Goal: Information Seeking & Learning: Learn about a topic

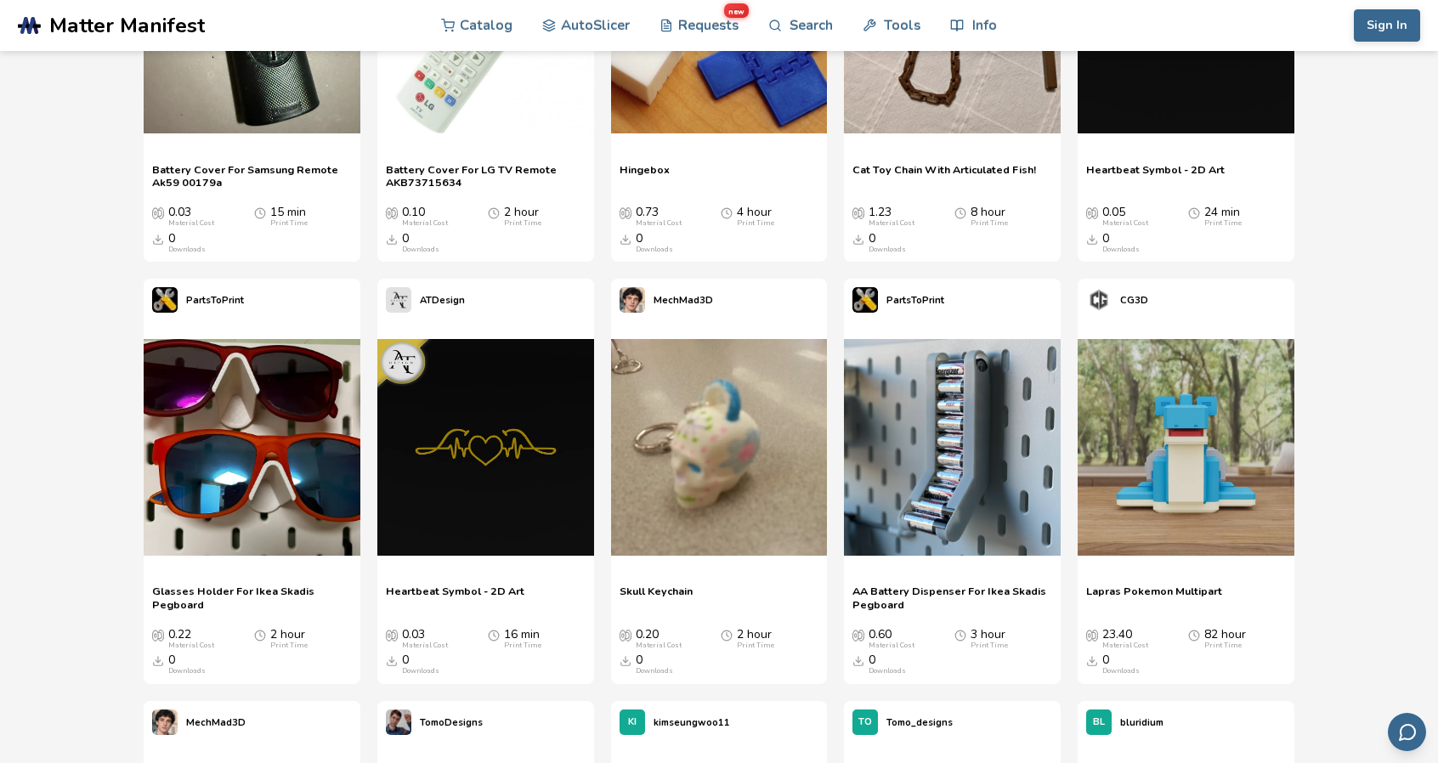
scroll to position [850, 0]
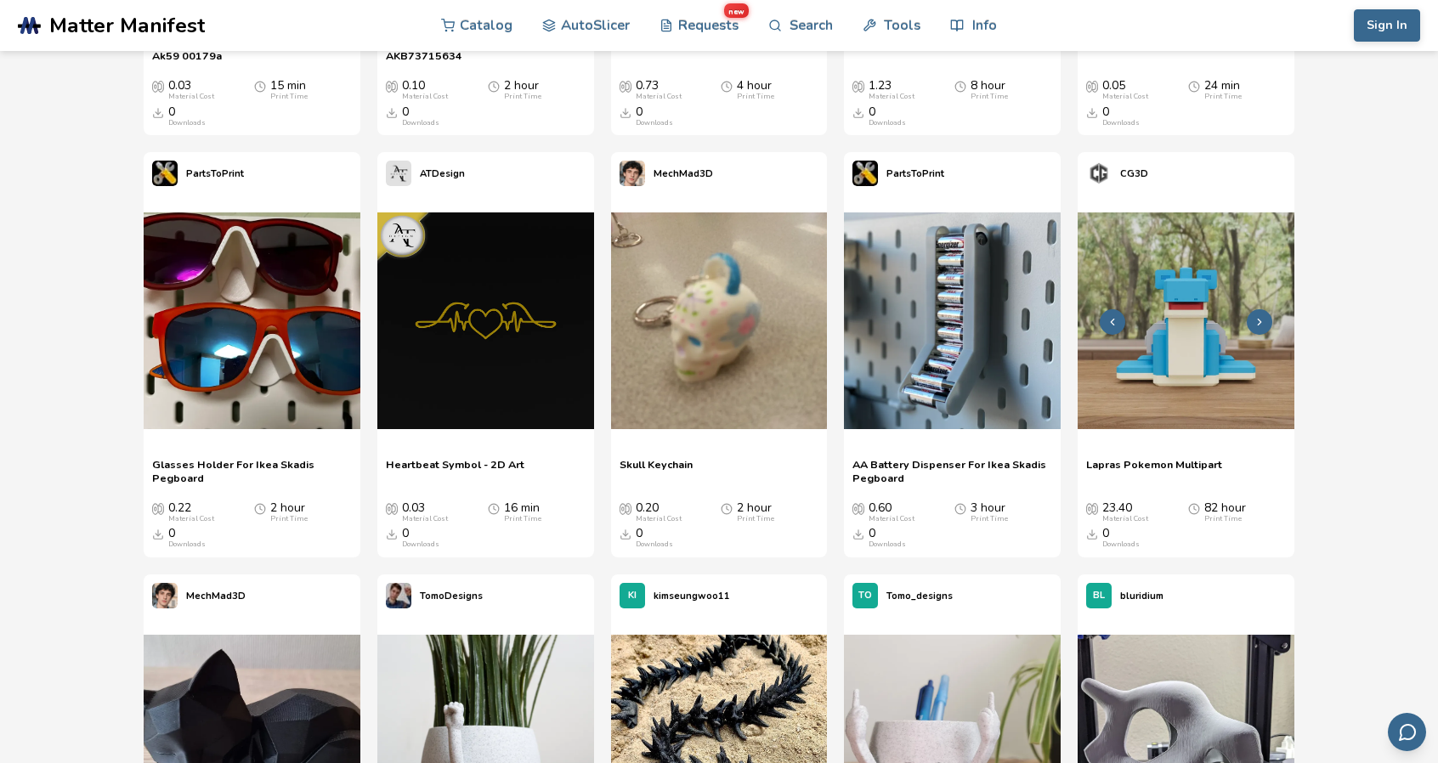
click at [1260, 317] on icon at bounding box center [1260, 322] width 12 height 12
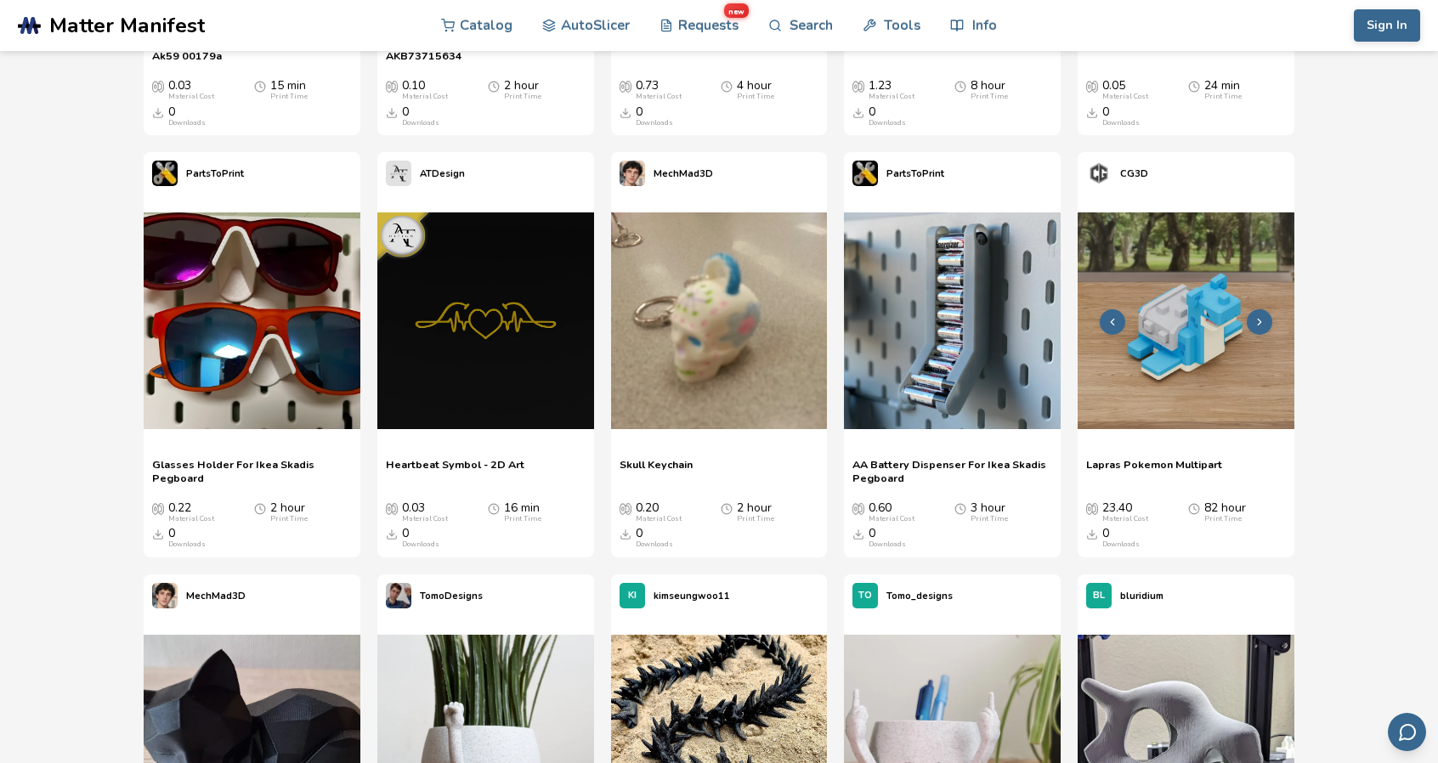
click at [1110, 324] on icon at bounding box center [1113, 322] width 12 height 12
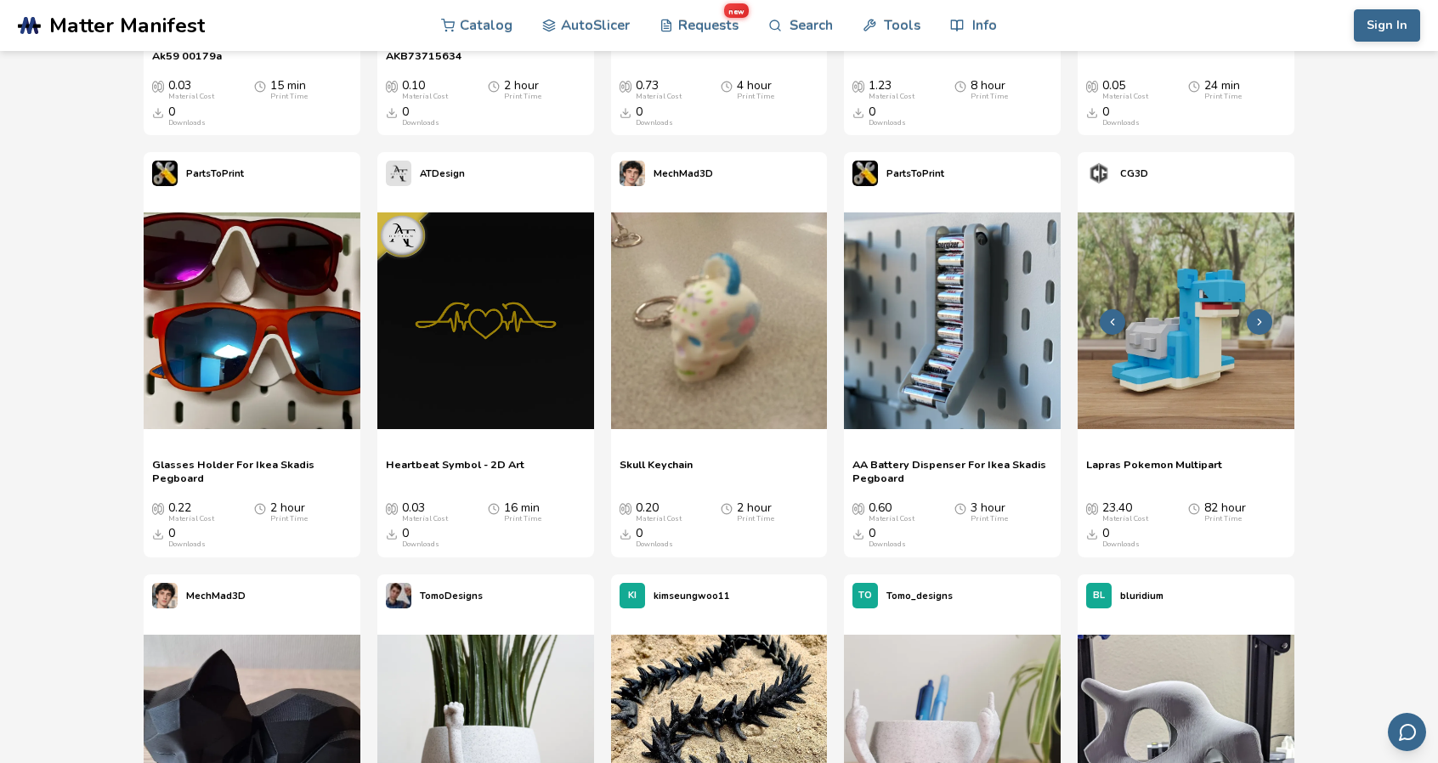
click at [1110, 324] on icon at bounding box center [1113, 322] width 12 height 12
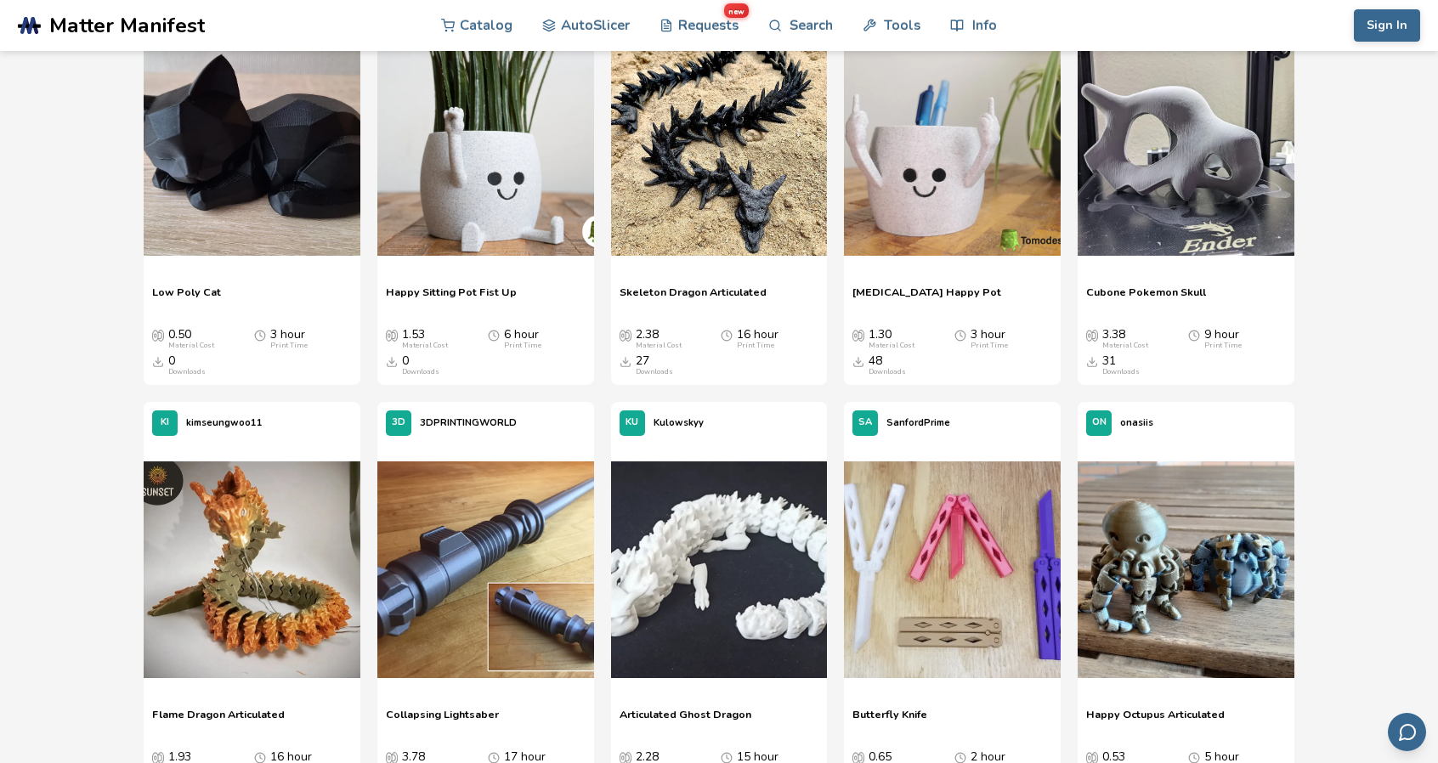
scroll to position [1530, 0]
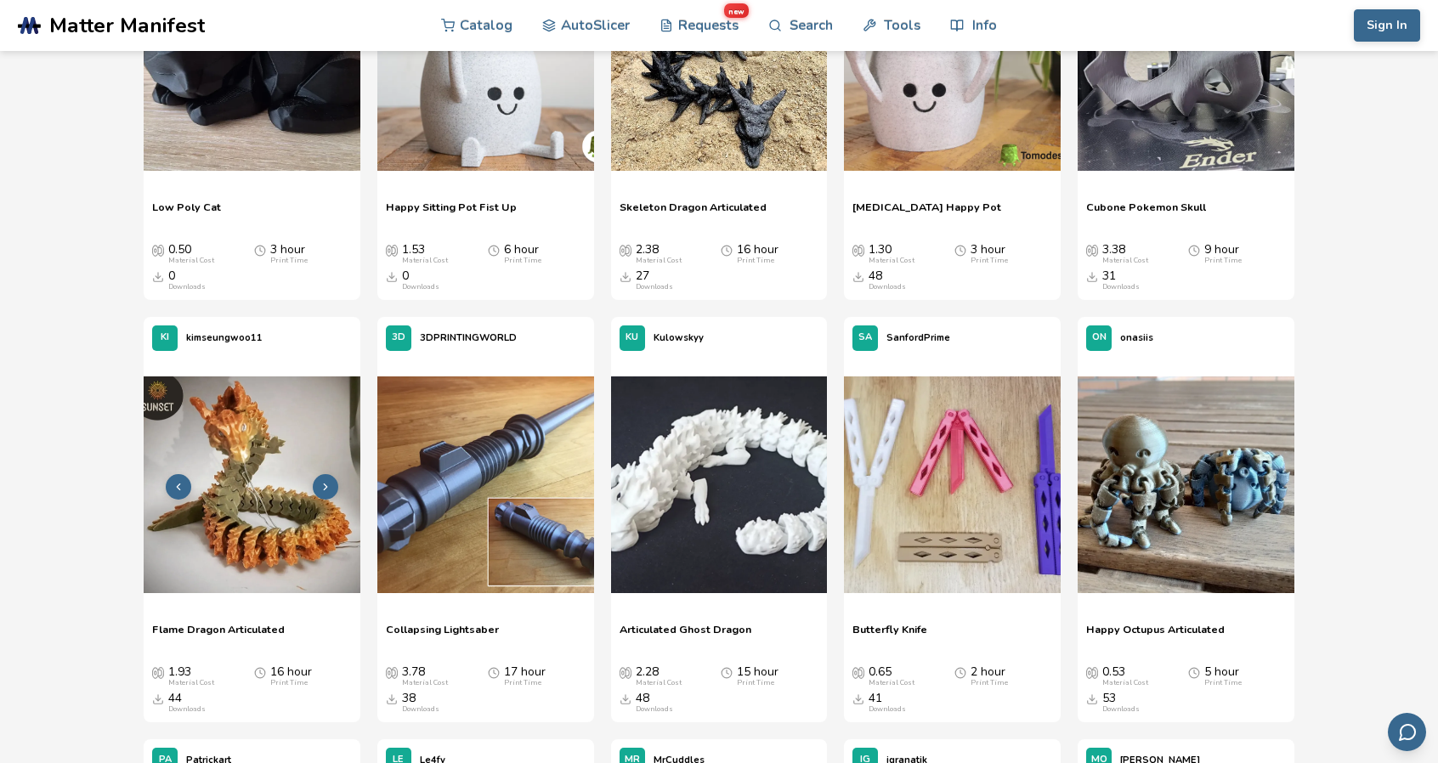
click at [260, 482] on img at bounding box center [252, 485] width 217 height 217
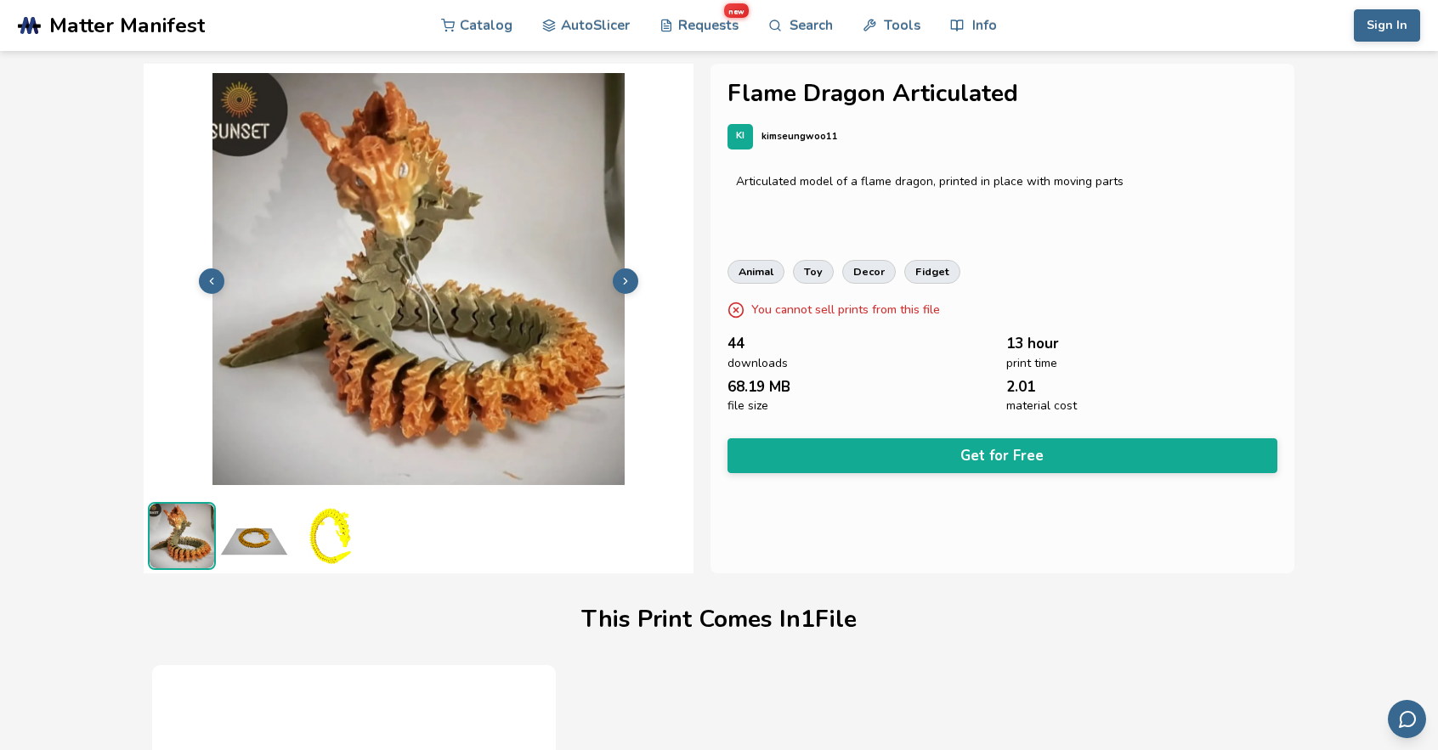
click at [244, 535] on img at bounding box center [254, 536] width 68 height 68
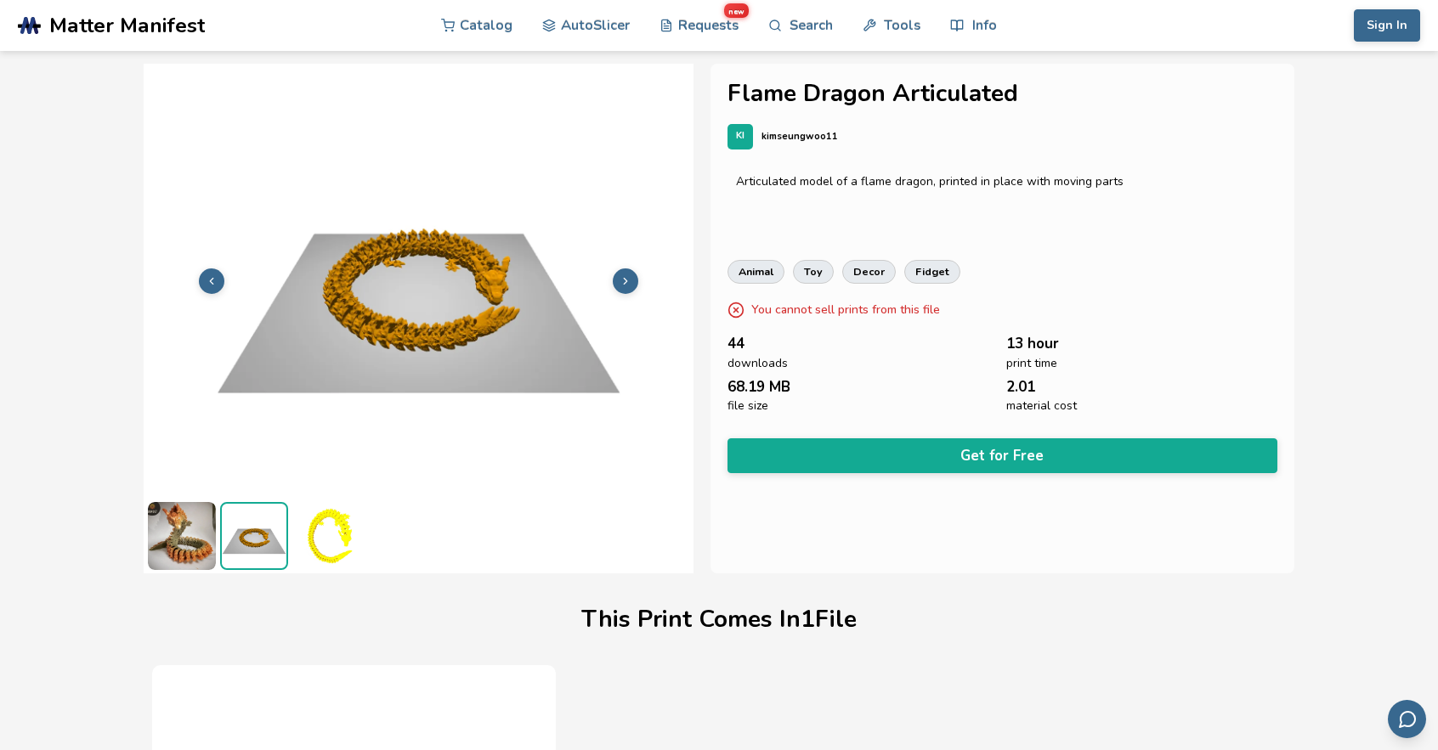
click at [636, 281] on button at bounding box center [625, 281] width 25 height 25
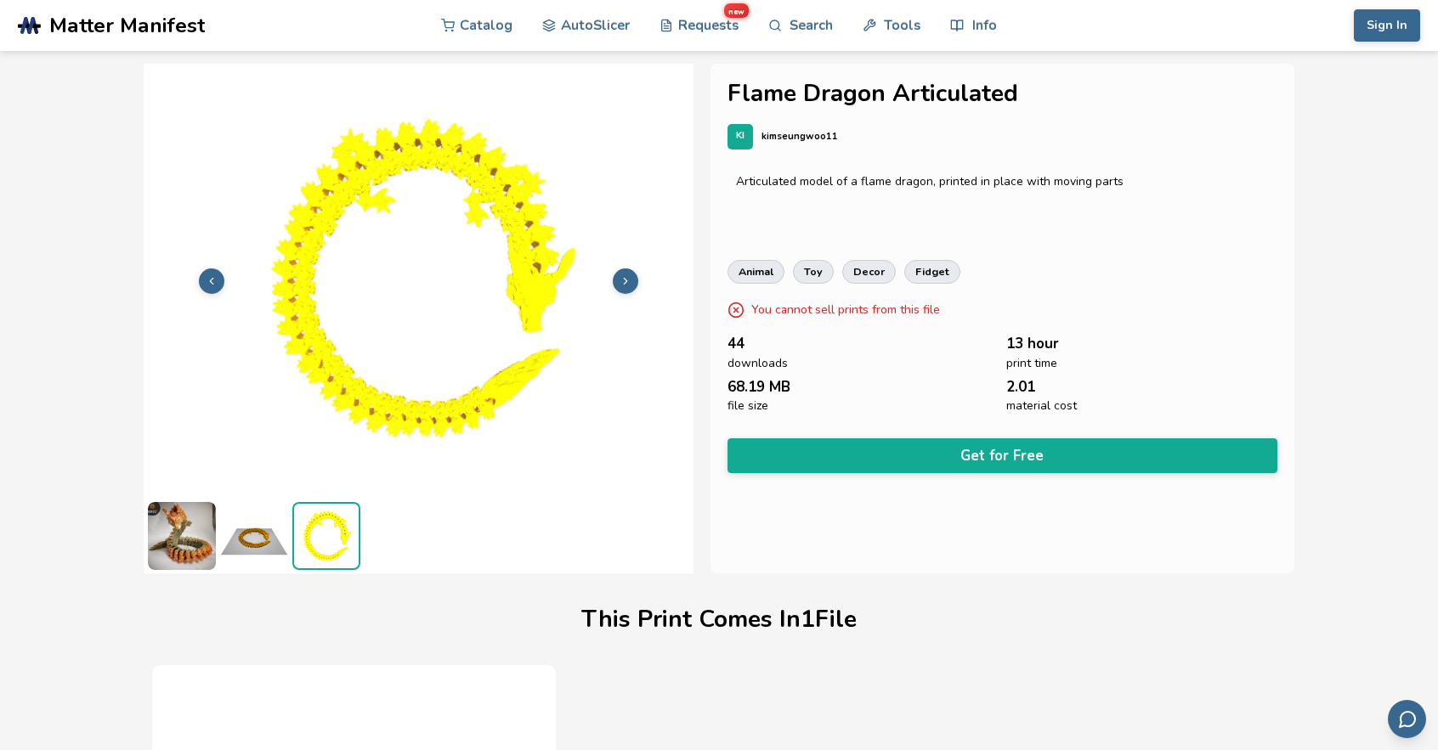
click at [636, 281] on button at bounding box center [625, 281] width 25 height 25
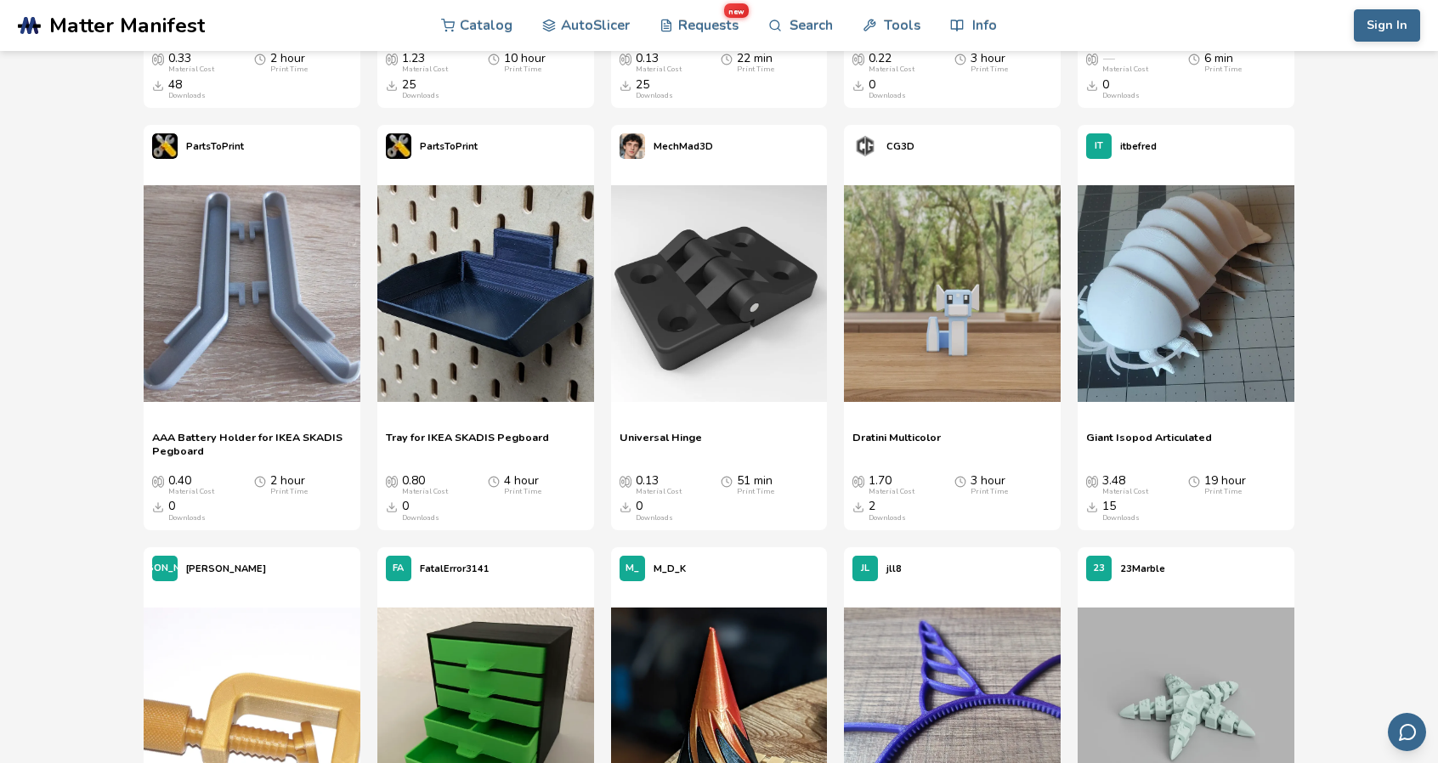
scroll to position [5639, 0]
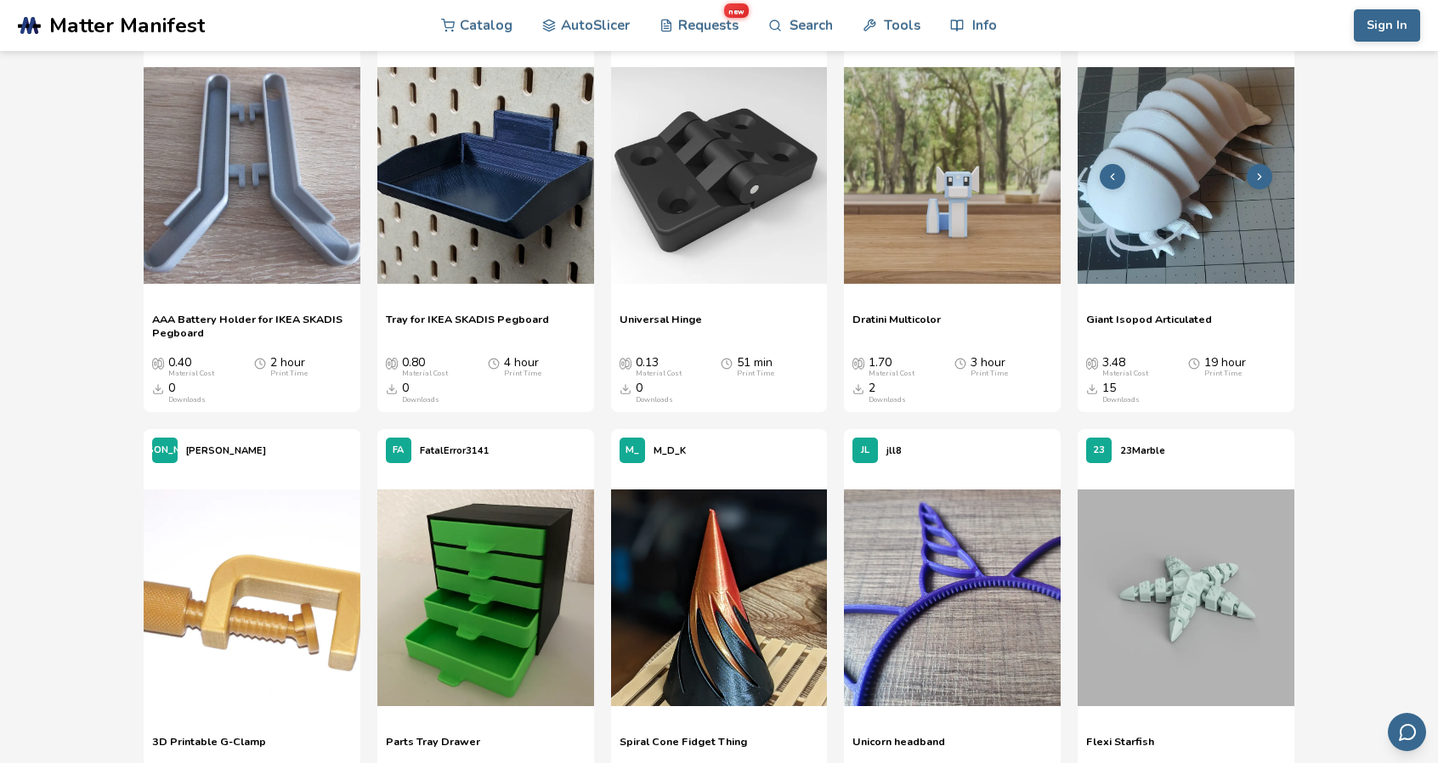
click at [1190, 212] on img at bounding box center [1186, 175] width 217 height 217
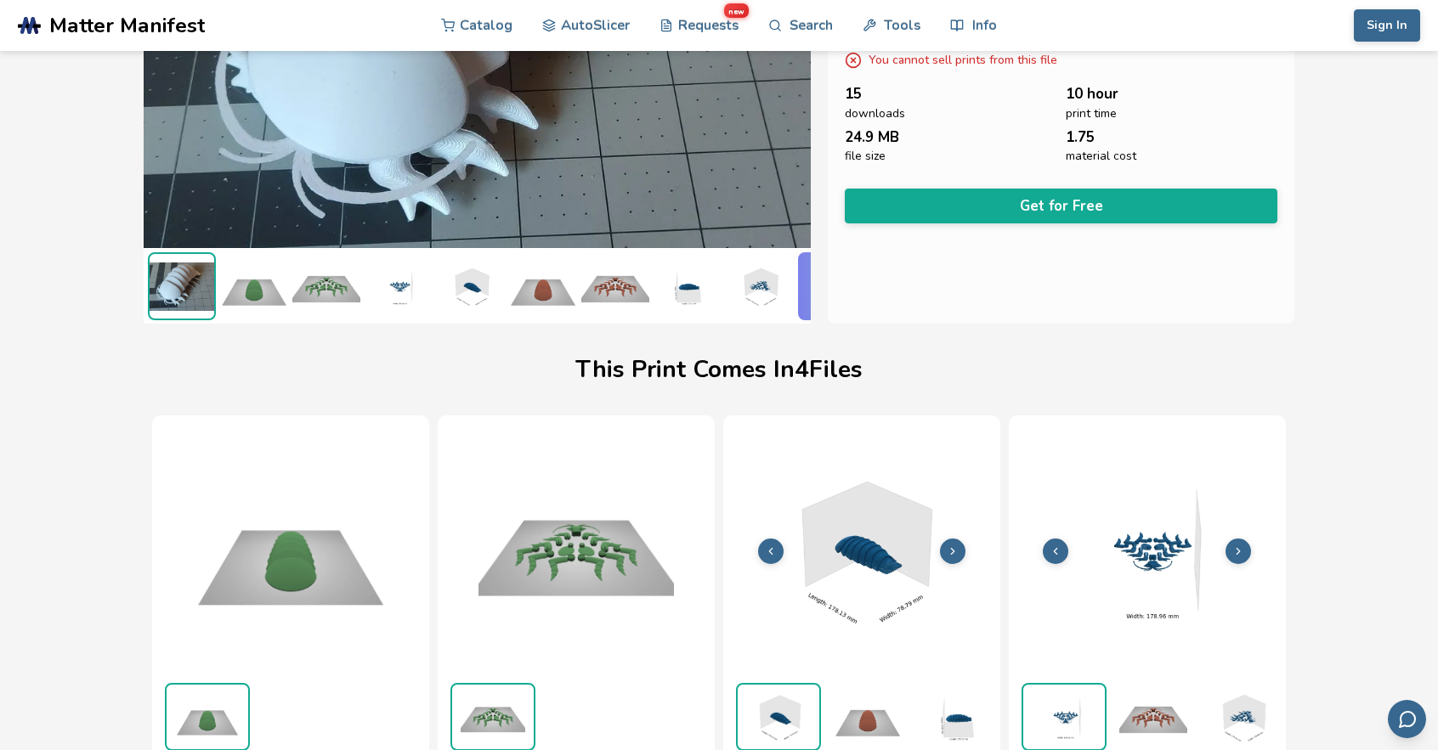
scroll to position [251, 7]
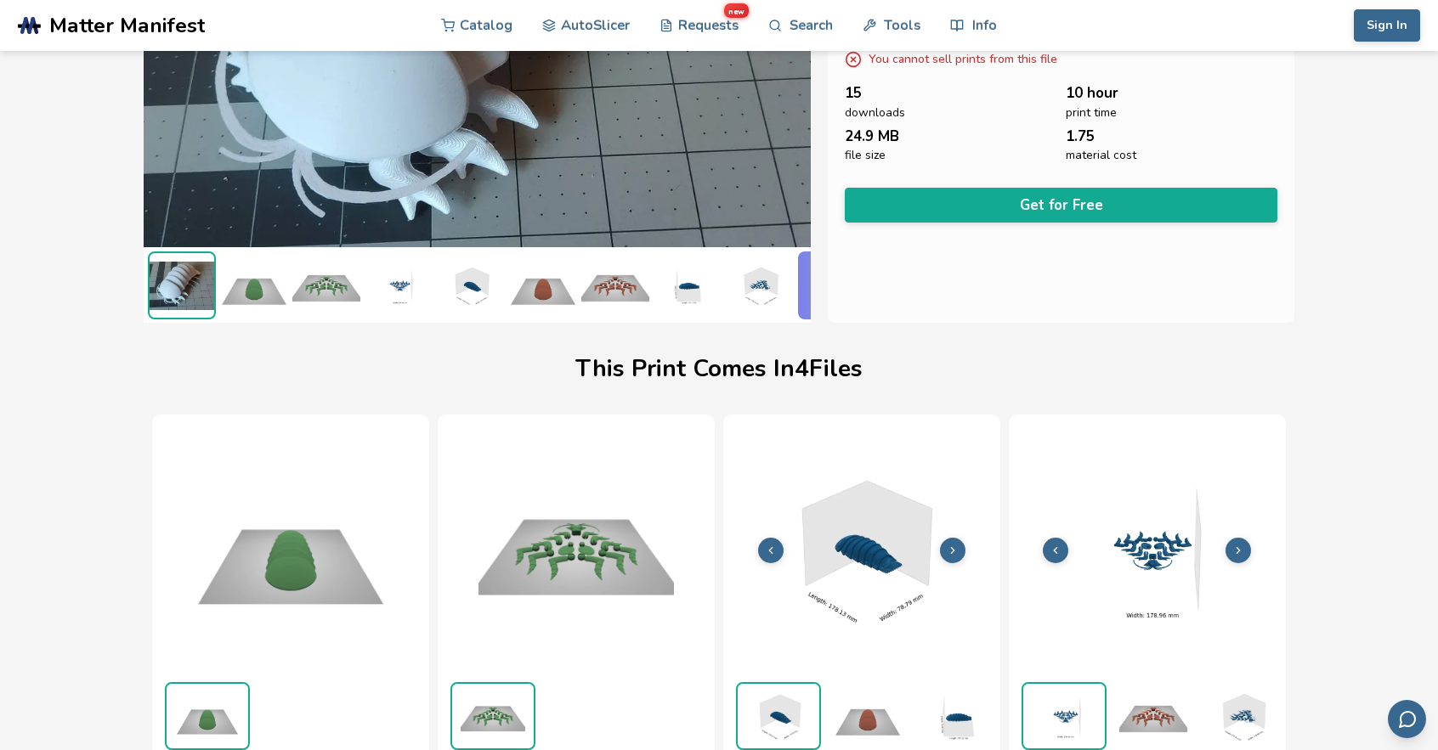
click at [342, 276] on img at bounding box center [326, 286] width 68 height 68
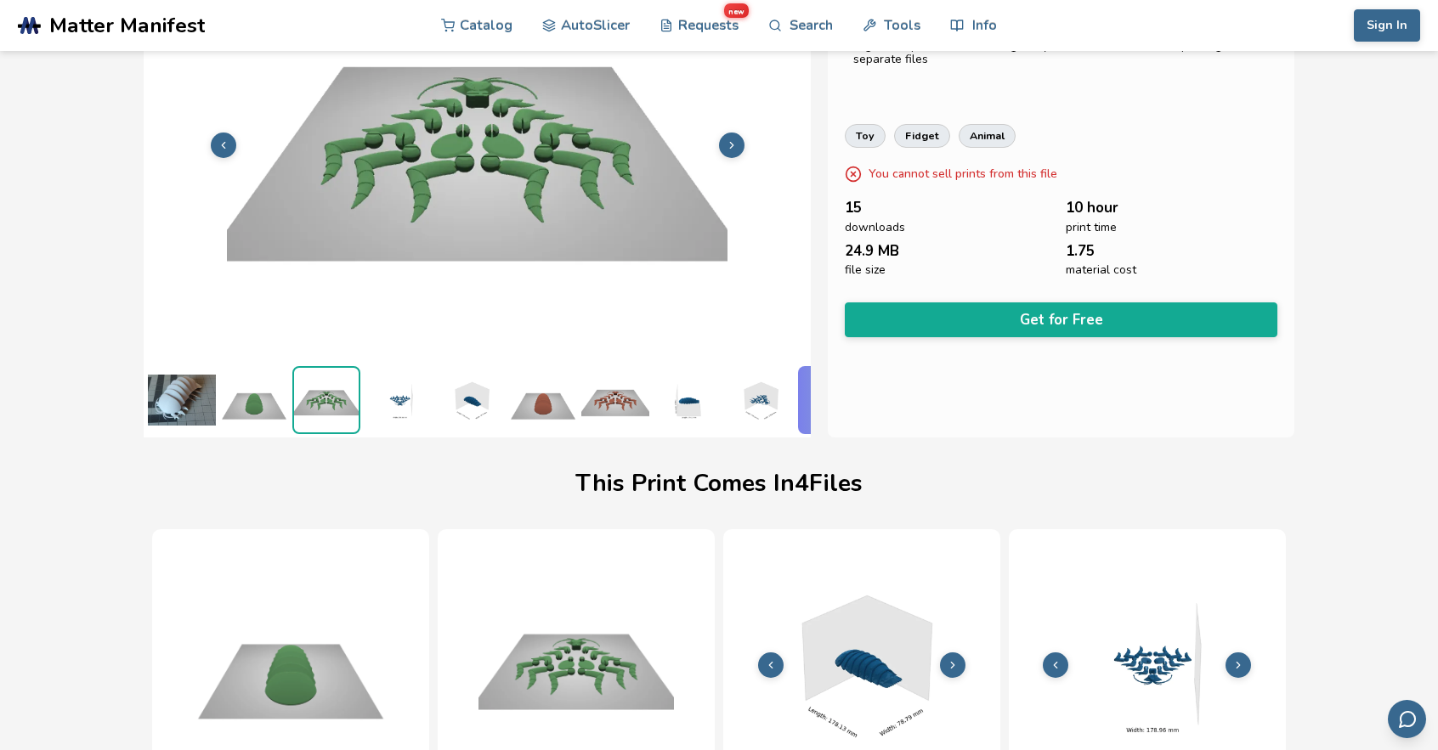
scroll to position [0, 0]
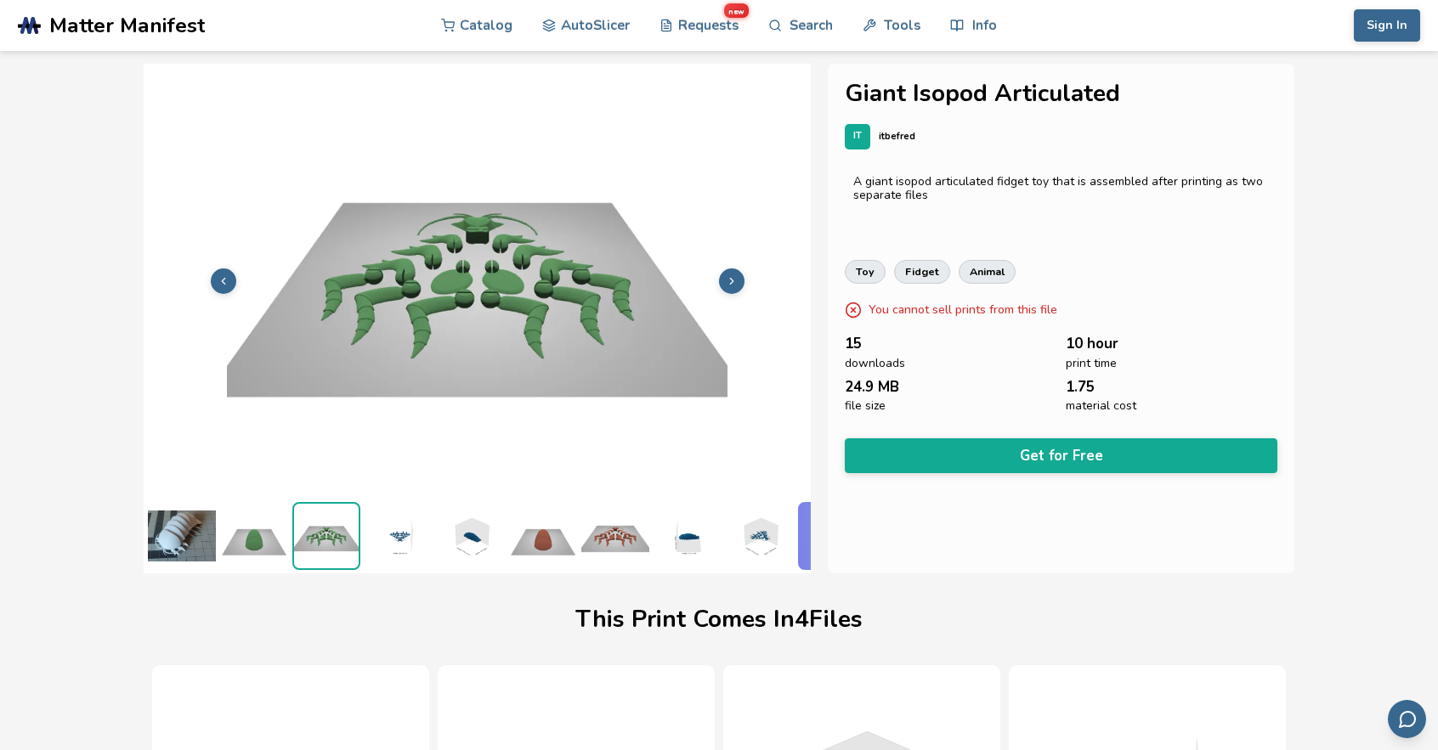
click at [253, 528] on img at bounding box center [254, 536] width 68 height 68
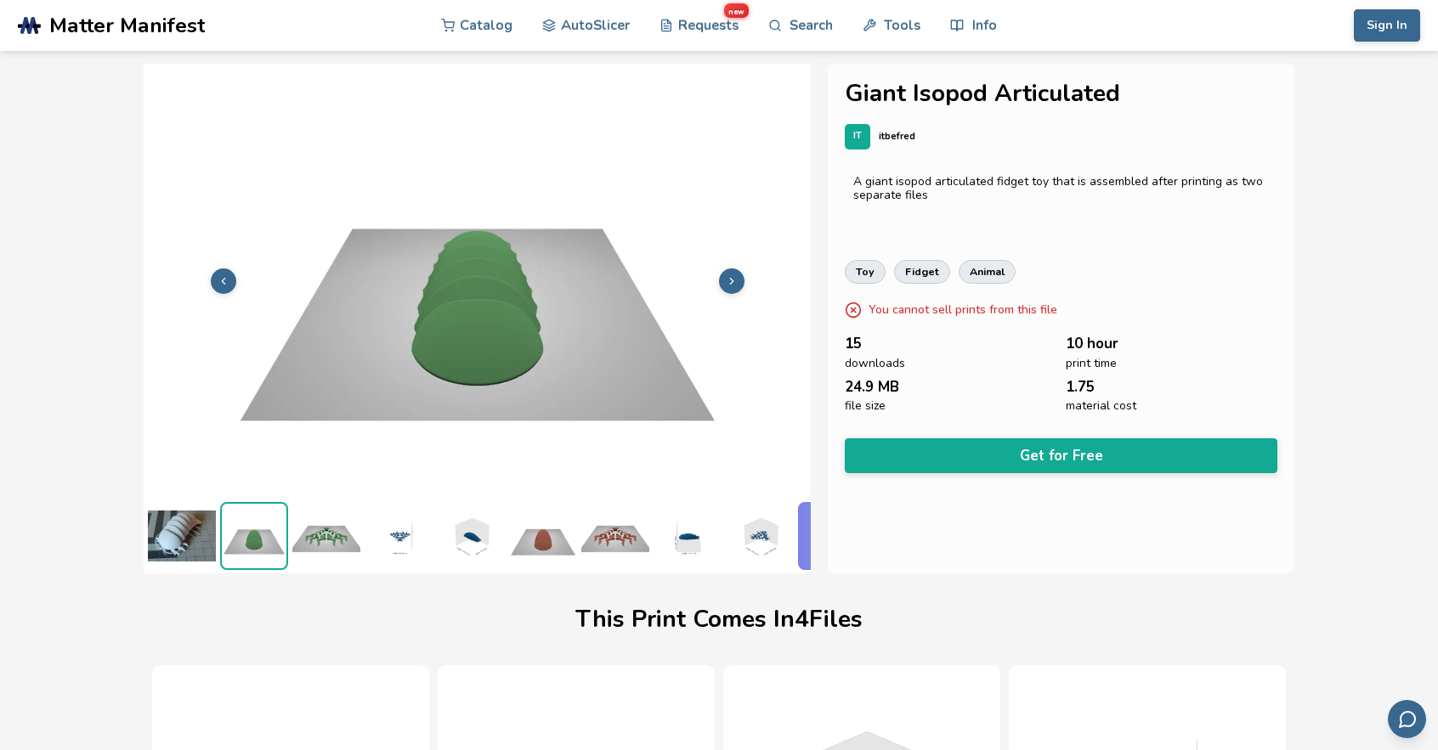
click at [182, 535] on img at bounding box center [182, 536] width 68 height 68
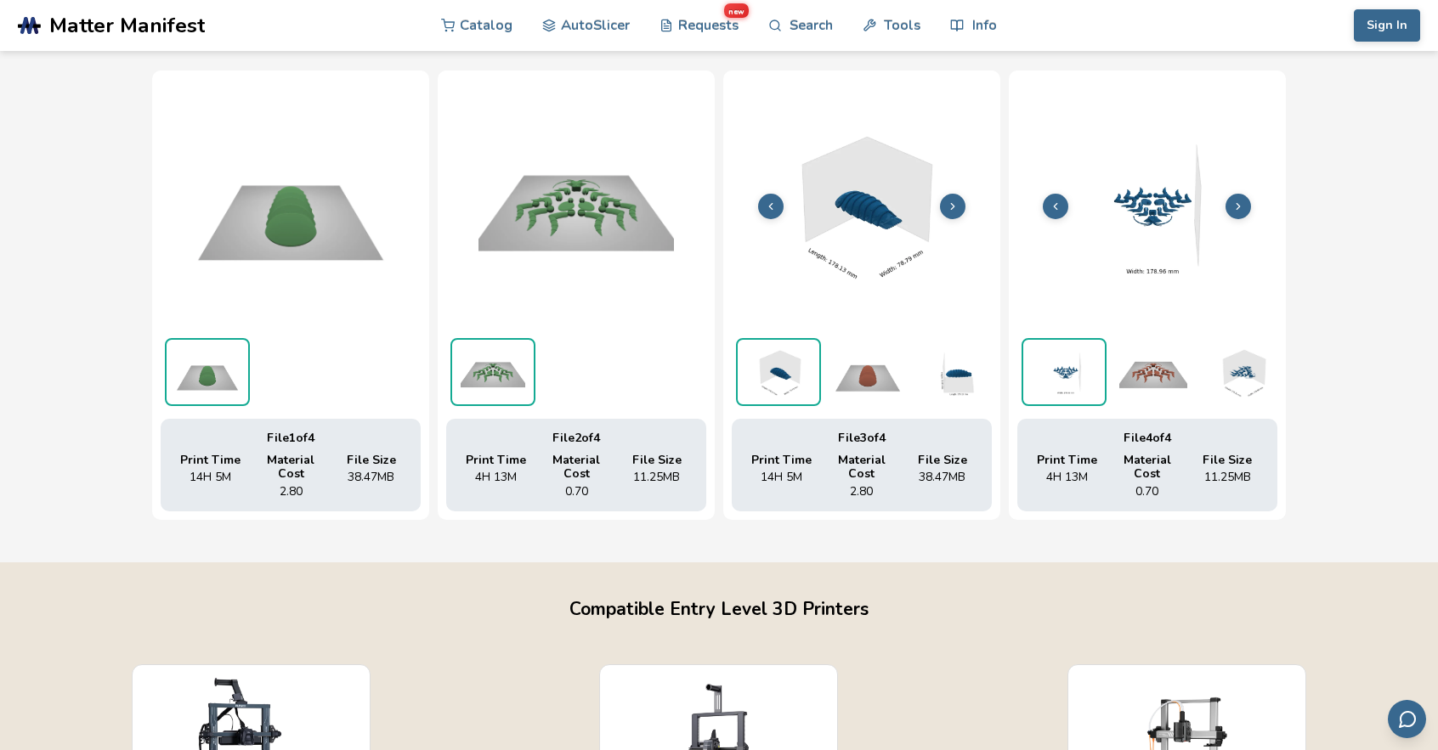
scroll to position [425, 0]
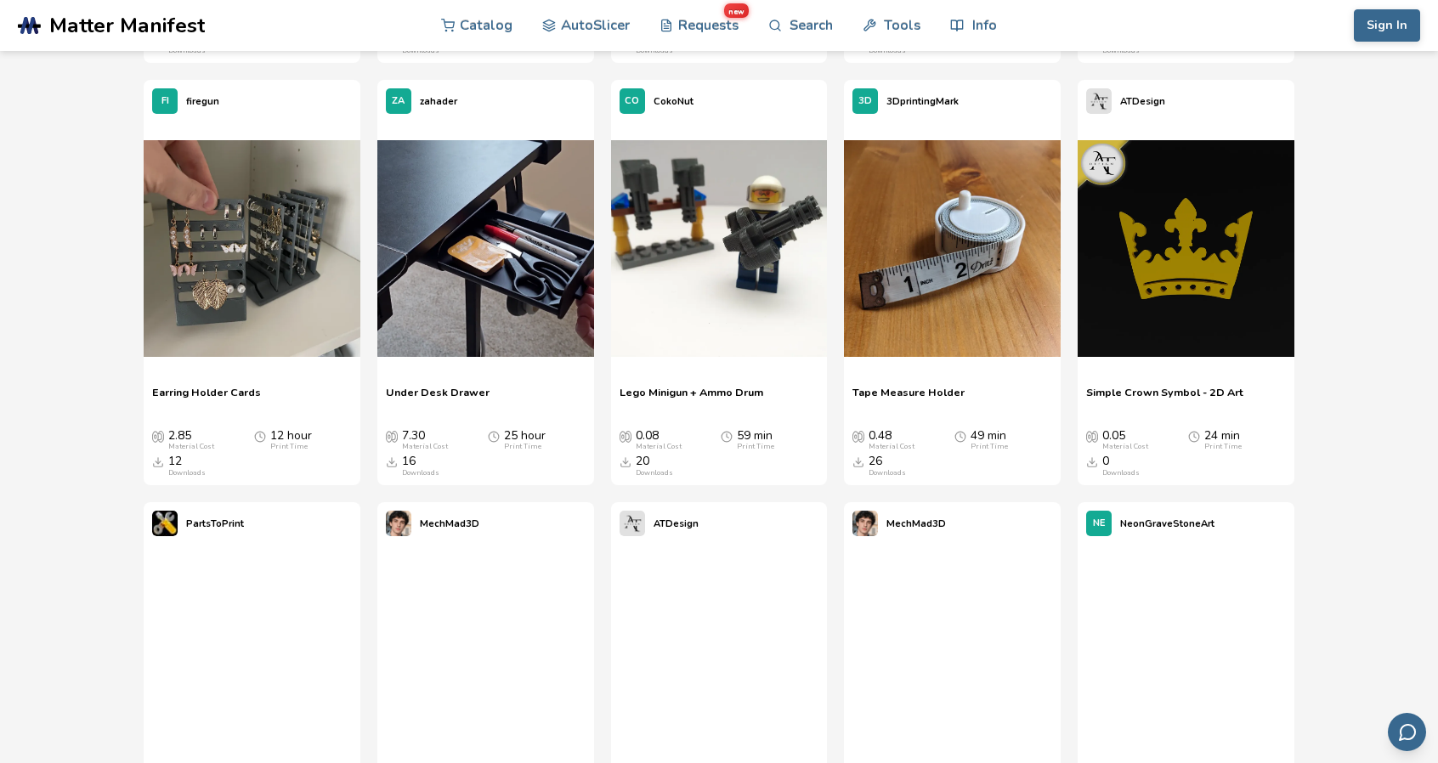
scroll to position [13589, 0]
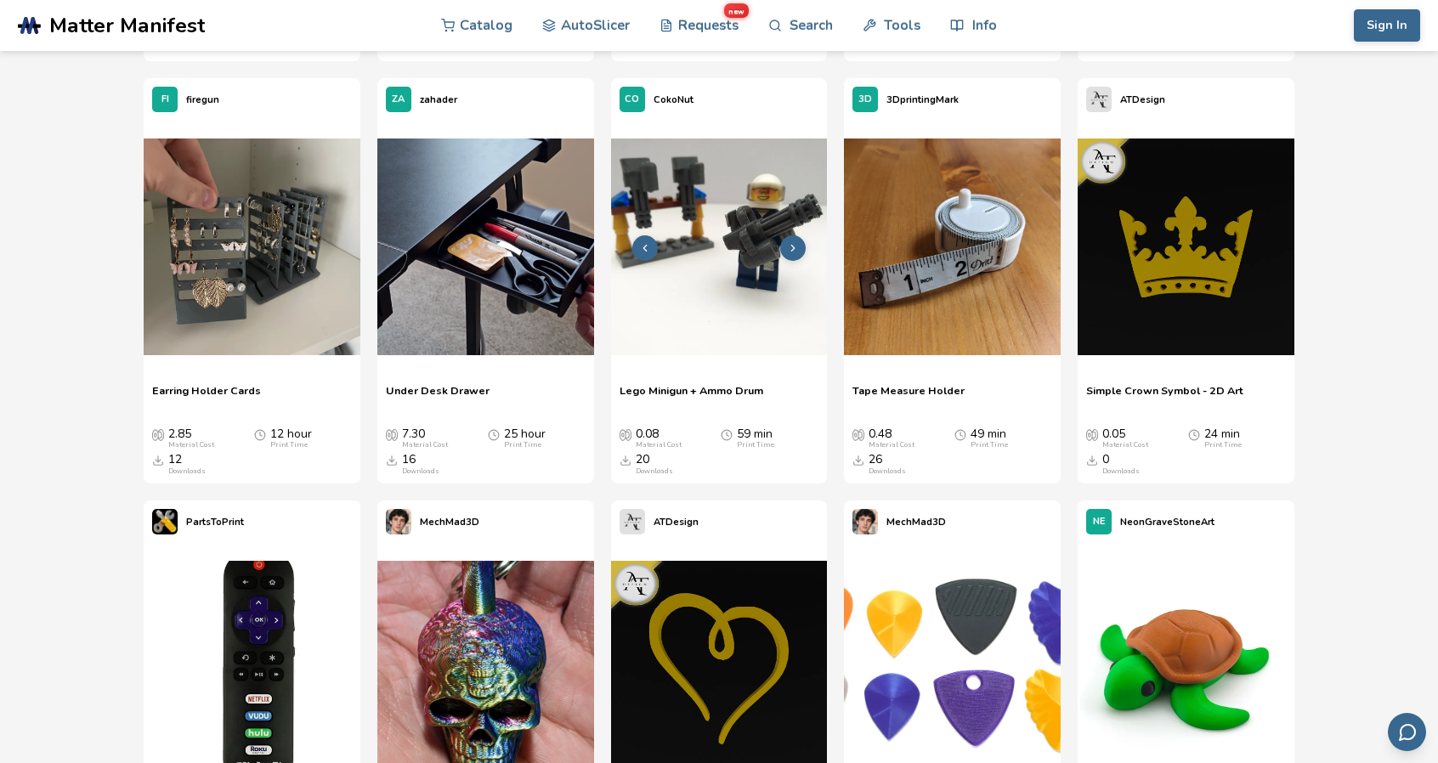
click at [686, 254] on img at bounding box center [719, 247] width 217 height 217
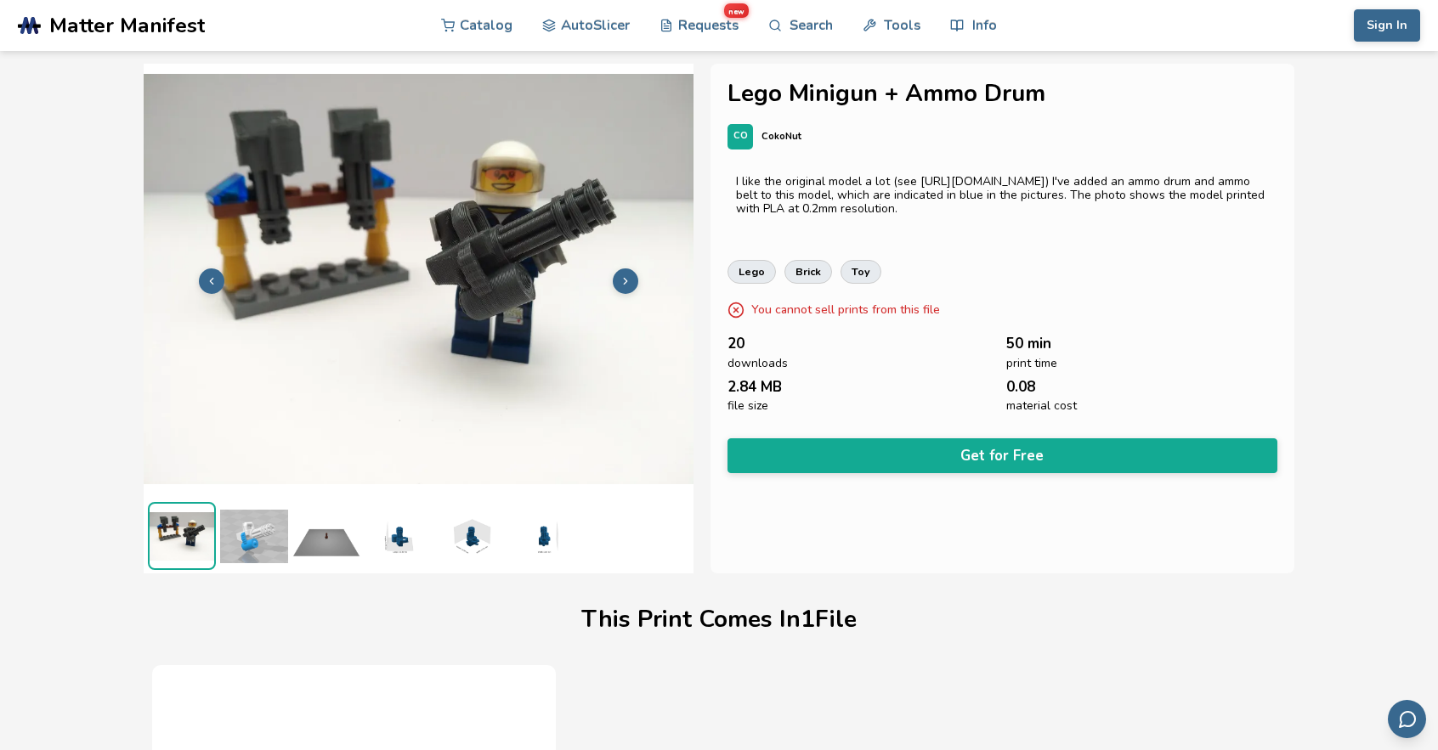
click at [234, 531] on img at bounding box center [254, 536] width 68 height 68
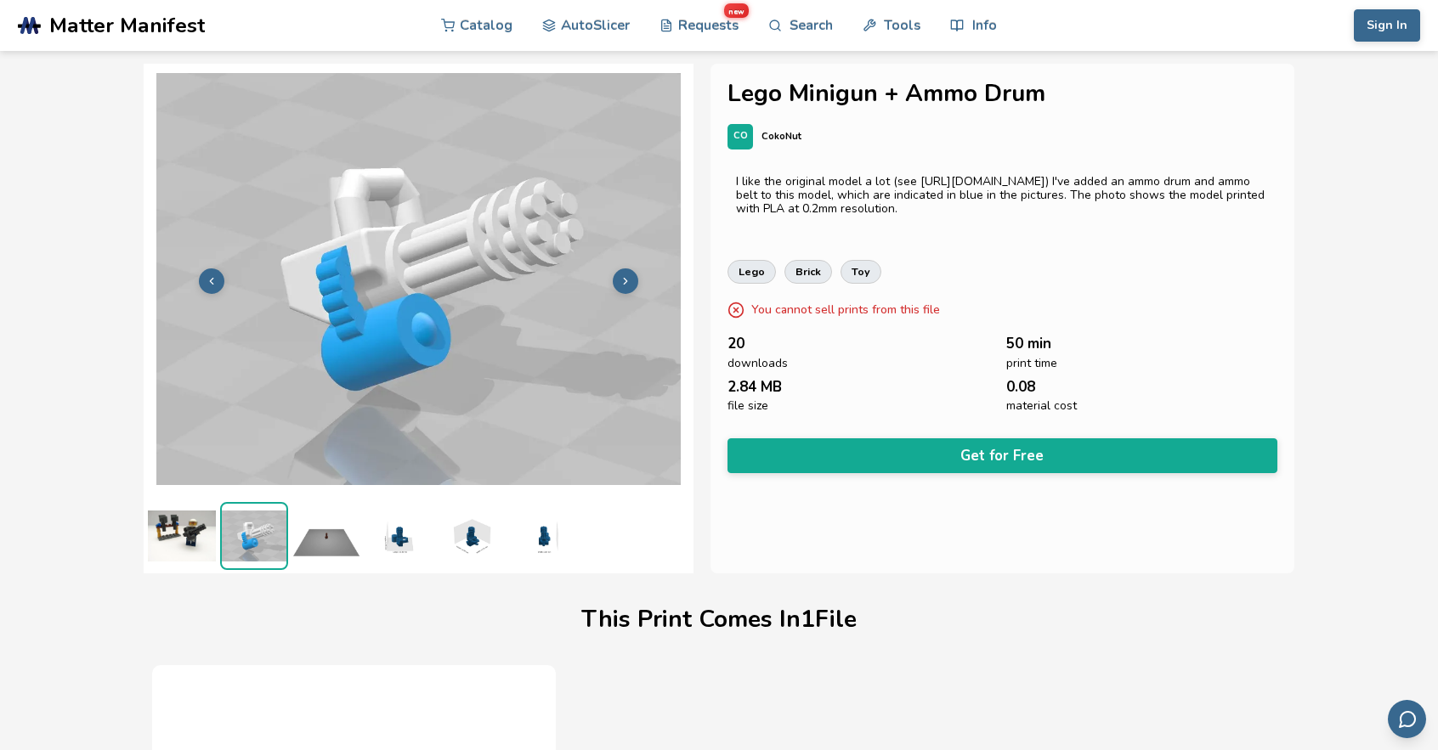
click at [164, 535] on img at bounding box center [182, 536] width 68 height 68
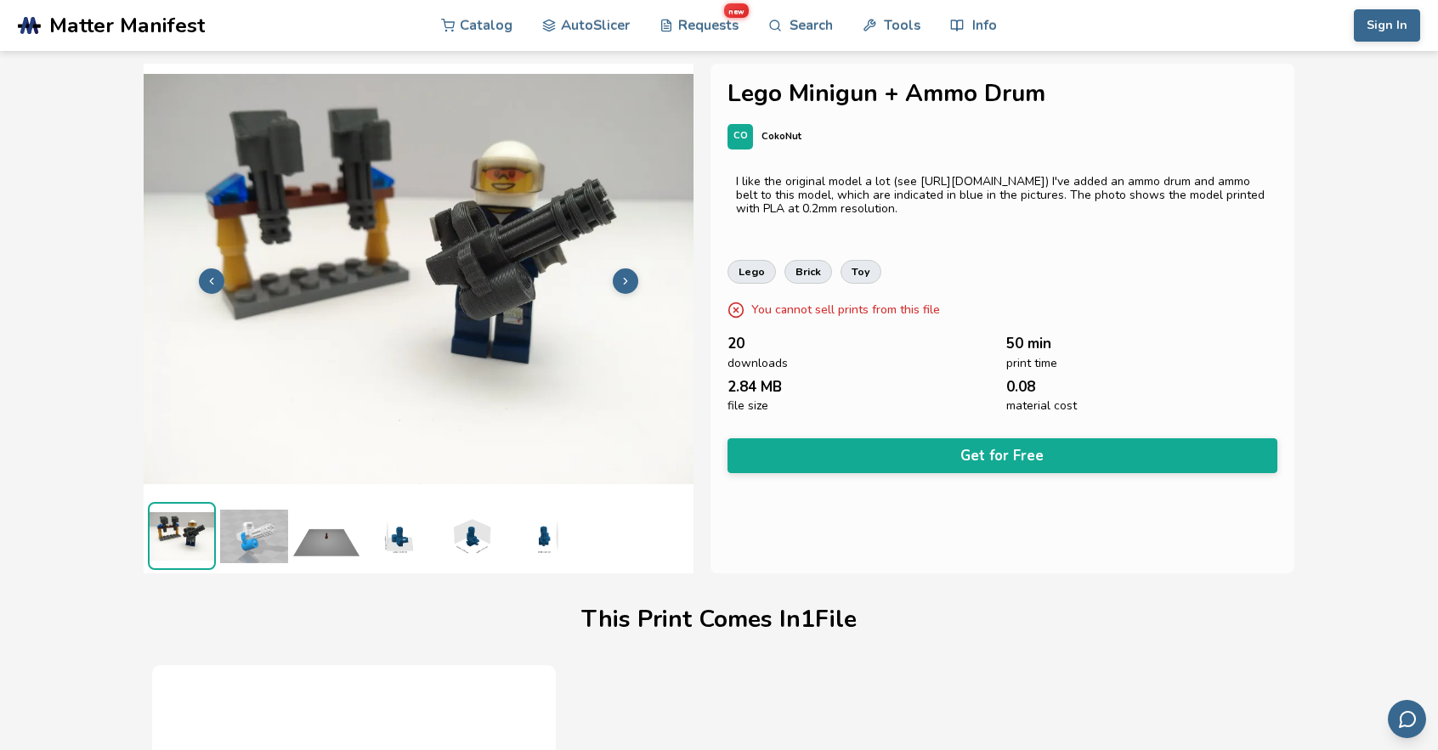
click at [334, 542] on img at bounding box center [326, 536] width 68 height 68
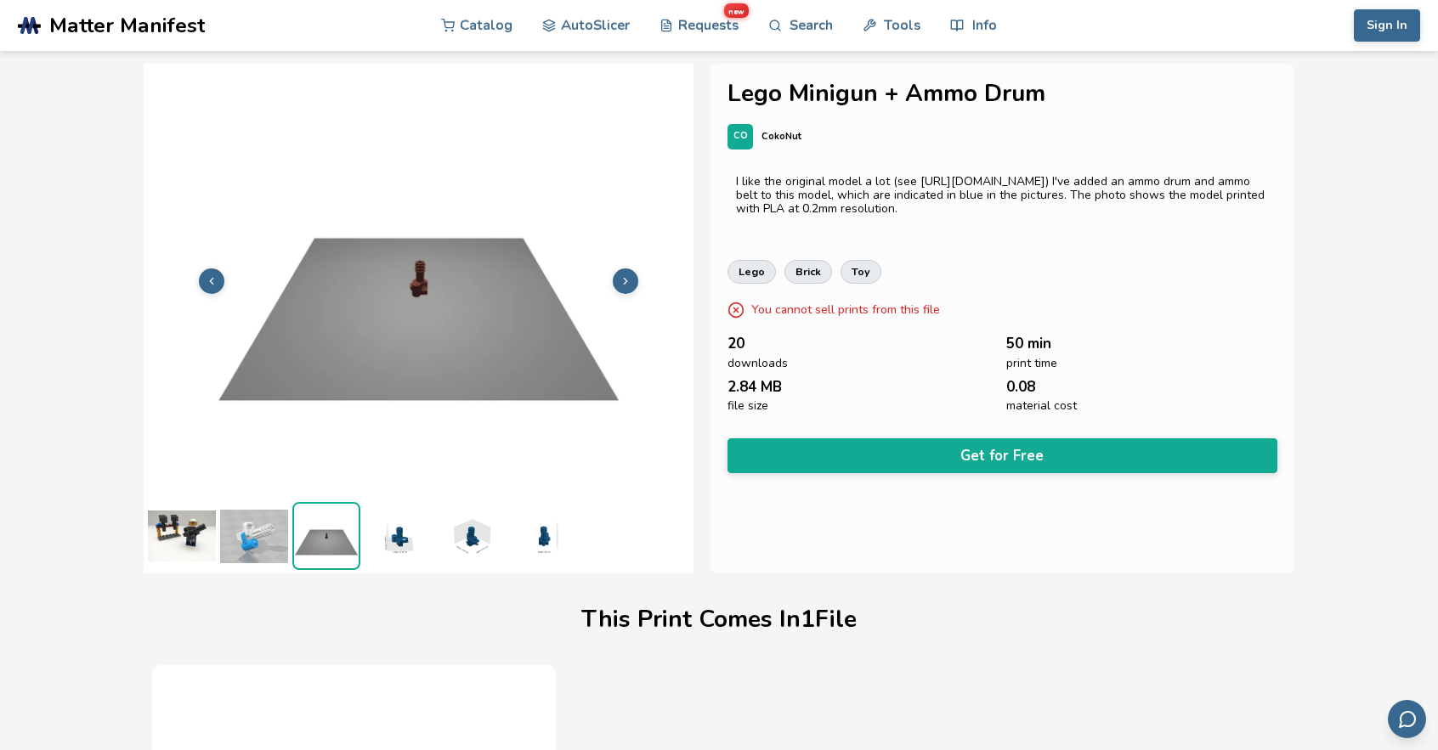
click at [391, 536] on img at bounding box center [399, 536] width 68 height 68
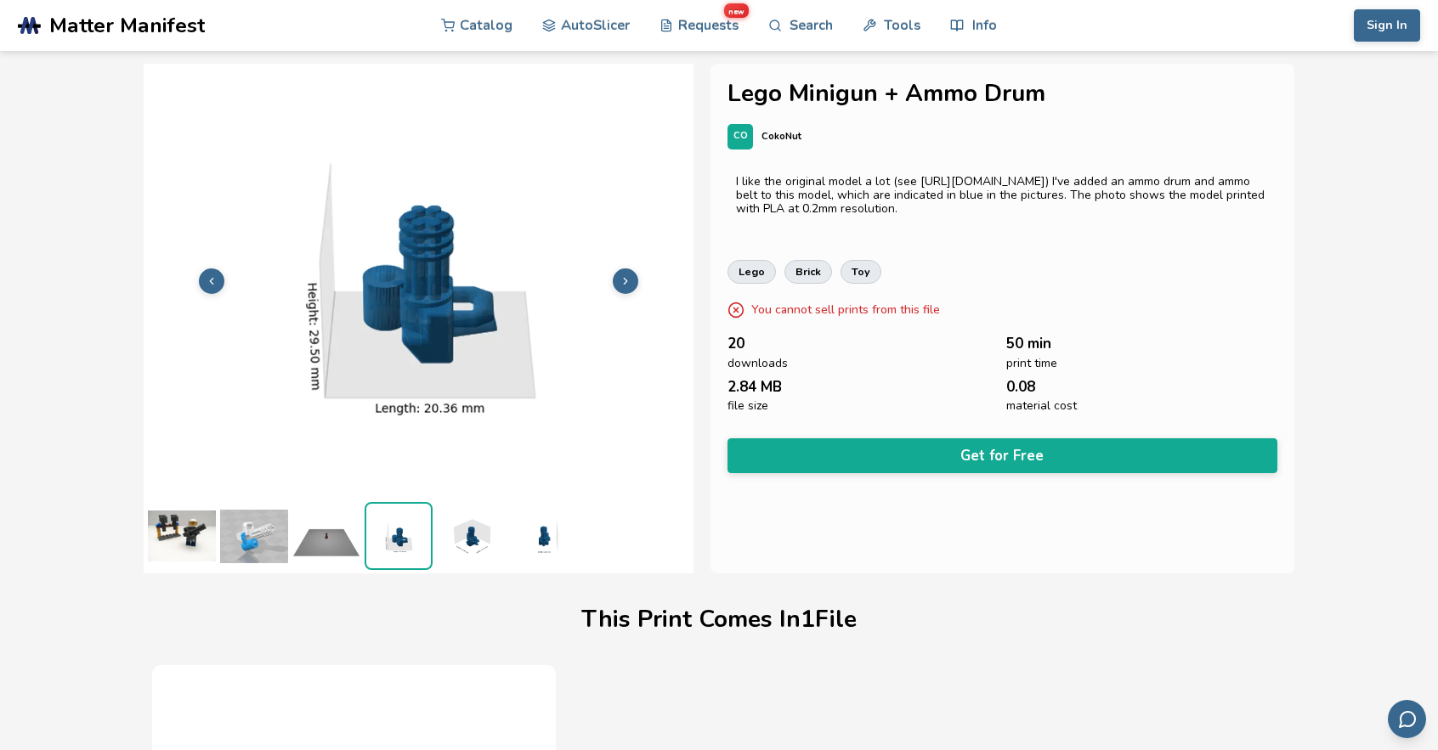
click at [486, 546] on img at bounding box center [471, 536] width 68 height 68
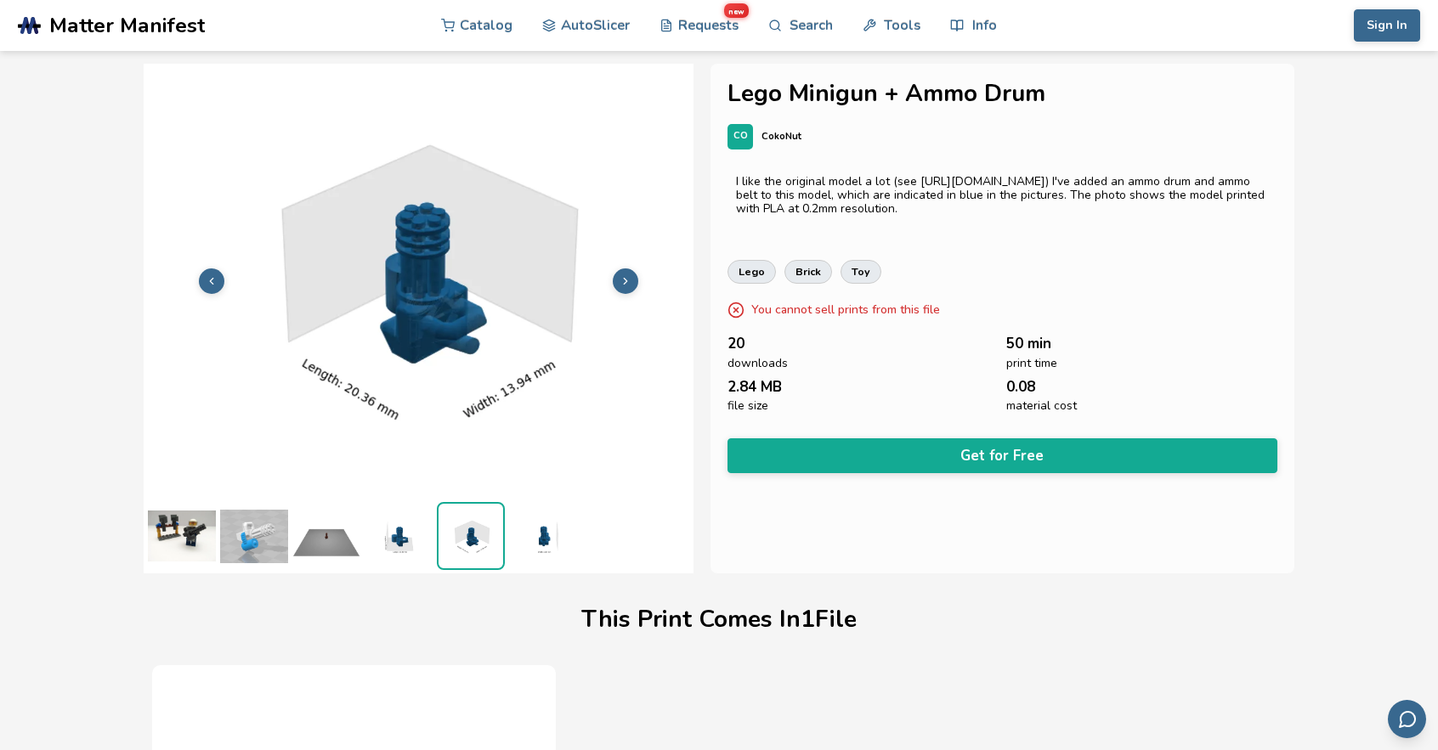
click at [540, 541] on img at bounding box center [543, 536] width 68 height 68
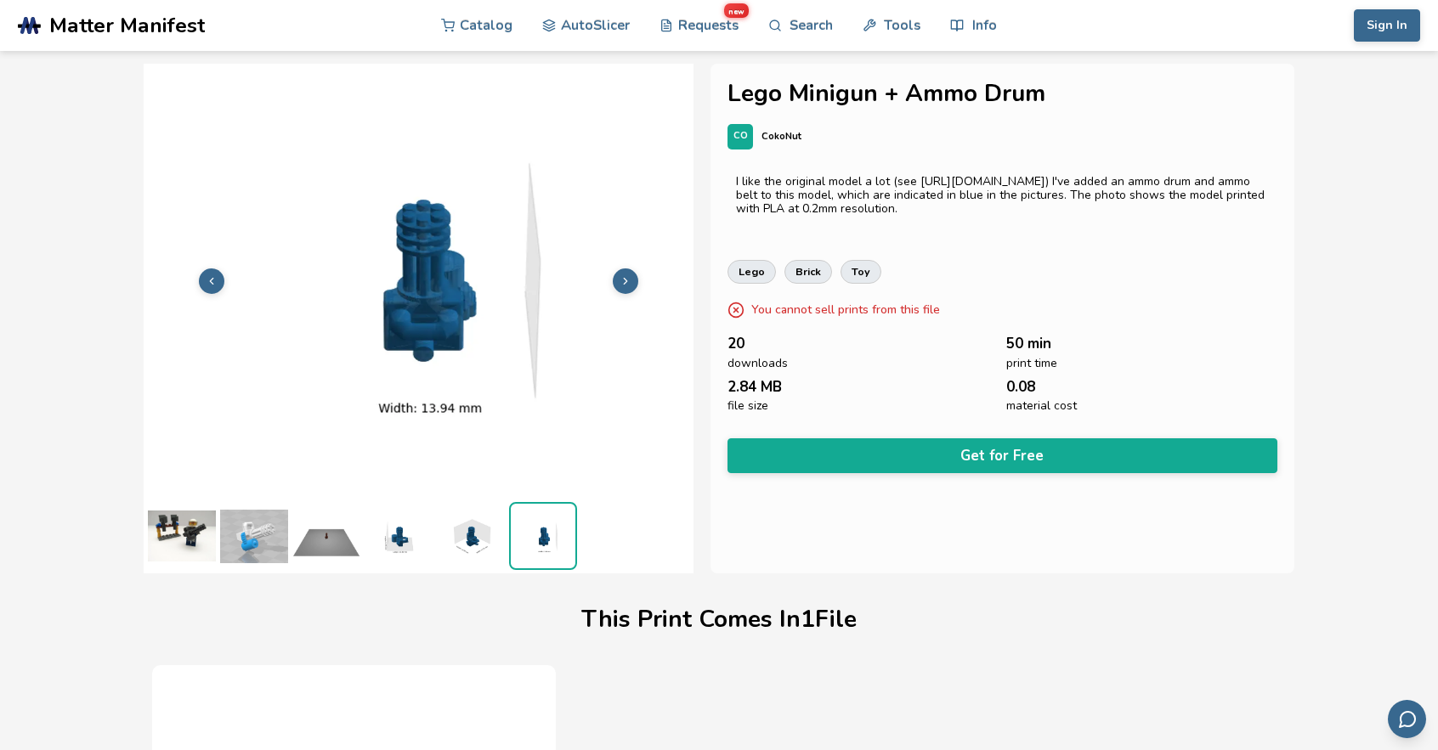
click at [189, 526] on img at bounding box center [182, 536] width 68 height 68
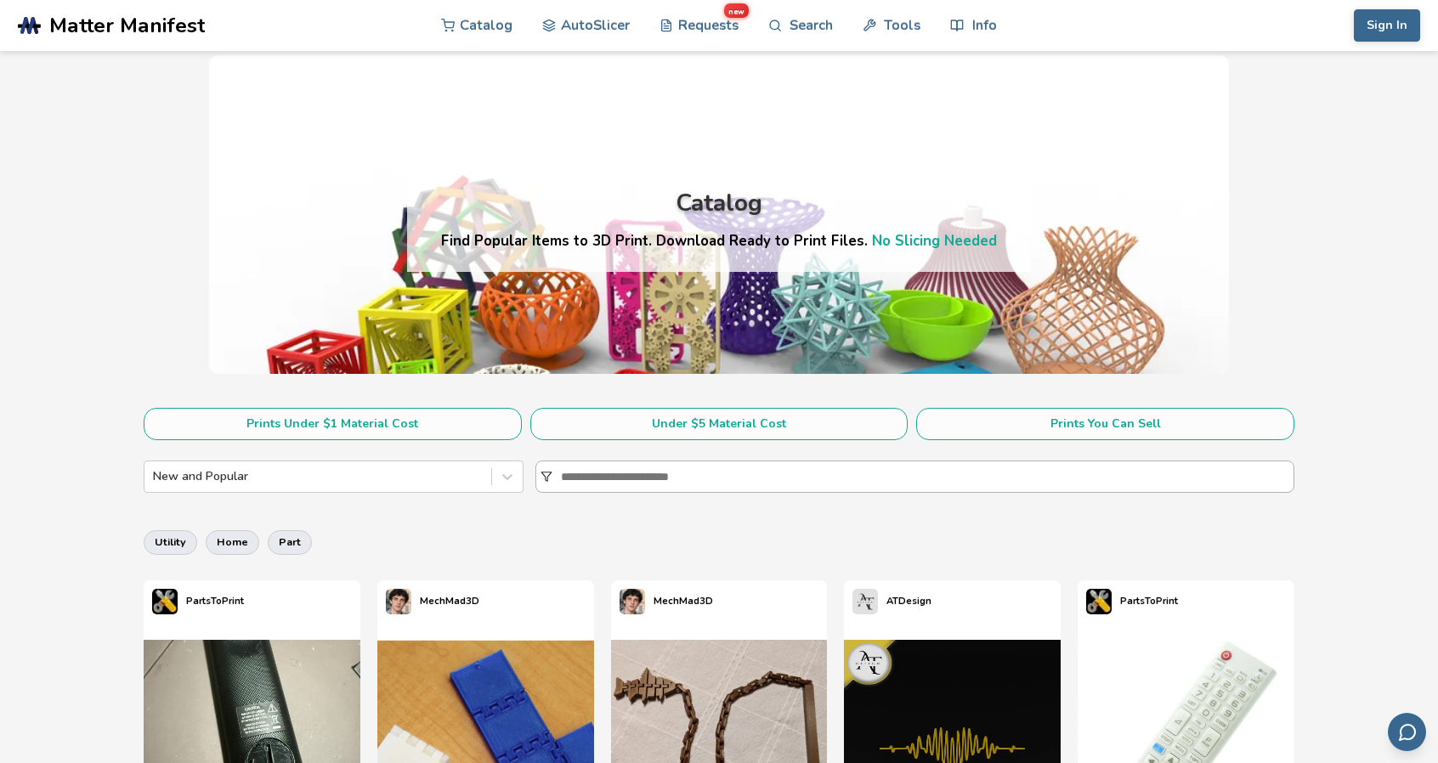
click at [662, 467] on input at bounding box center [927, 477] width 733 height 31
type input "****"
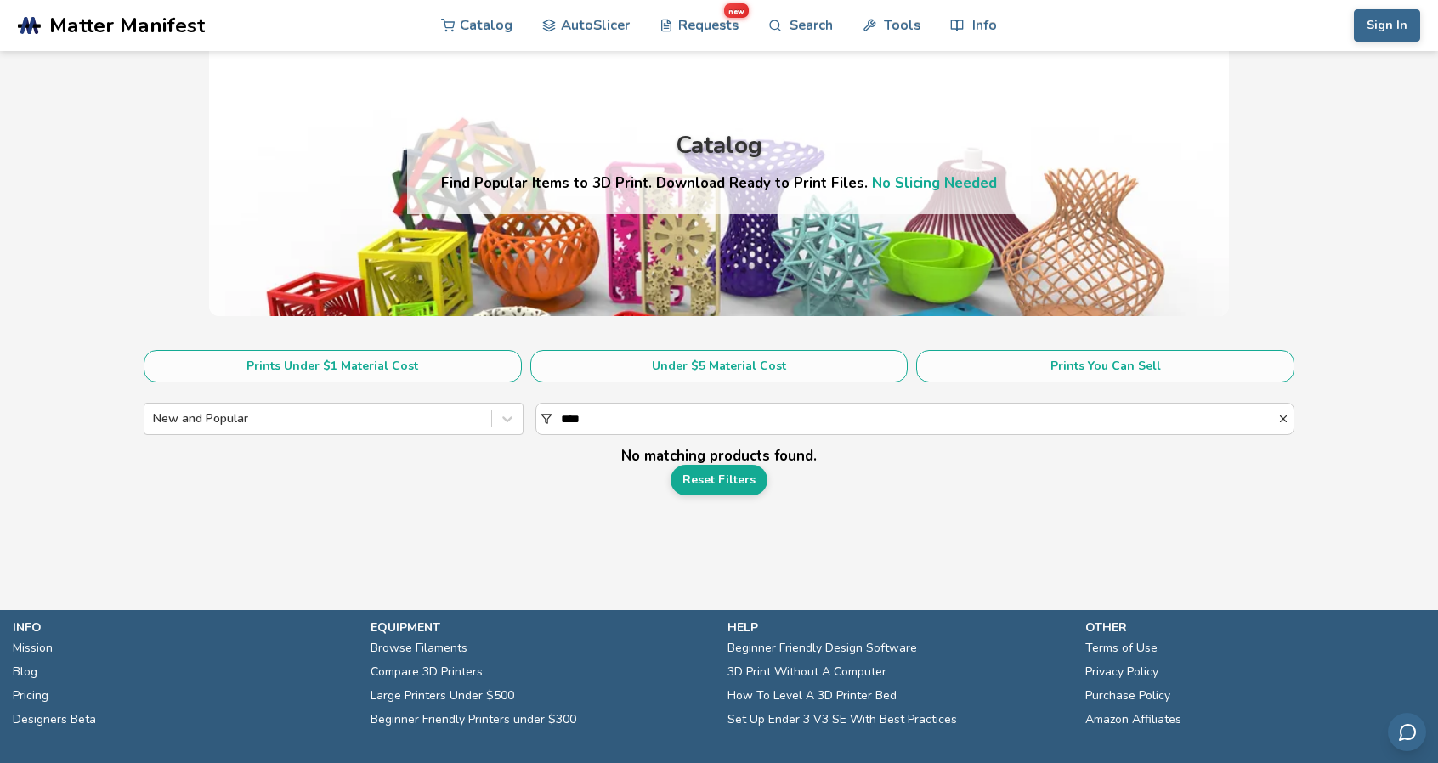
scroll to position [85, 0]
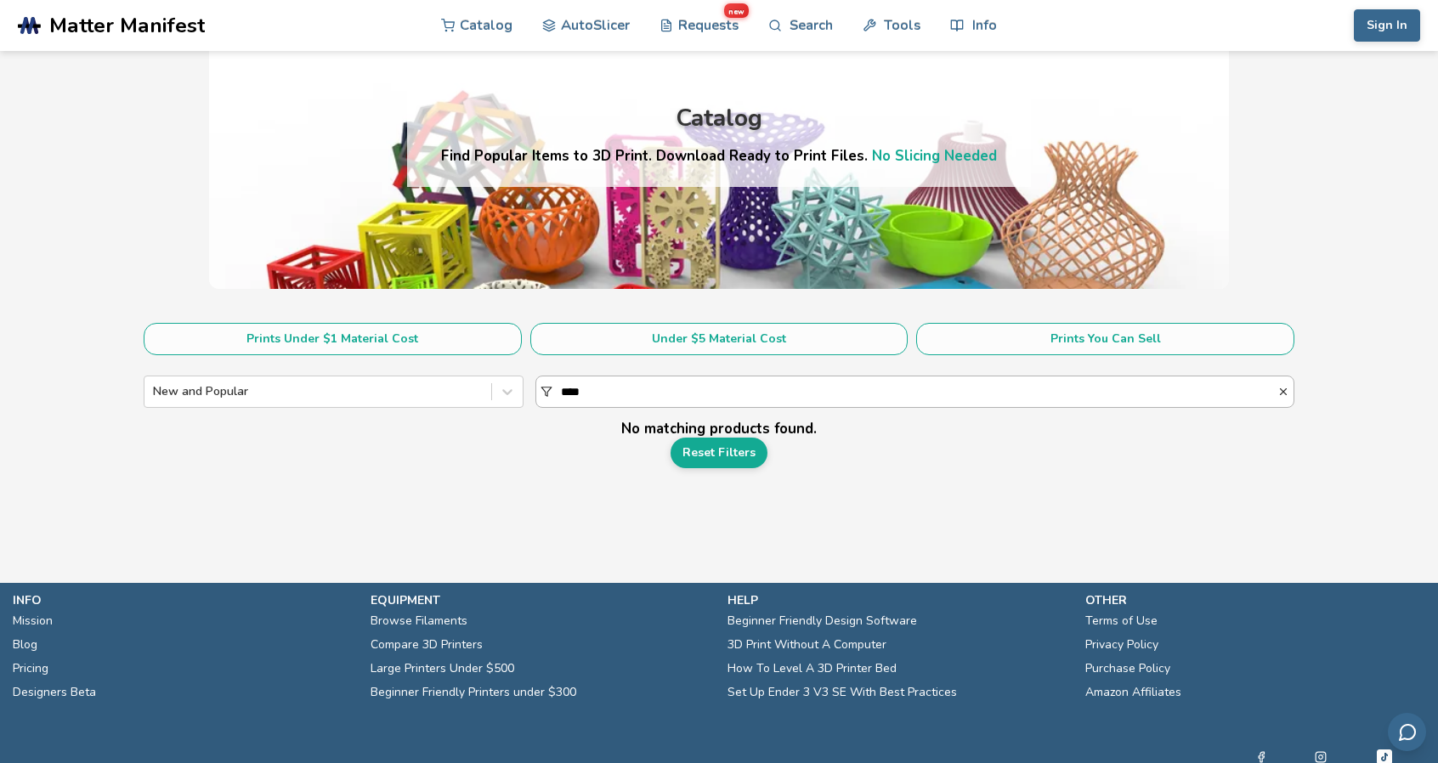
click at [1291, 399] on div "****" at bounding box center [927, 392] width 733 height 31
click at [1277, 399] on input "****" at bounding box center [919, 392] width 716 height 31
click at [1287, 394] on icon "button" at bounding box center [1283, 392] width 12 height 12
click at [1351, 393] on section "Prints Under $1 Material Cost Under $5 Material Cost Prints You Can Sell New an…" at bounding box center [719, 412] width 1438 height 239
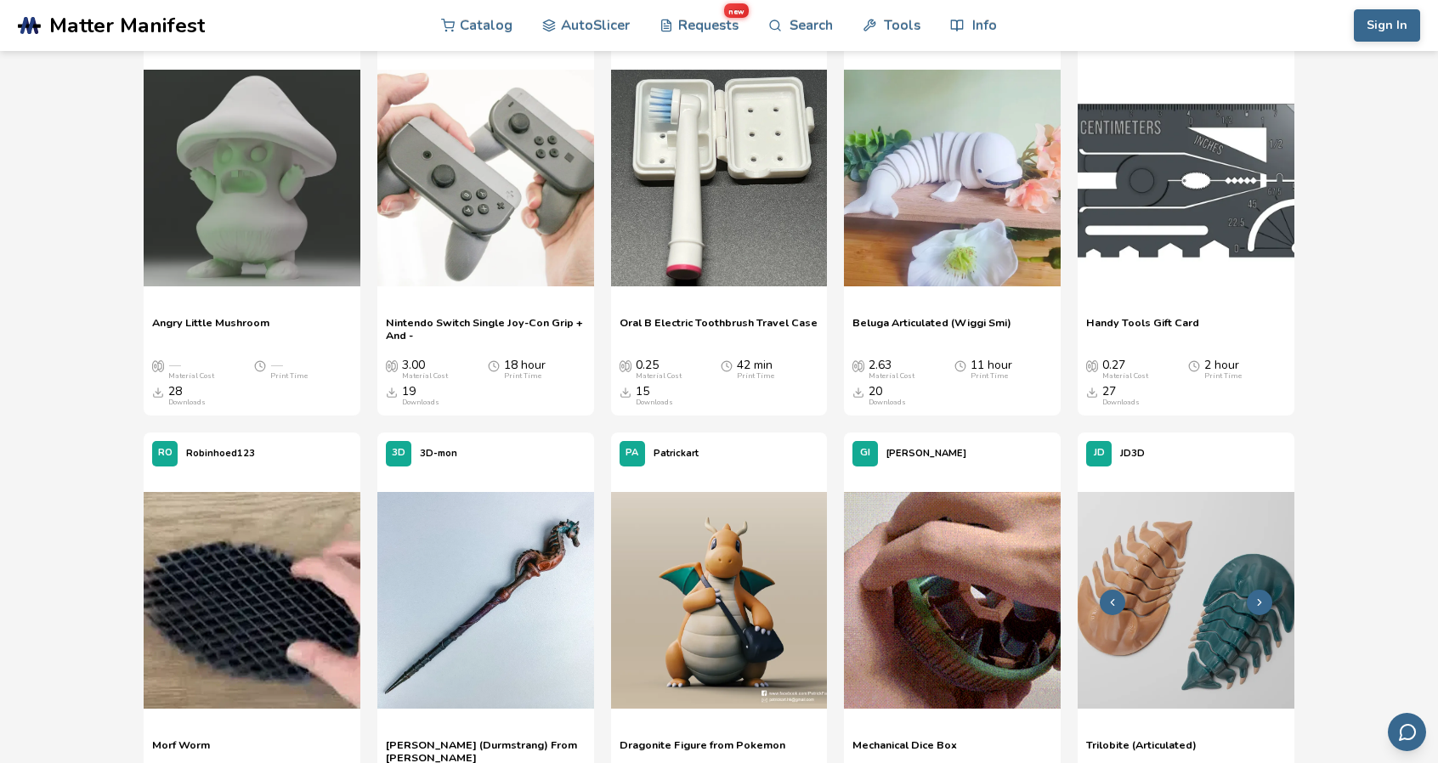
scroll to position [8509, 0]
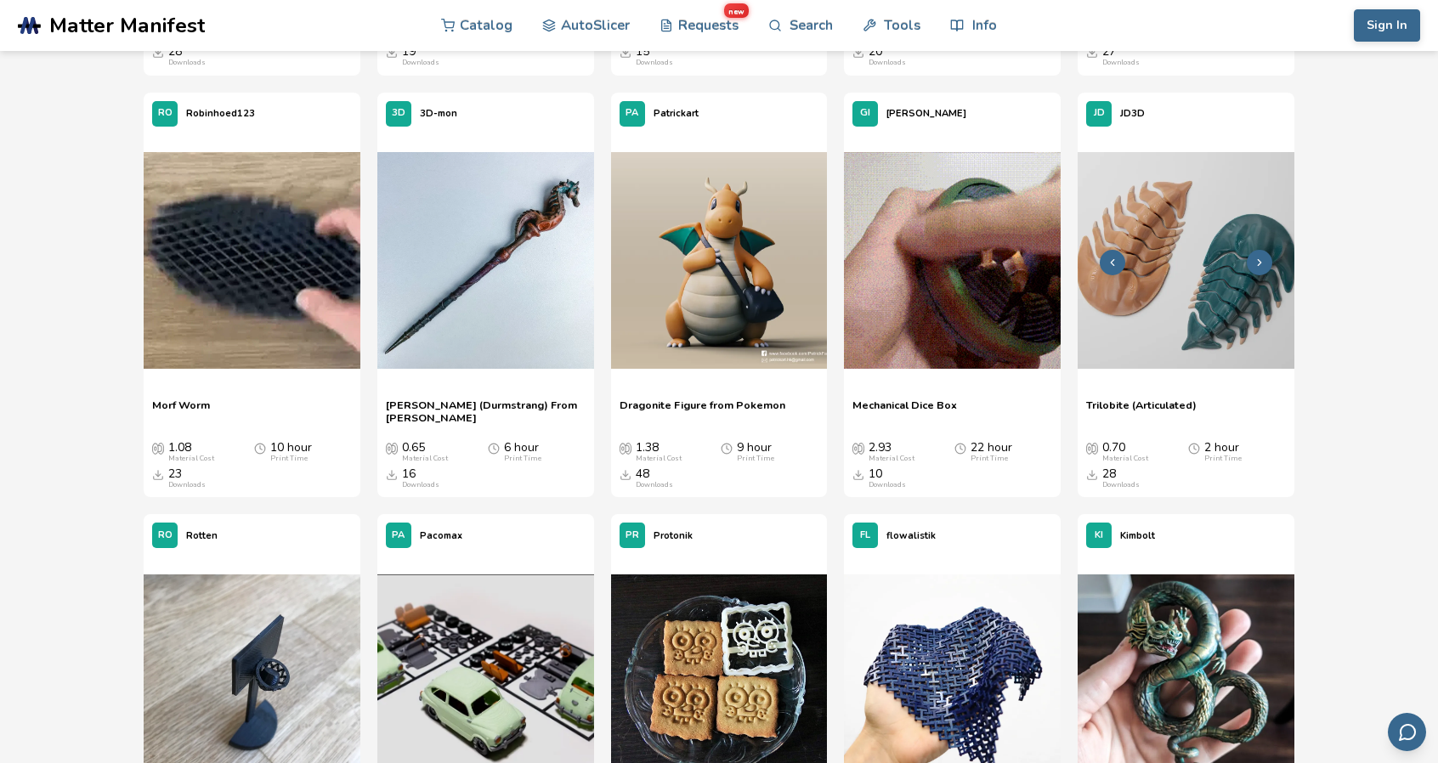
click at [1257, 258] on icon at bounding box center [1260, 263] width 12 height 12
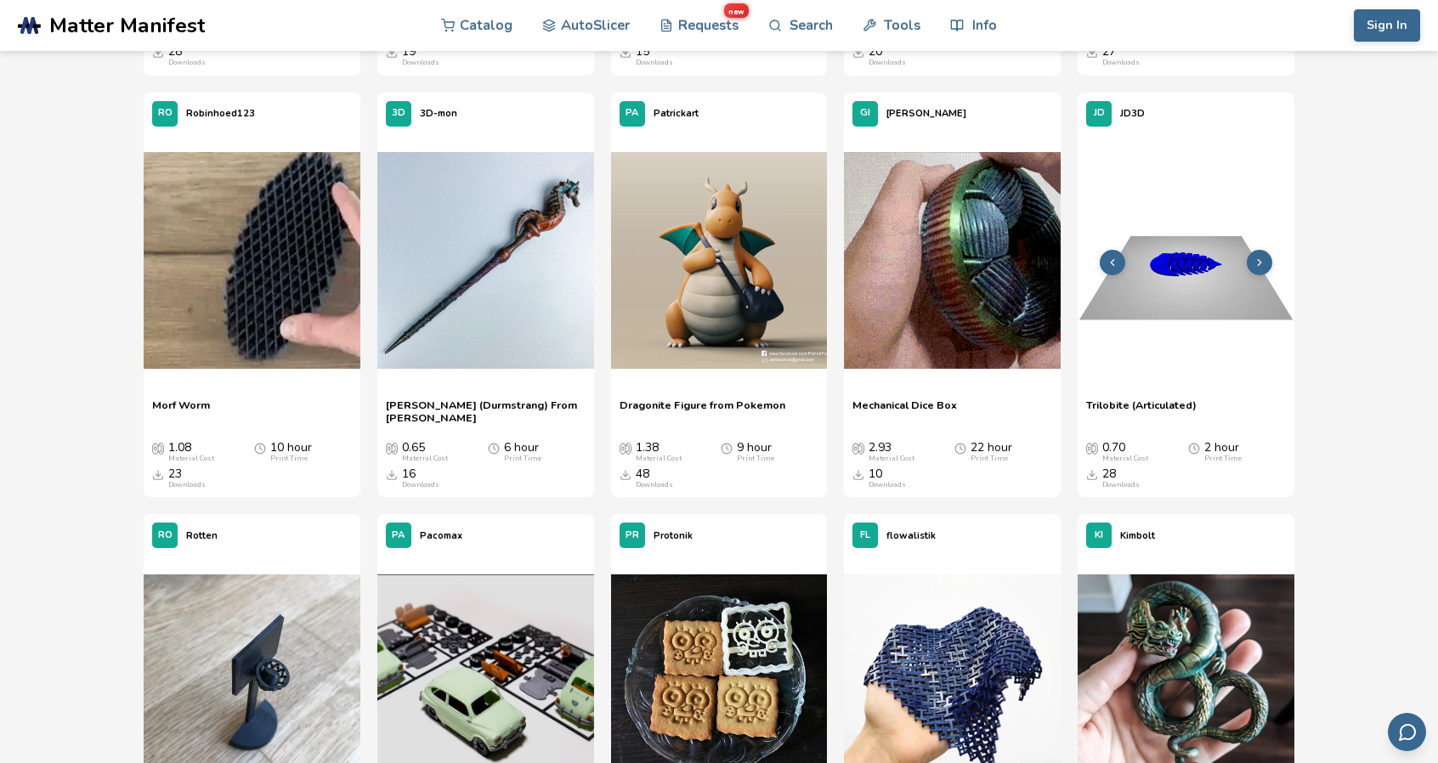
click at [1118, 260] on icon at bounding box center [1113, 263] width 12 height 12
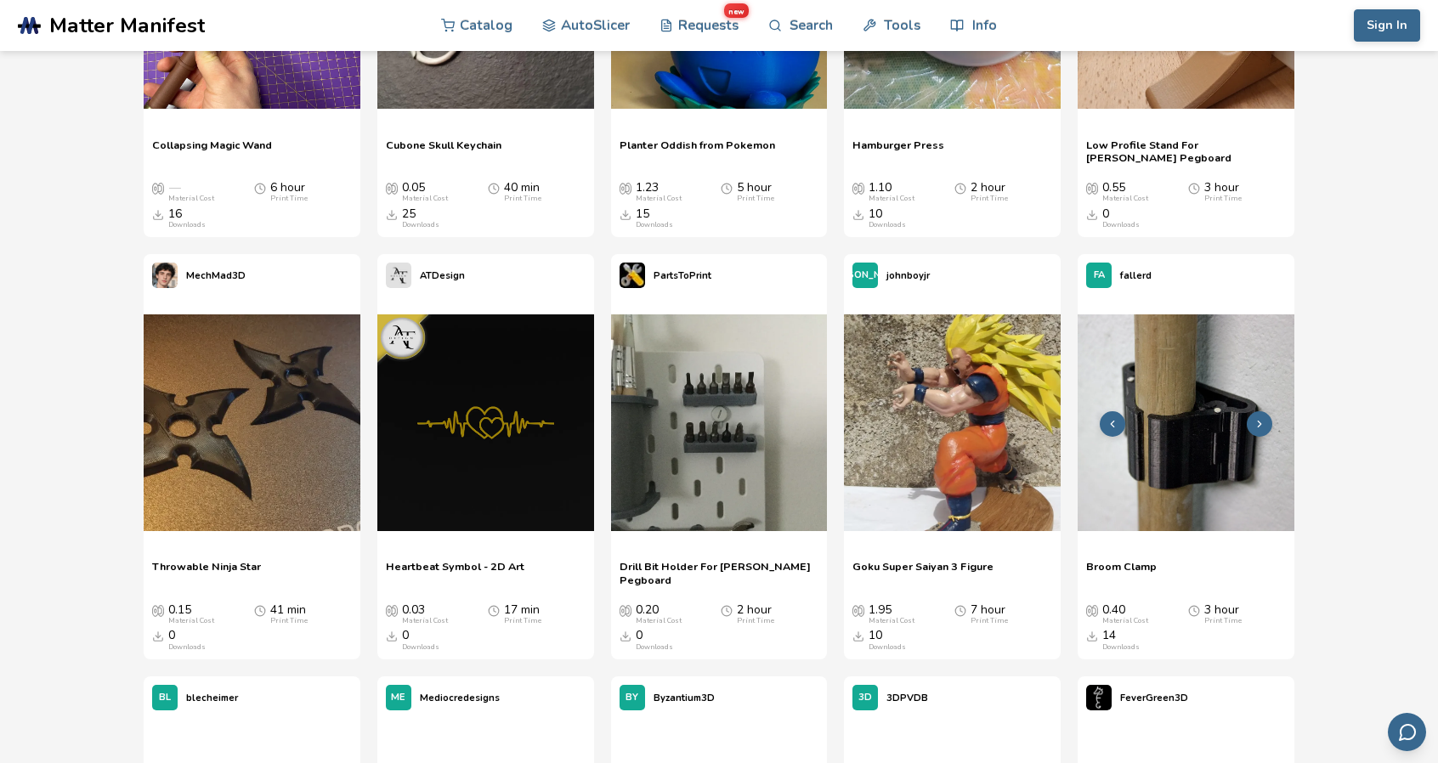
scroll to position [19558, 0]
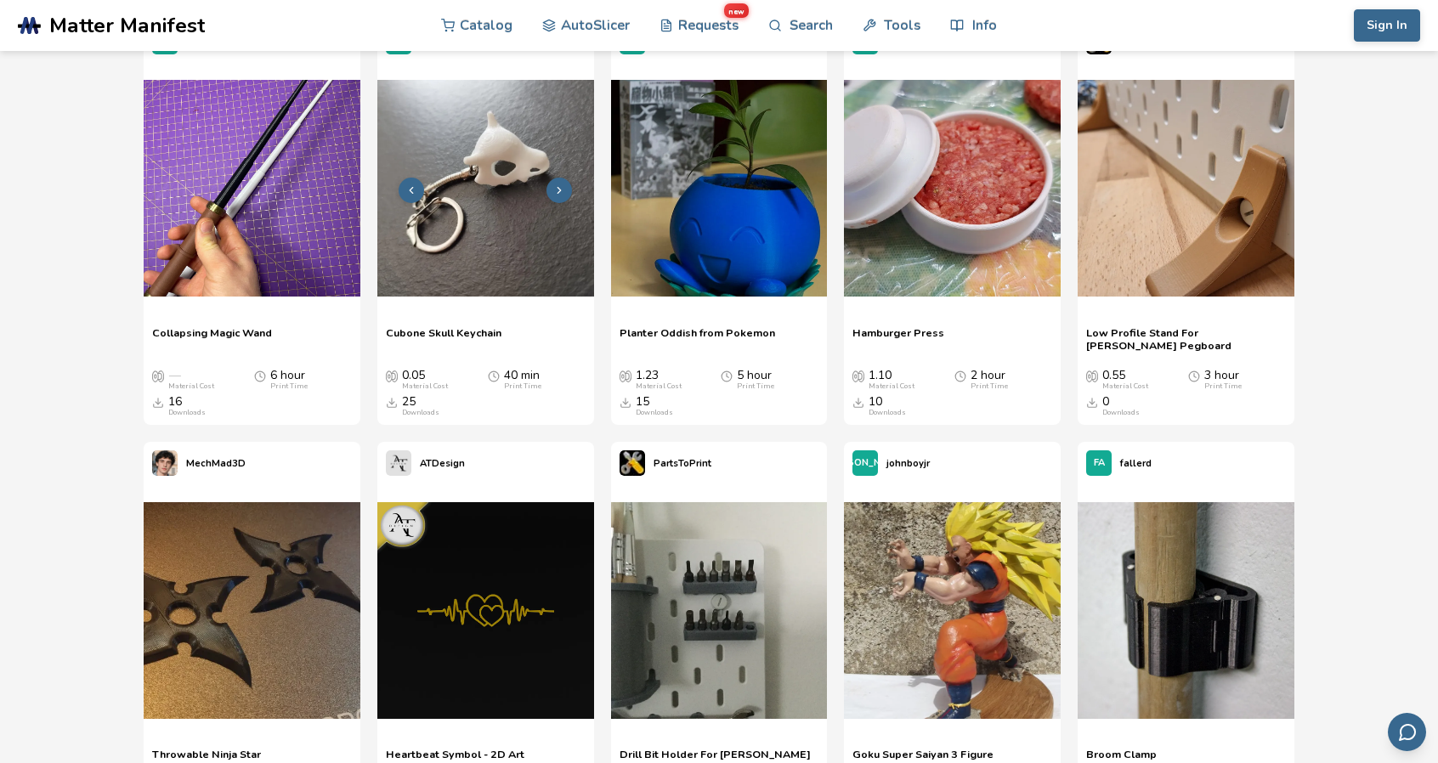
click at [510, 207] on img at bounding box center [485, 188] width 217 height 217
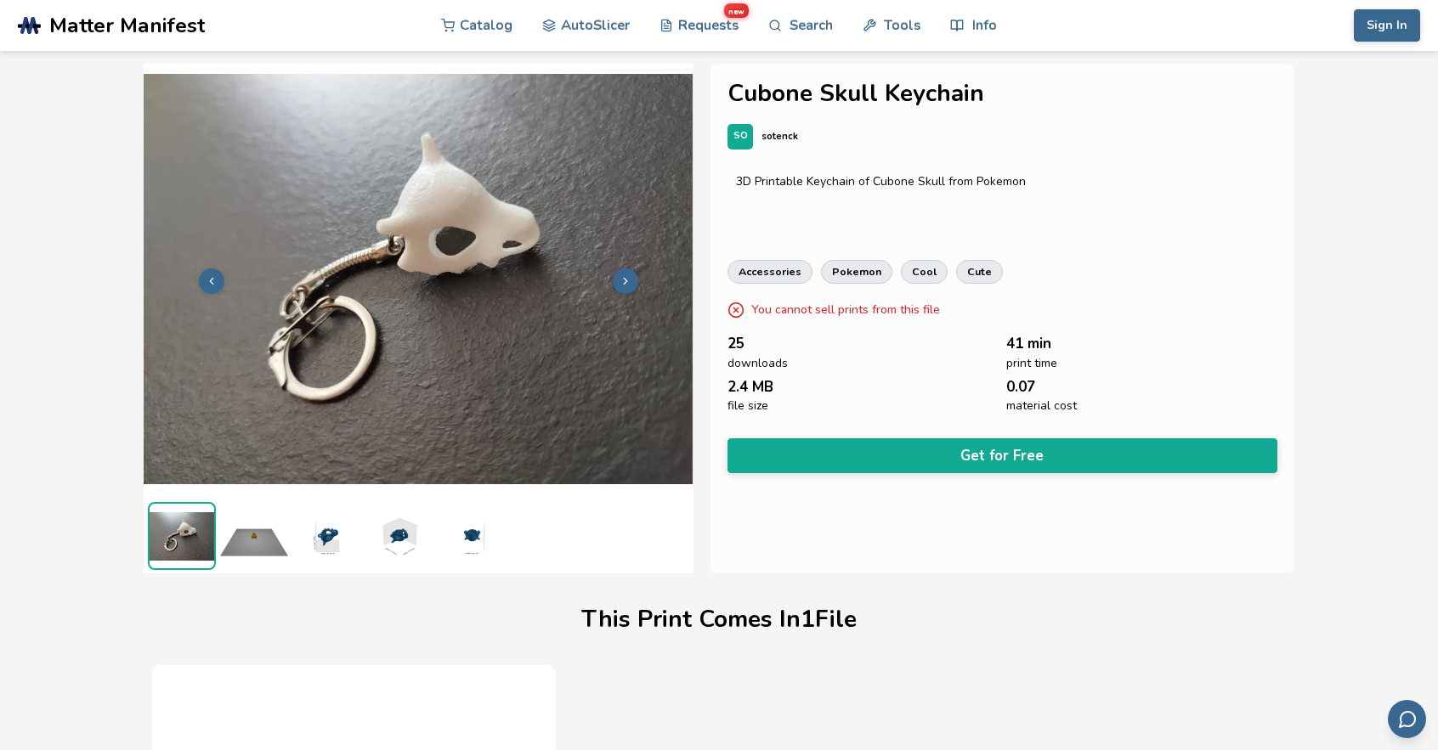
click at [620, 278] on icon at bounding box center [626, 281] width 12 height 12
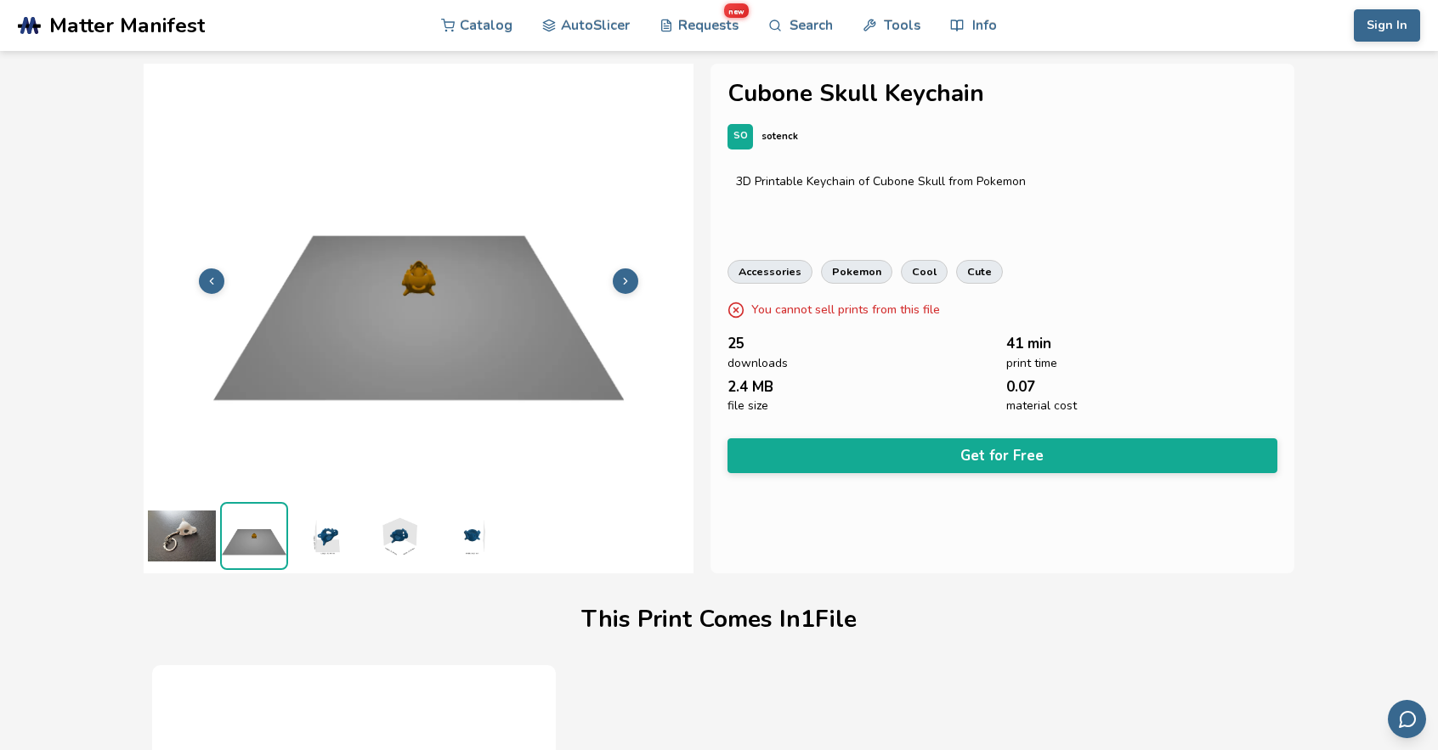
click at [620, 278] on icon at bounding box center [626, 281] width 12 height 12
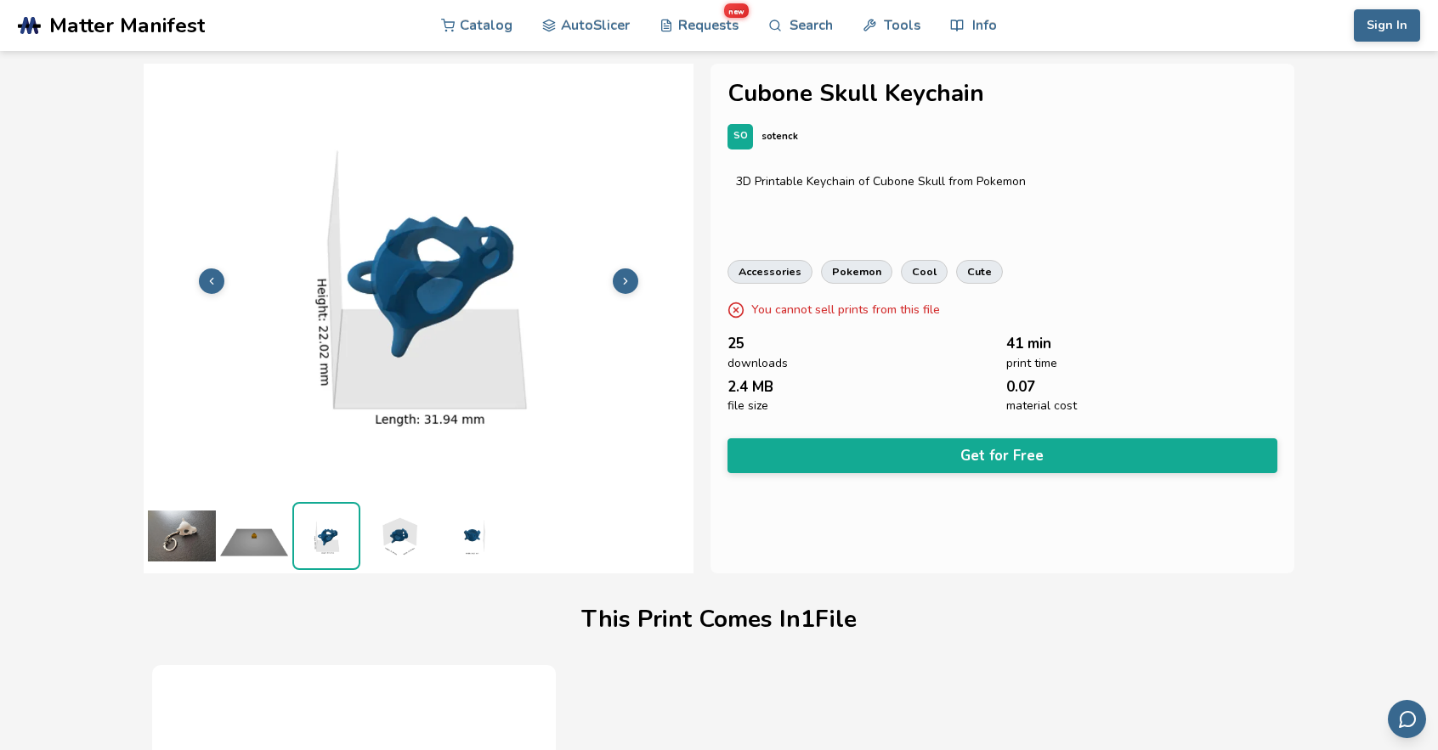
click at [621, 280] on icon at bounding box center [626, 281] width 12 height 12
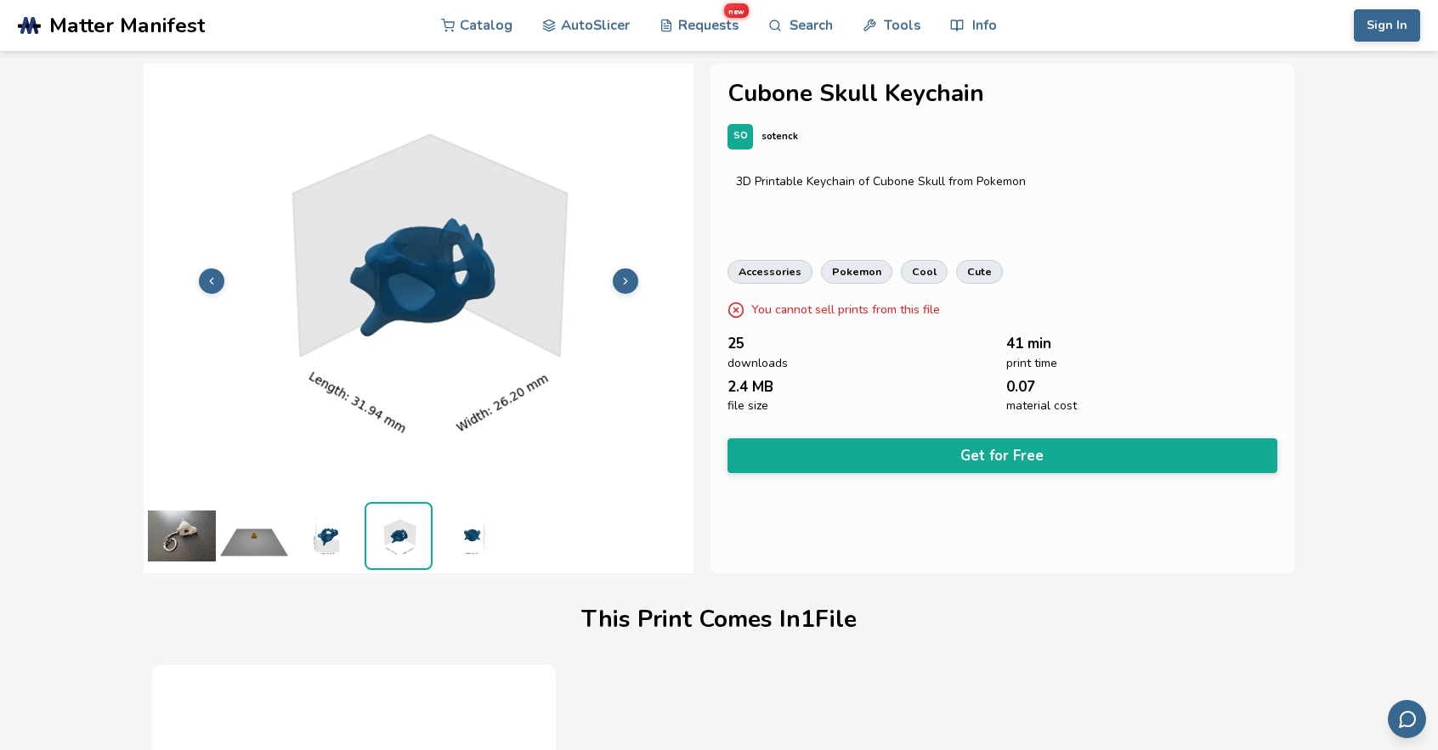
click at [621, 280] on icon at bounding box center [626, 281] width 12 height 12
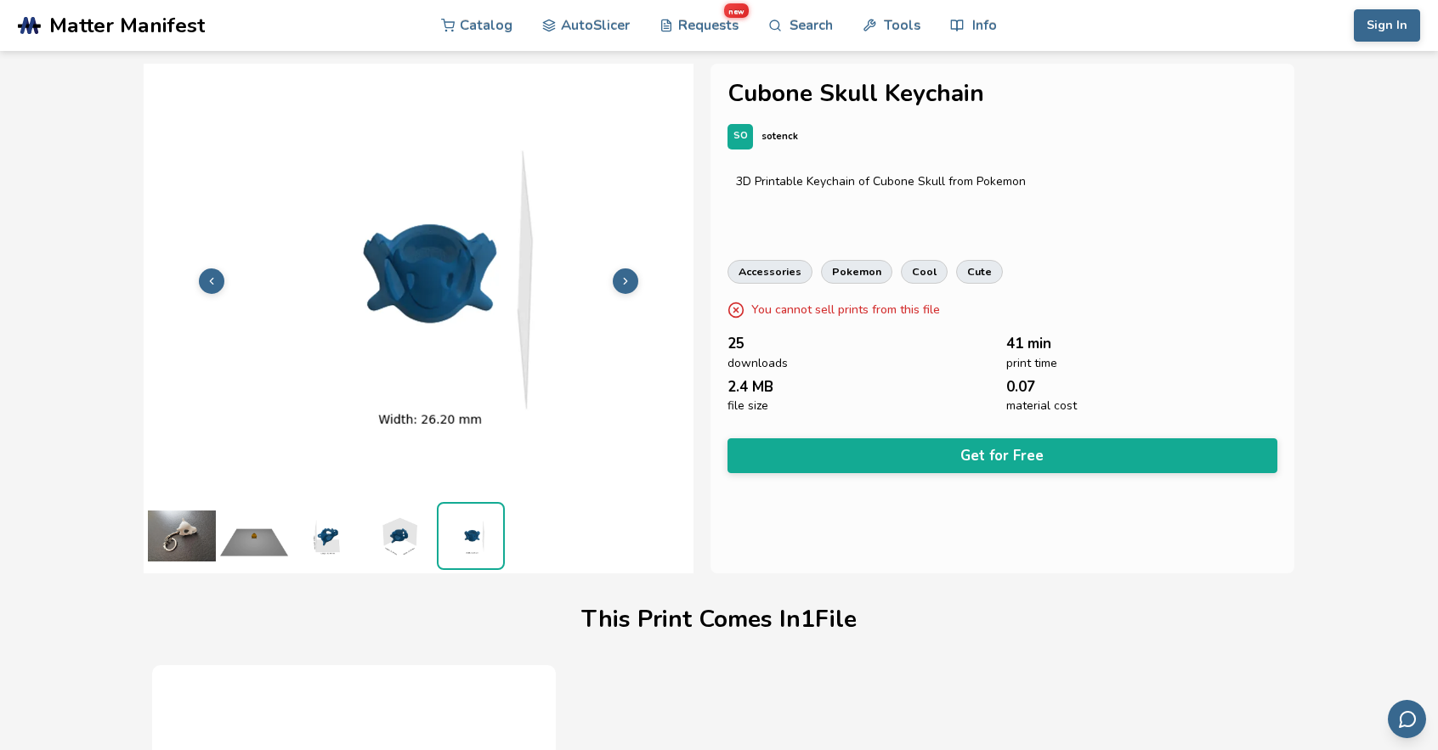
click at [223, 281] on button at bounding box center [211, 281] width 25 height 25
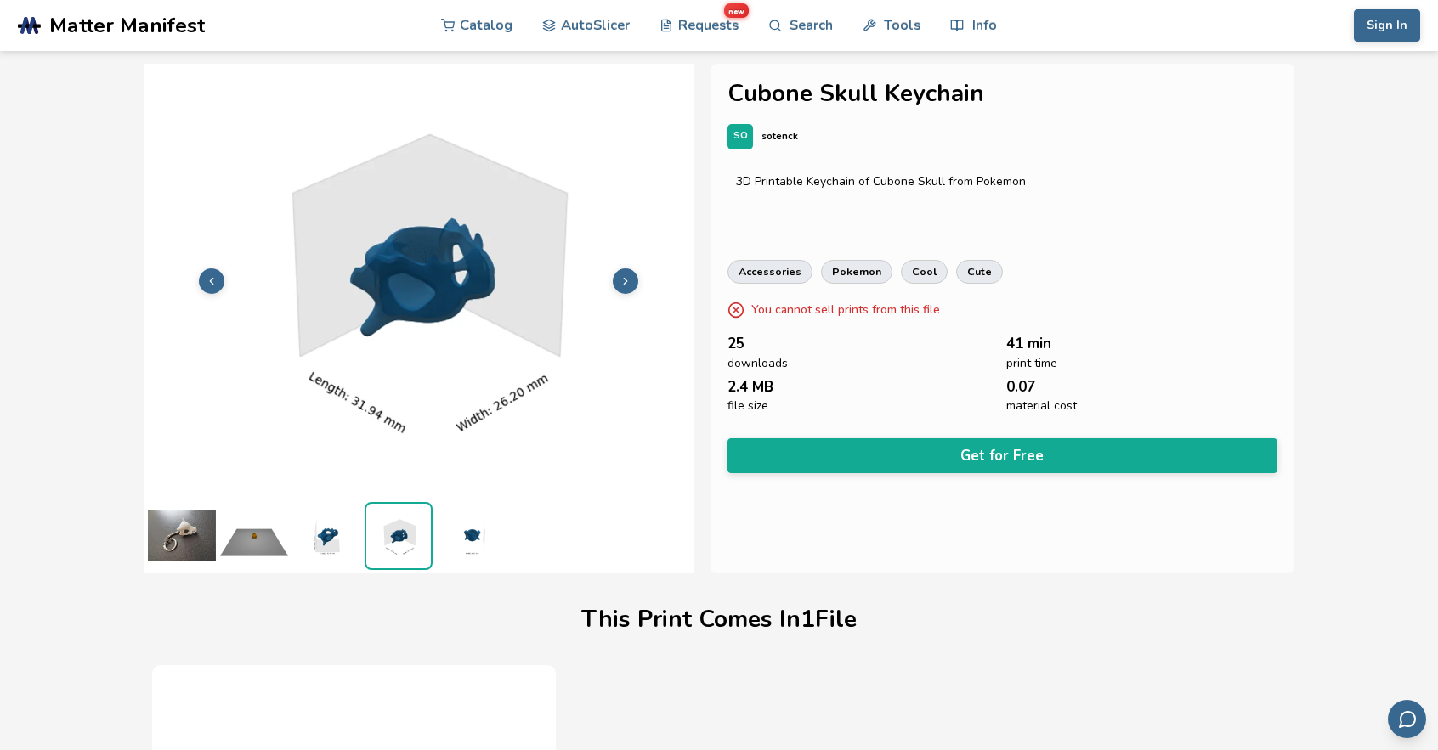
click at [207, 281] on icon at bounding box center [212, 281] width 12 height 12
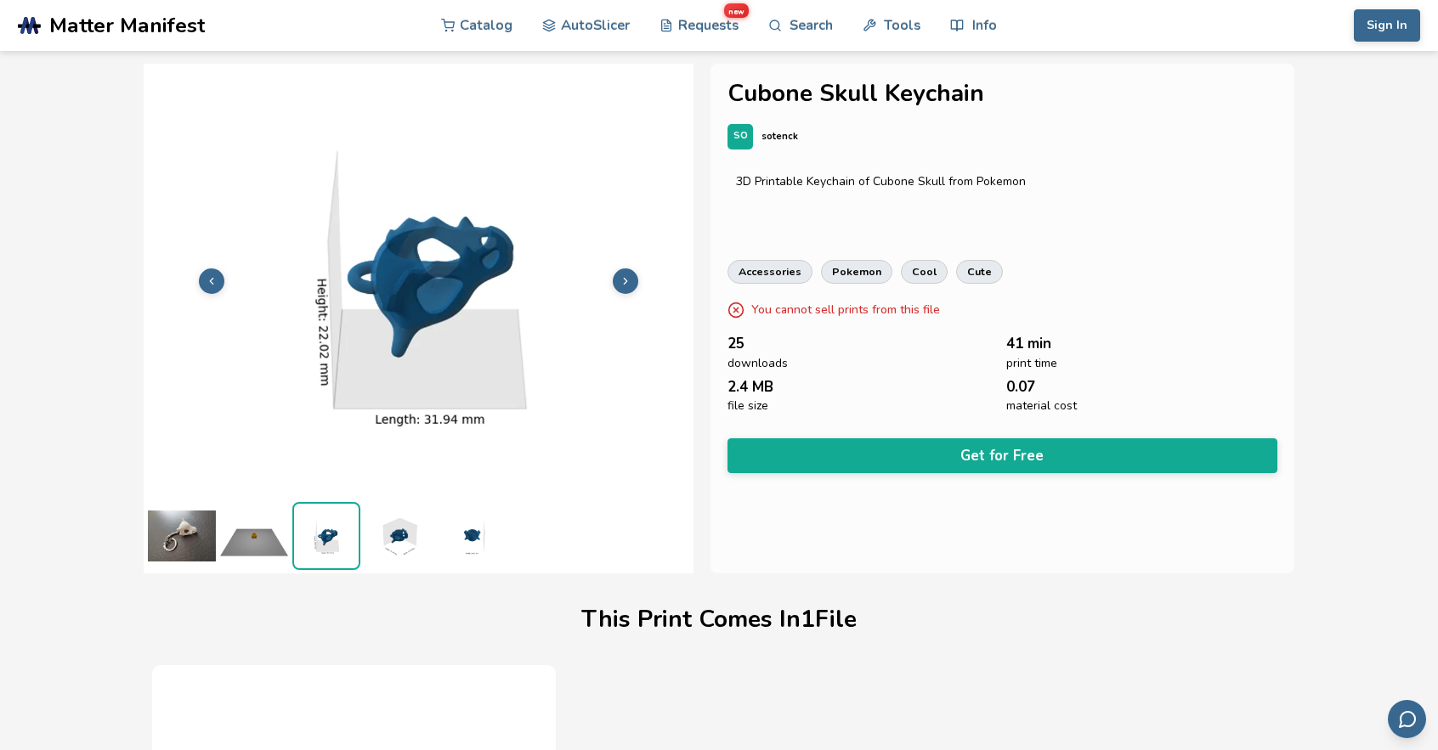
click at [207, 281] on icon at bounding box center [212, 281] width 12 height 12
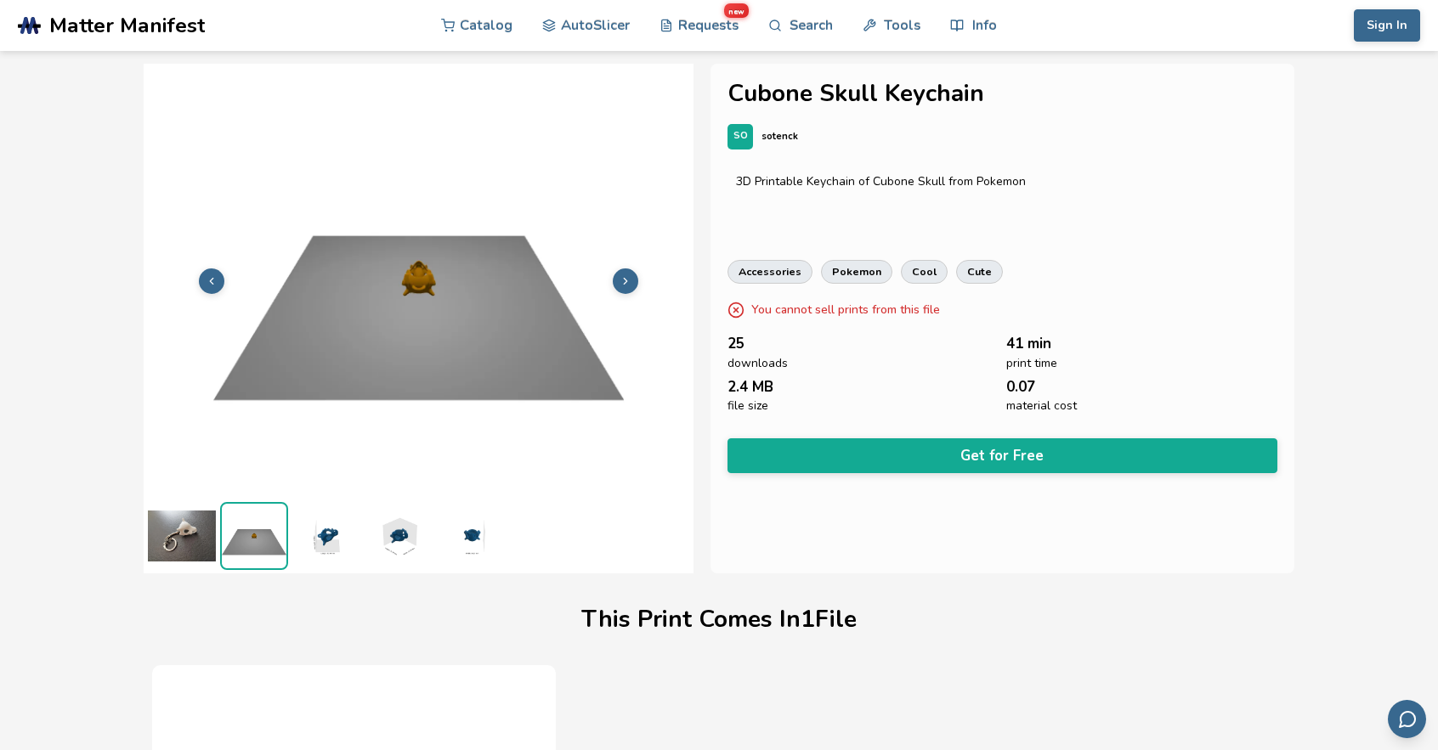
click at [207, 281] on icon at bounding box center [212, 281] width 12 height 12
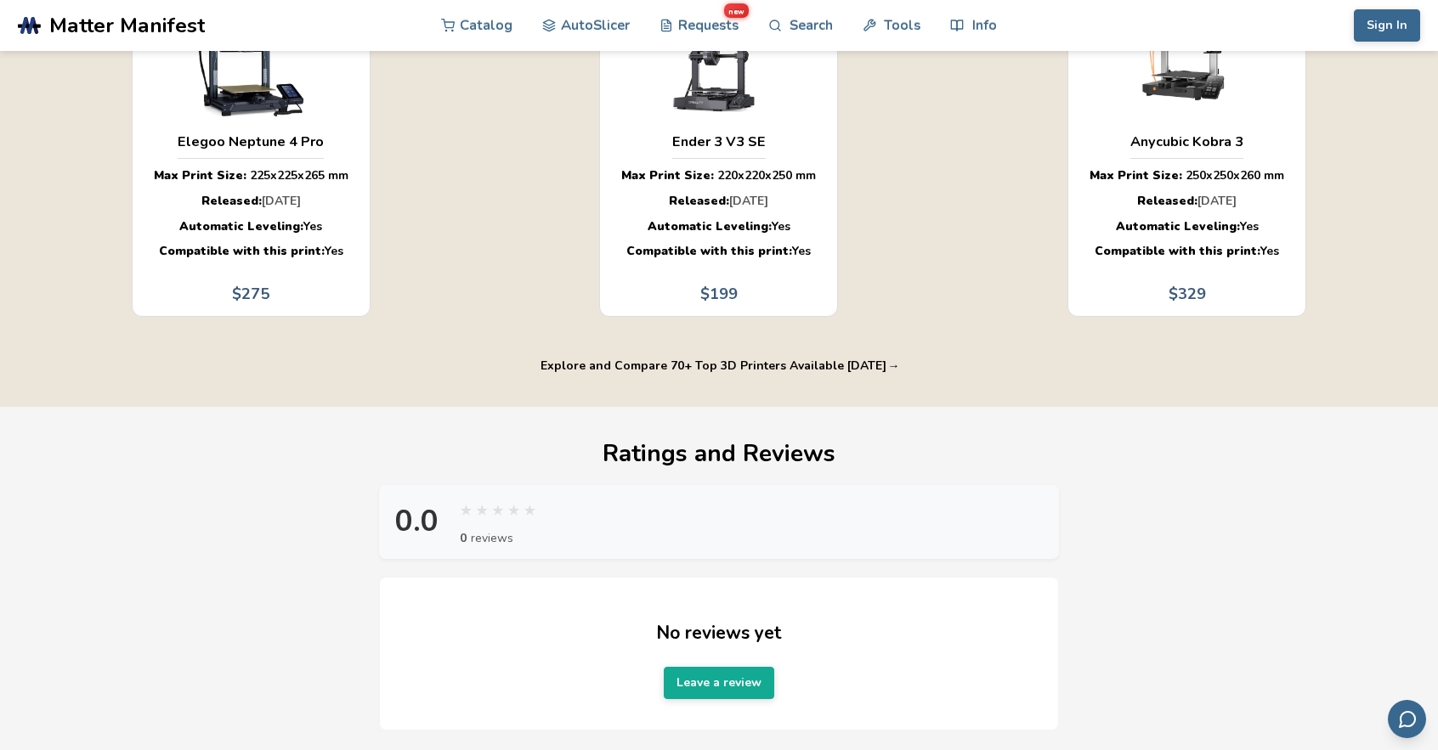
scroll to position [1105, 0]
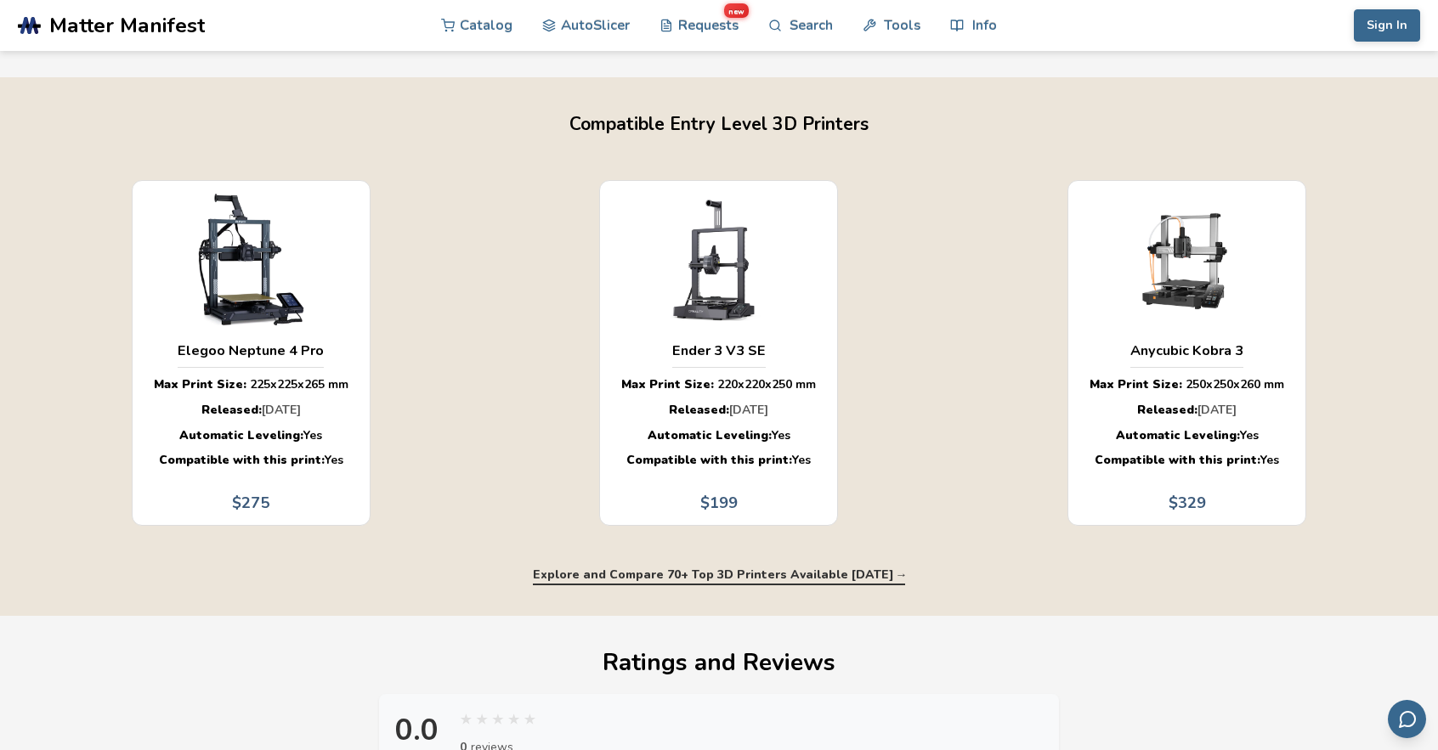
click at [810, 569] on button "Explore and Compare 70+ Top 3D Printers Available [DATE] →" at bounding box center [718, 576] width 371 height 14
select select "**********"
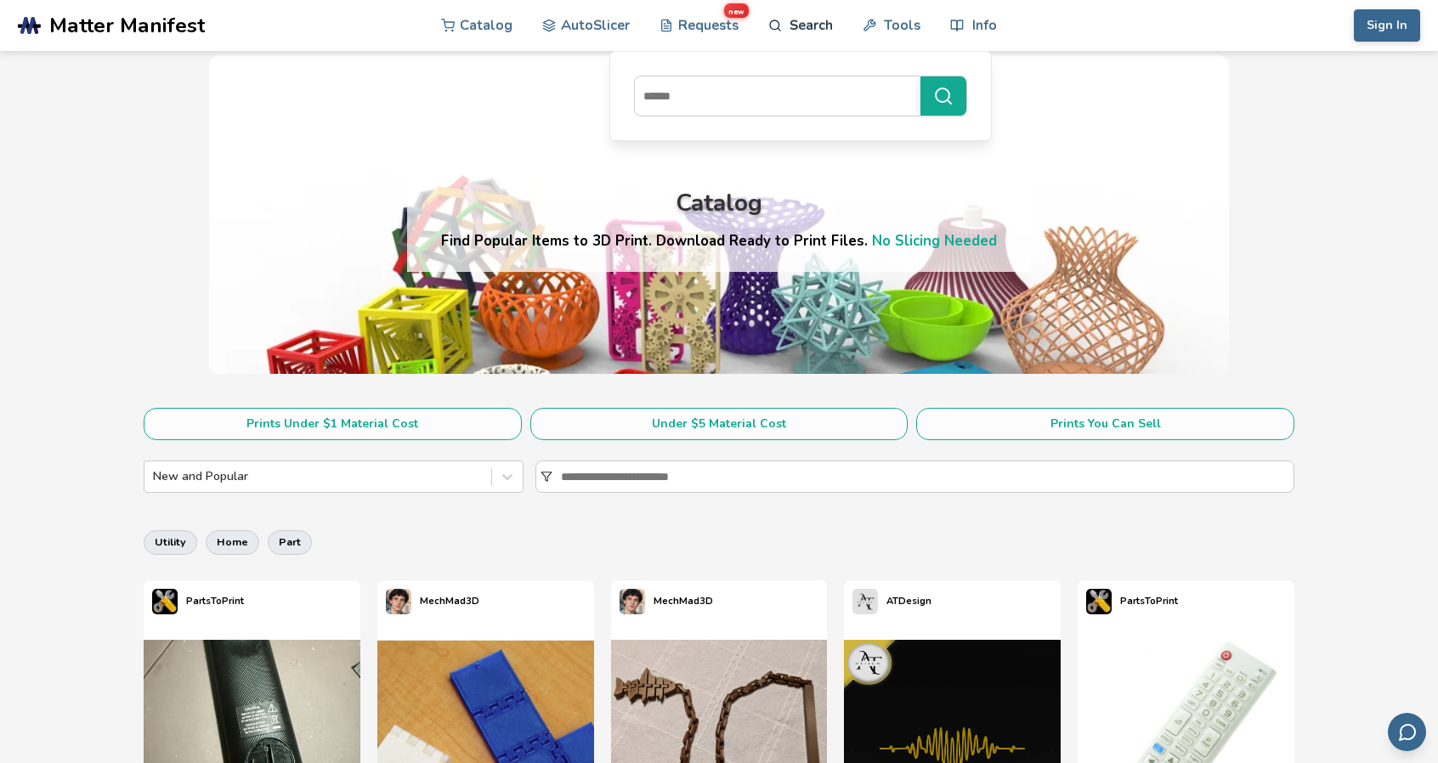
click at [797, 31] on link "Search" at bounding box center [800, 25] width 65 height 51
click at [750, 88] on input at bounding box center [773, 96] width 277 height 31
type input "***"
click at [816, 25] on link "Search" at bounding box center [800, 25] width 65 height 51
click at [791, 25] on link "Search" at bounding box center [800, 25] width 65 height 51
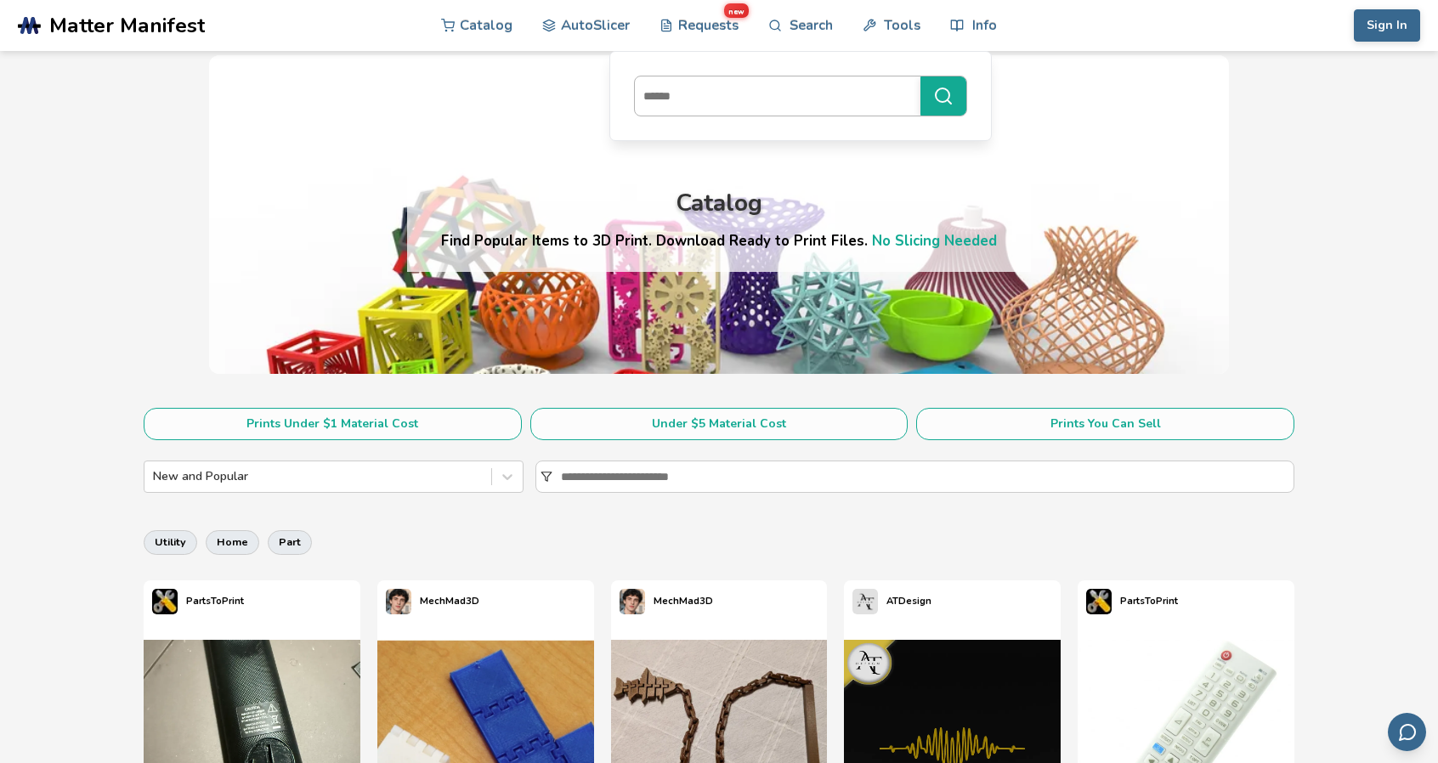
click at [765, 93] on input at bounding box center [773, 96] width 277 height 31
type input "*"
click at [779, 28] on icon at bounding box center [775, 26] width 14 height 14
click at [780, 28] on icon at bounding box center [775, 26] width 14 height 14
click at [761, 93] on input at bounding box center [773, 96] width 277 height 31
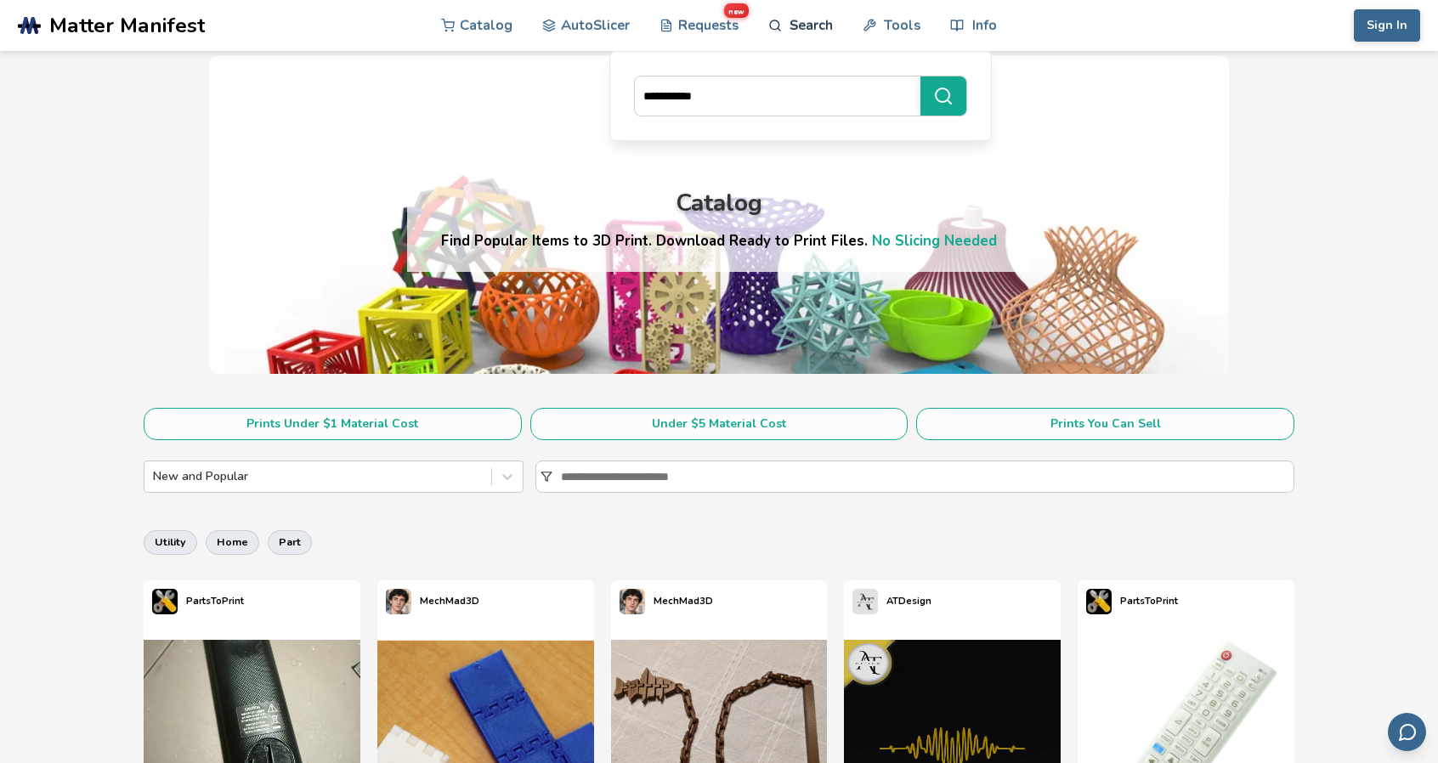
type input "**********"
click at [920, 76] on button "**********" at bounding box center [943, 95] width 46 height 39
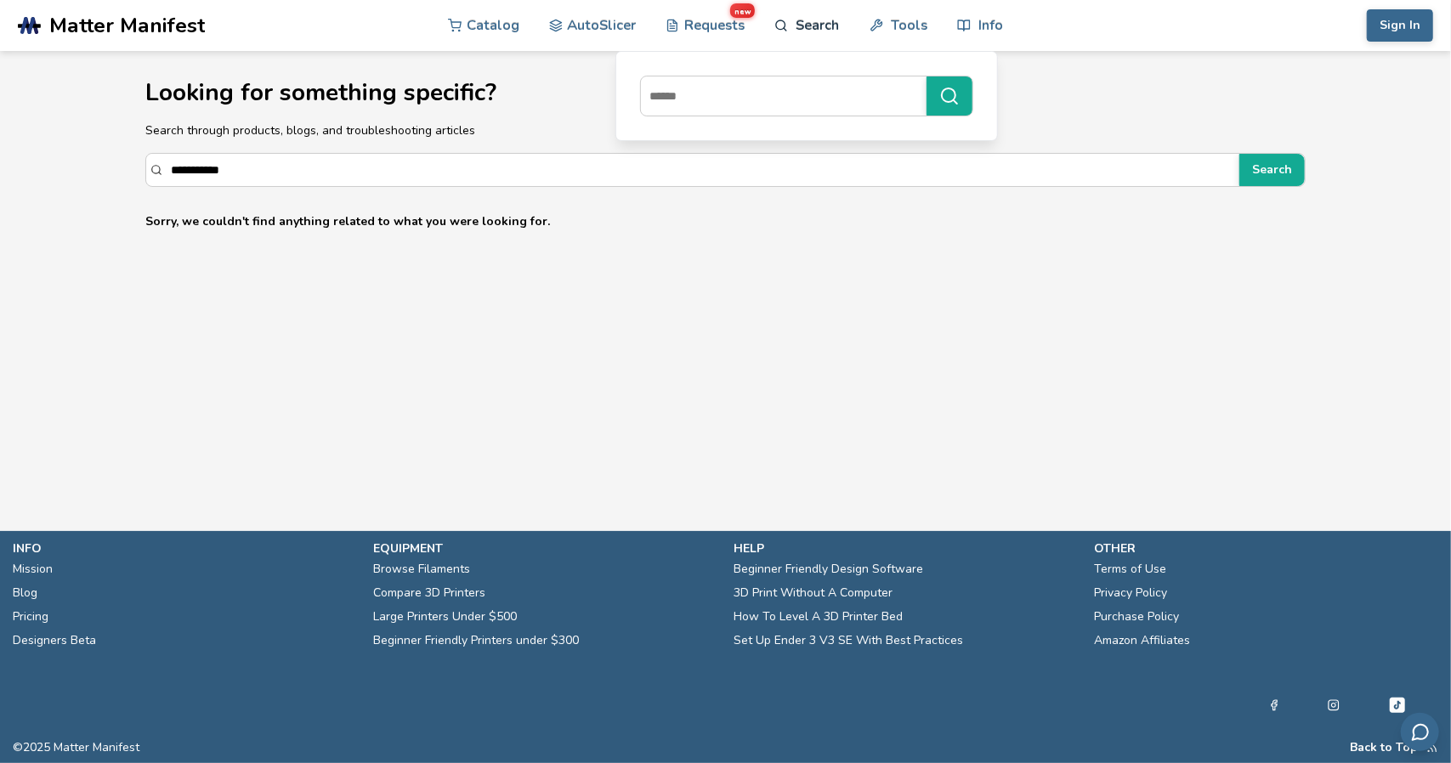
click at [806, 31] on link "Search" at bounding box center [806, 25] width 65 height 51
click at [781, 88] on input at bounding box center [779, 96] width 277 height 31
type input "******"
click at [926, 76] on button "******" at bounding box center [949, 95] width 46 height 39
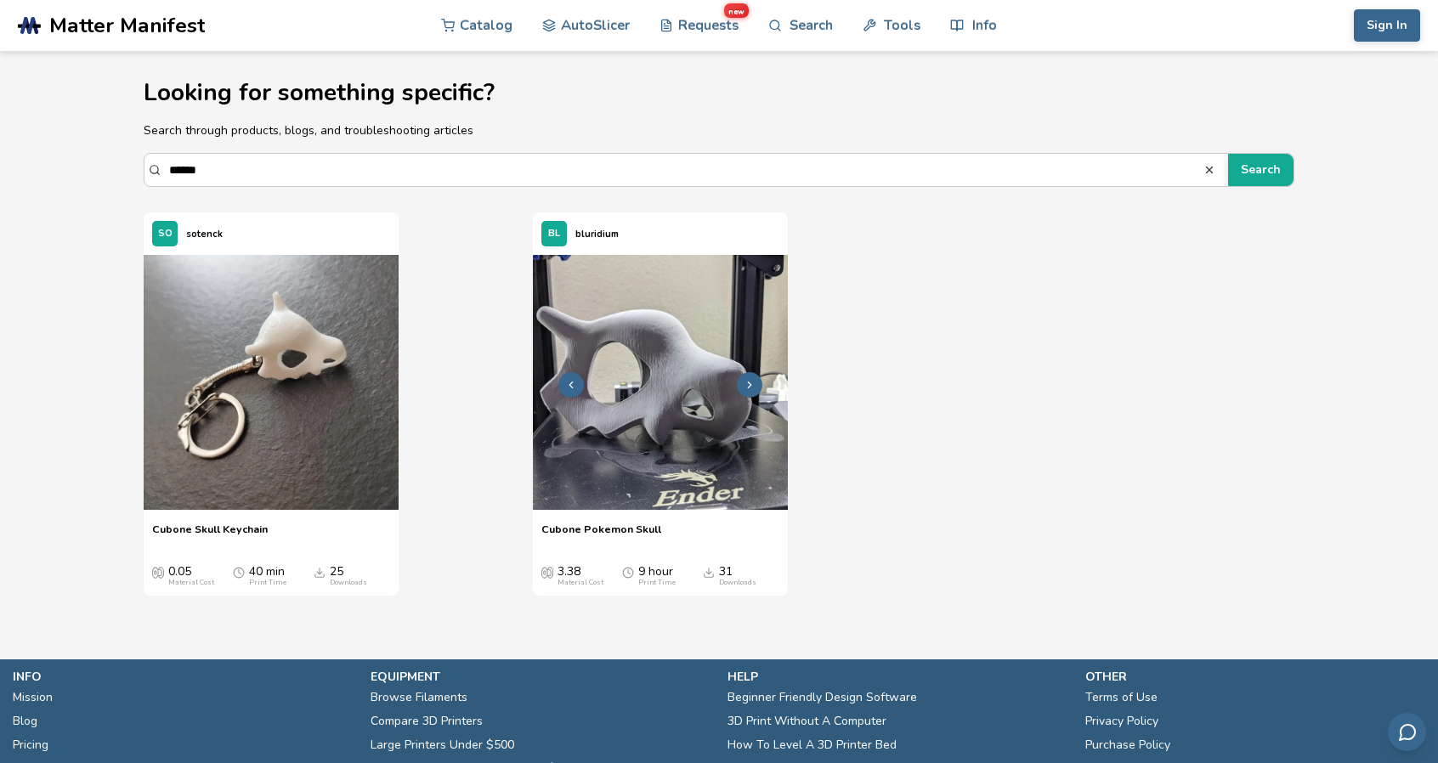
click at [757, 382] on button at bounding box center [749, 384] width 25 height 25
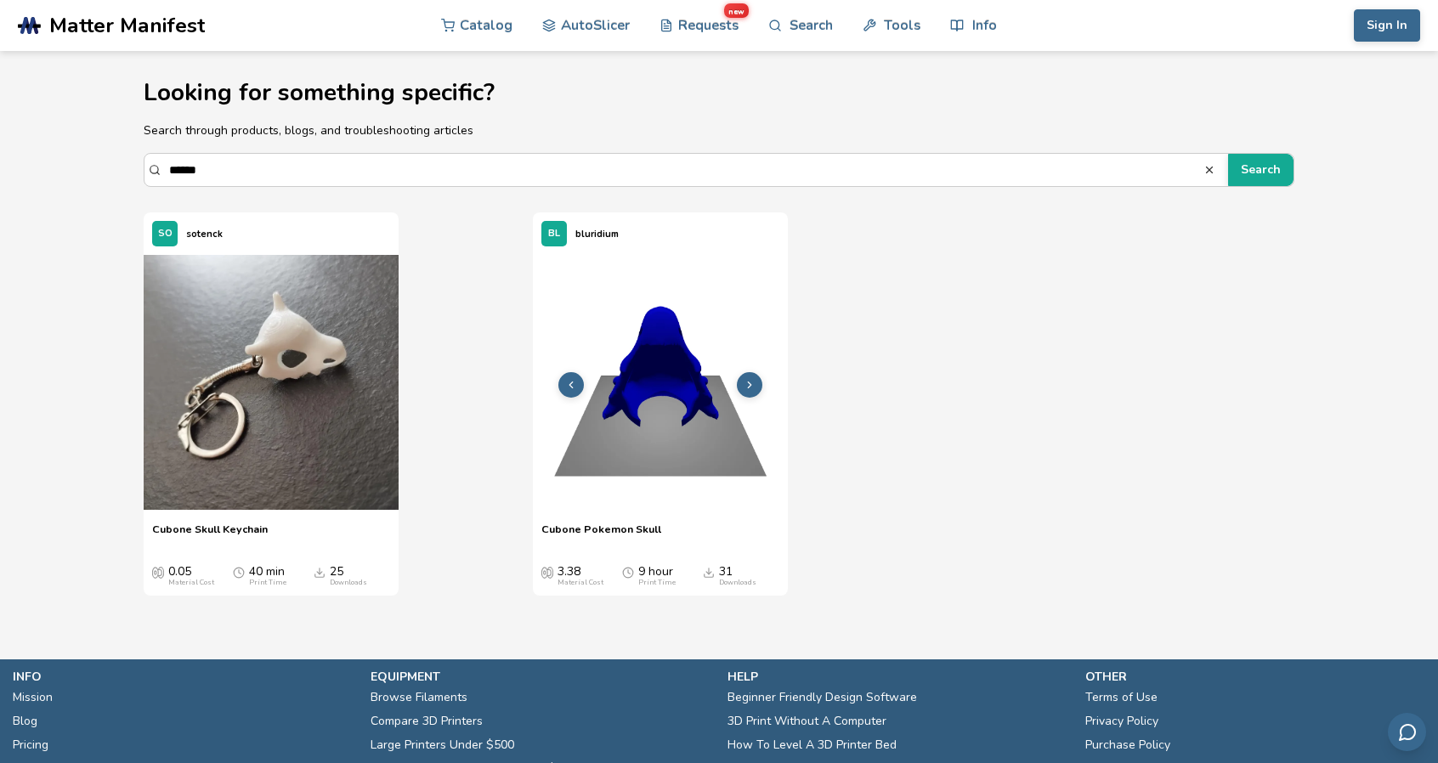
click at [745, 388] on icon at bounding box center [750, 385] width 12 height 12
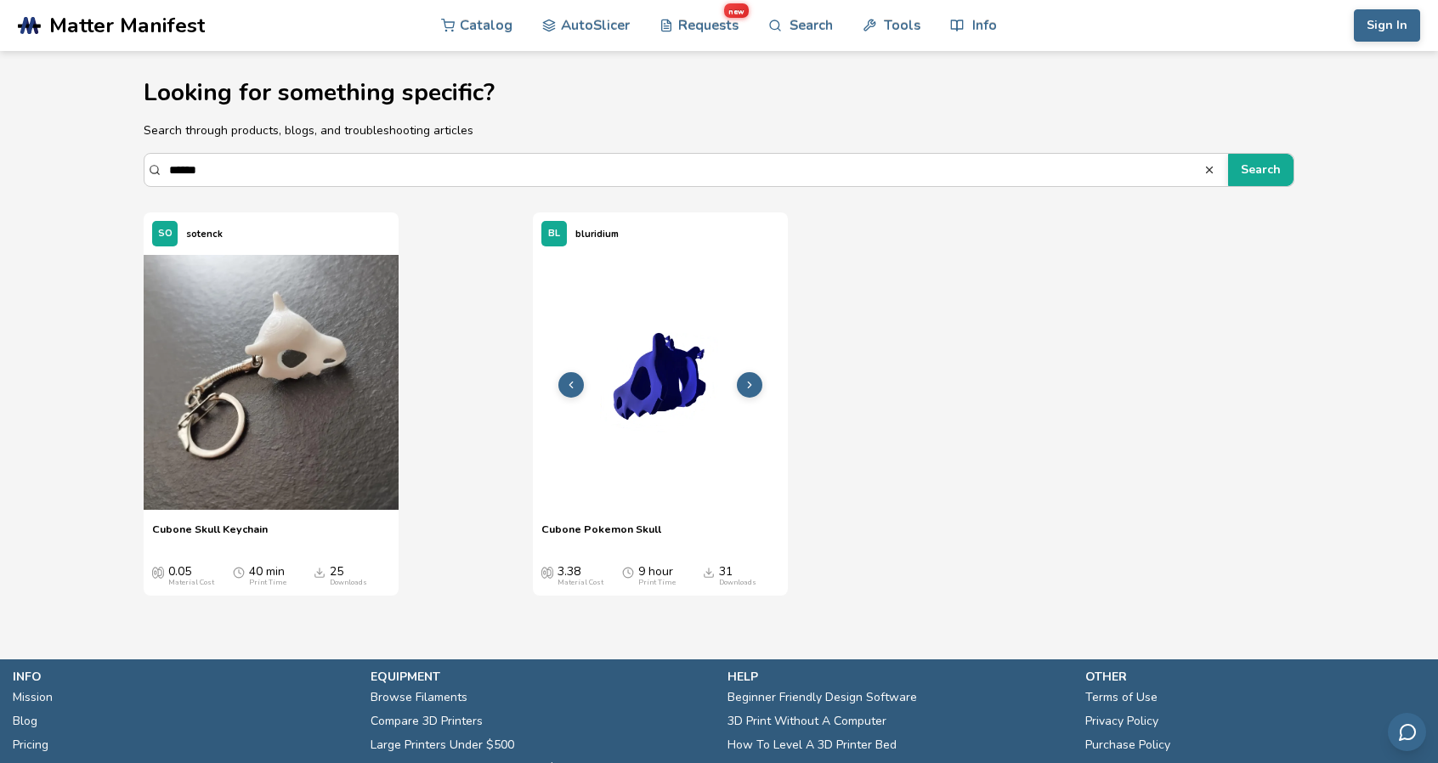
click at [747, 388] on icon at bounding box center [750, 385] width 12 height 12
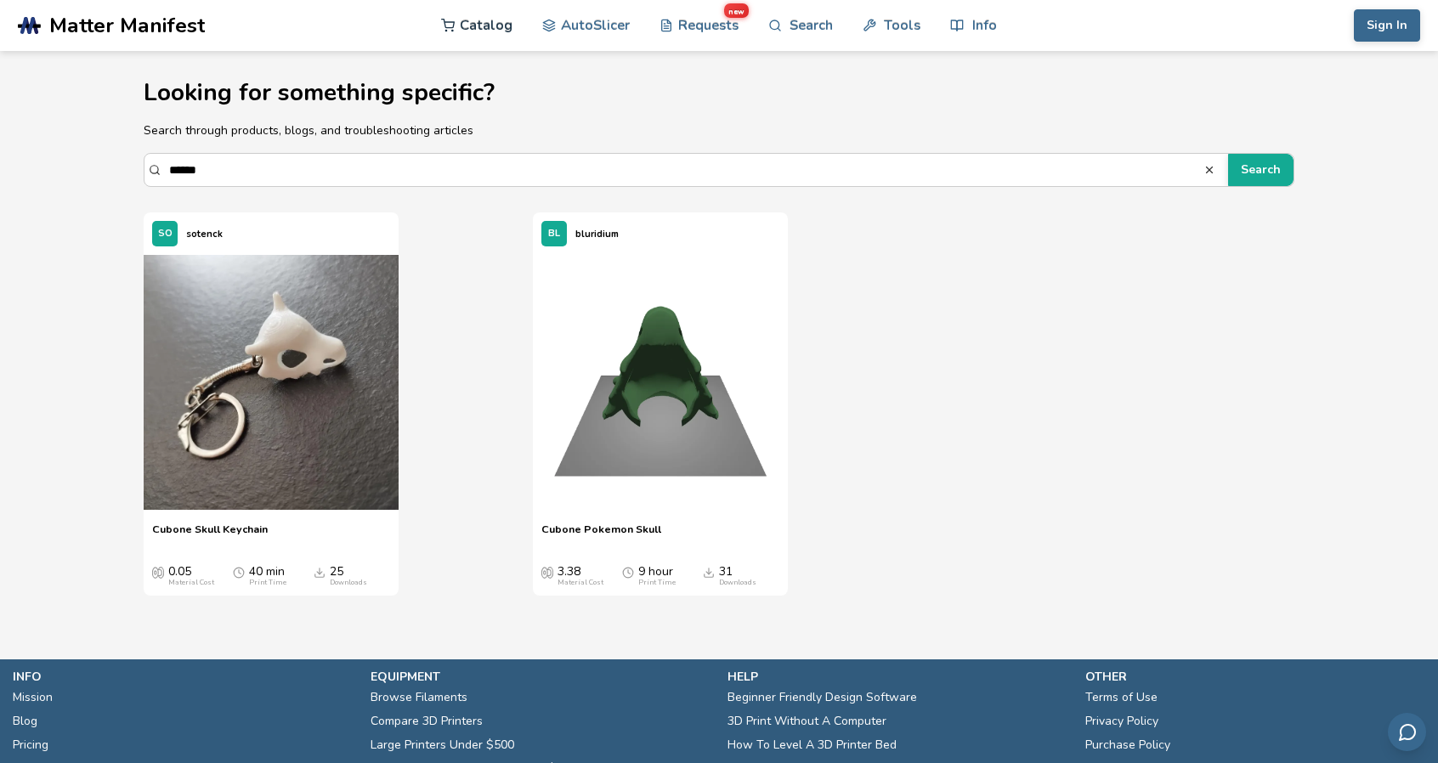
click at [502, 28] on link "Catalog" at bounding box center [476, 25] width 71 height 51
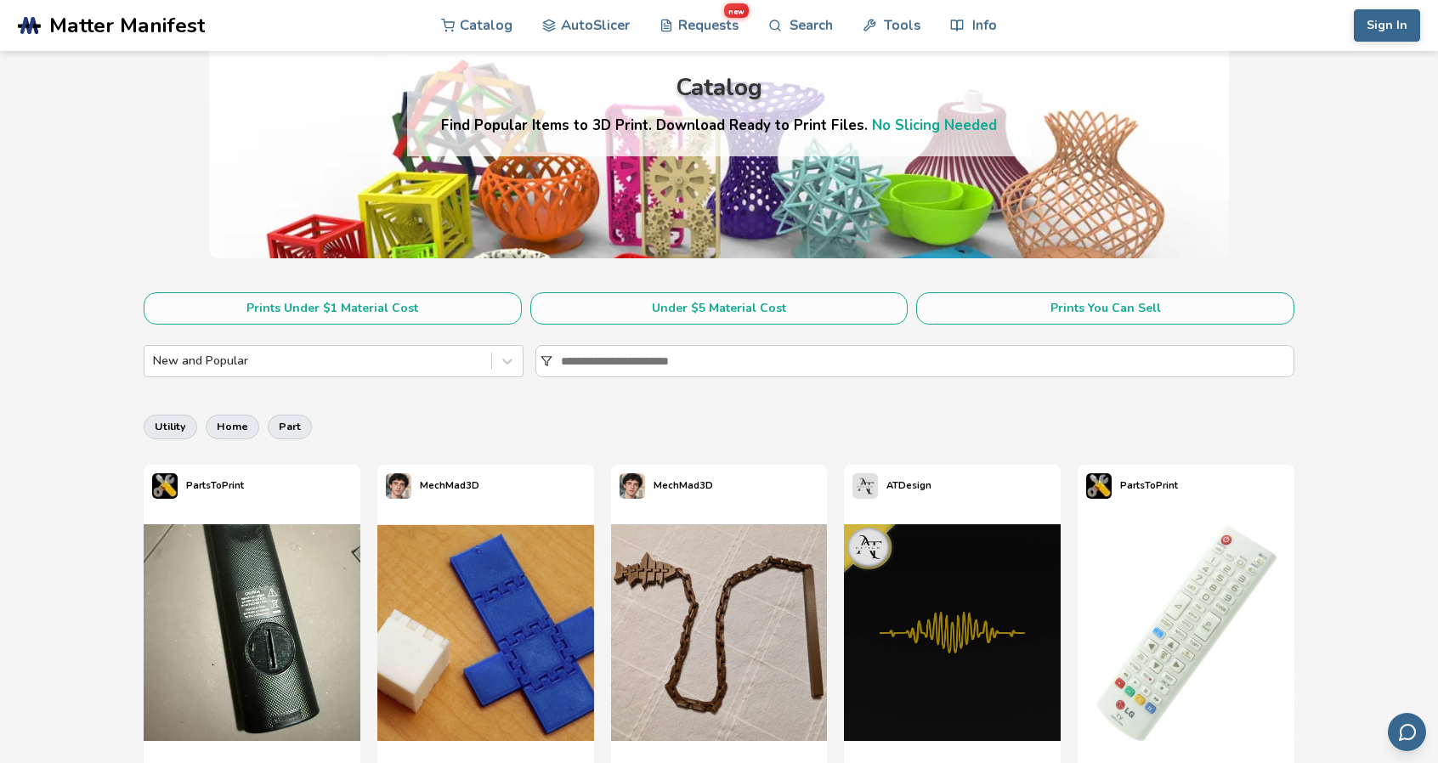
scroll to position [170, 0]
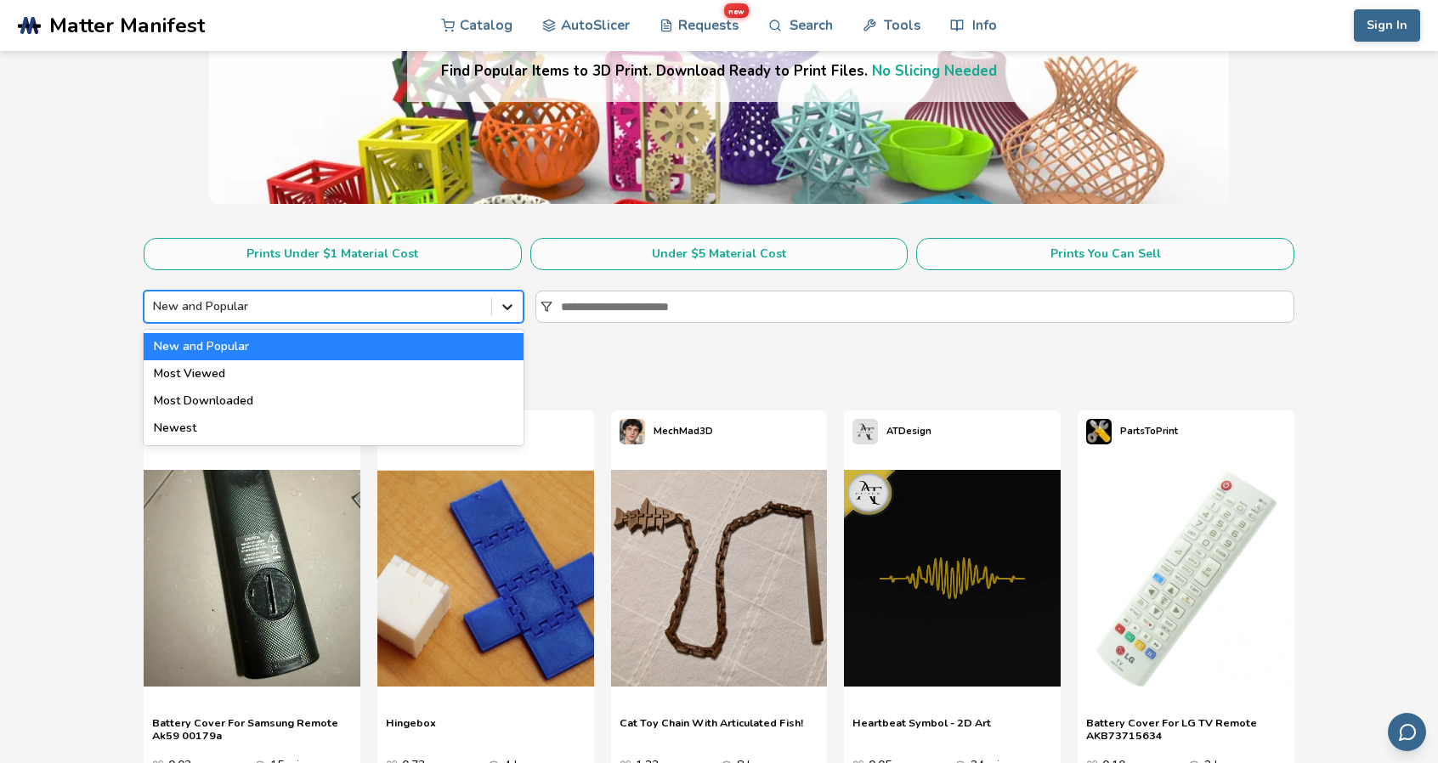
click at [507, 310] on icon at bounding box center [507, 306] width 17 height 17
click at [504, 306] on icon at bounding box center [507, 307] width 10 height 6
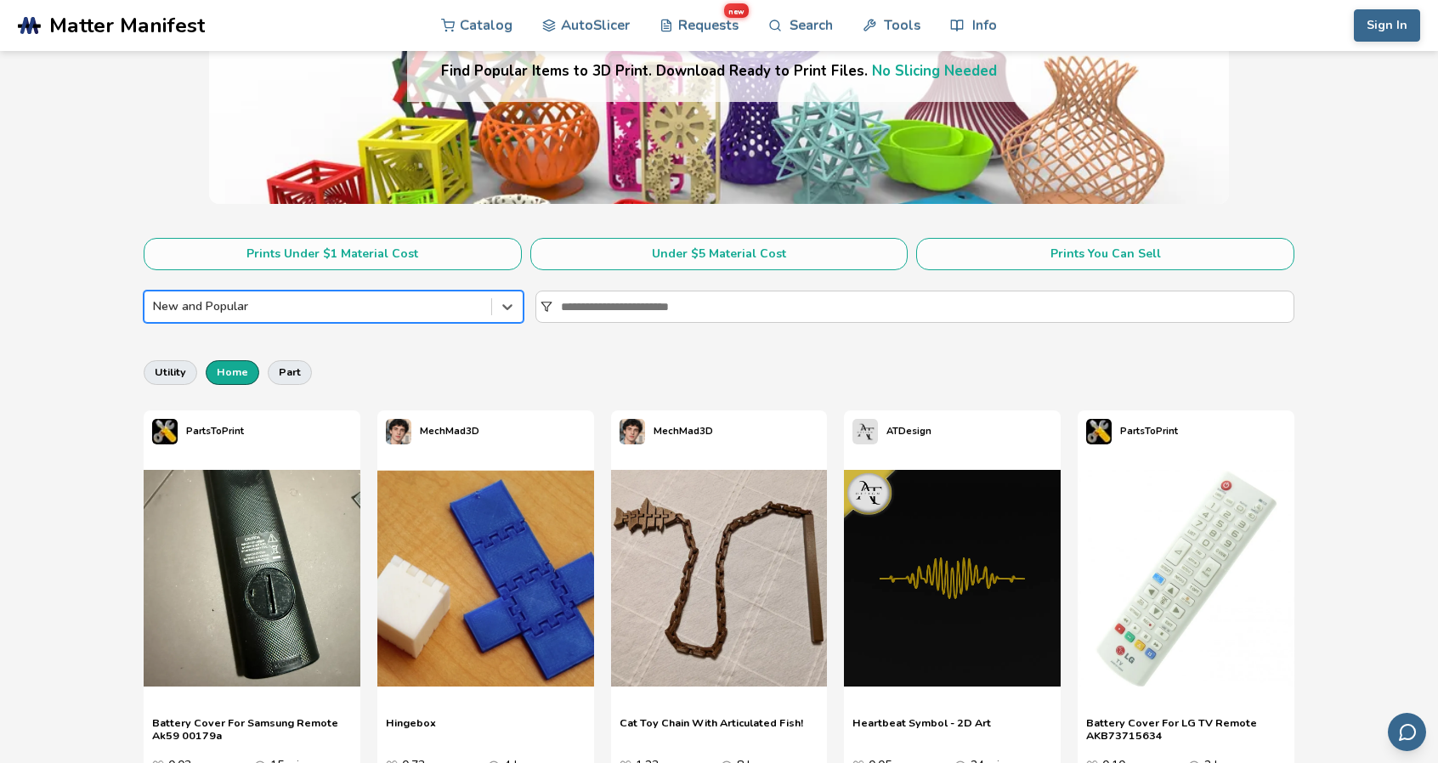
click at [217, 373] on button "home" at bounding box center [233, 372] width 54 height 24
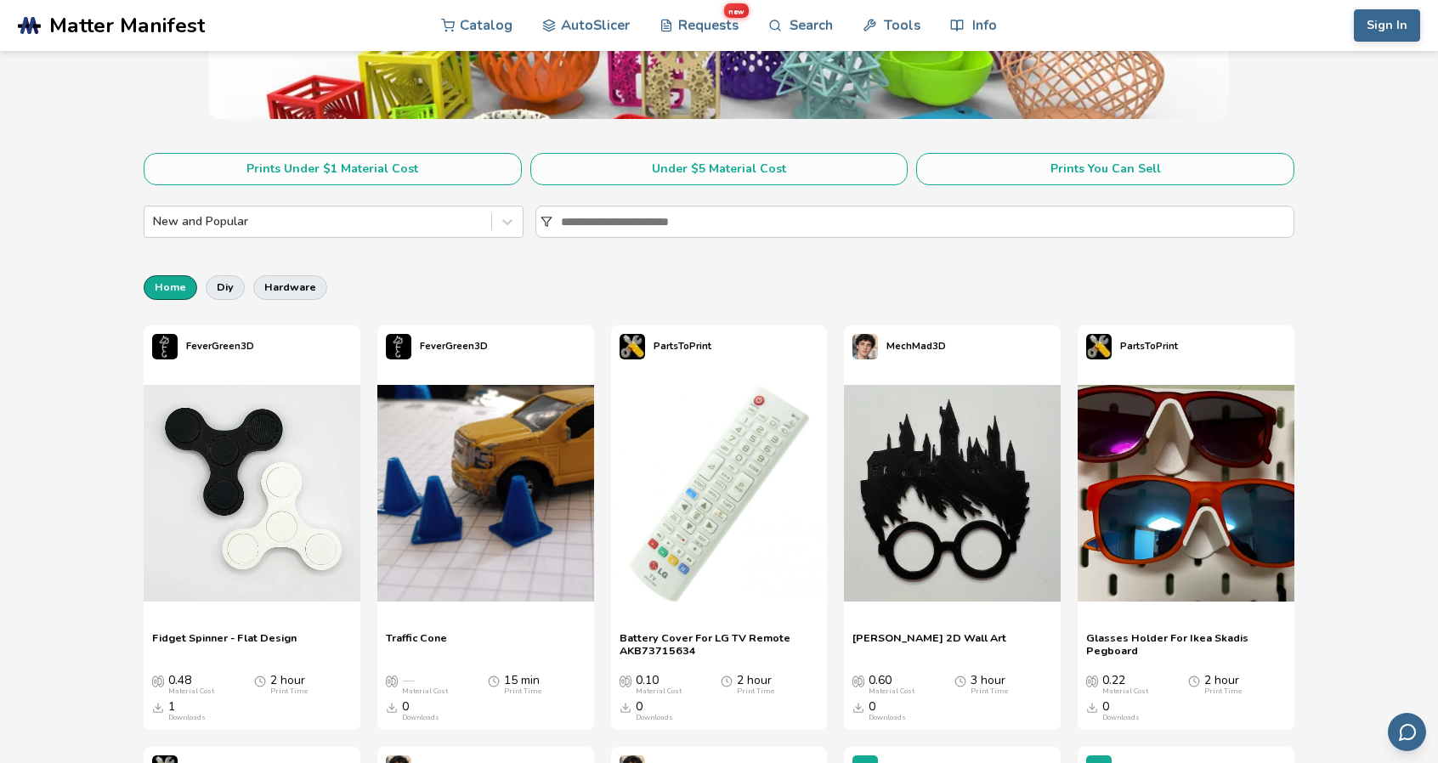
scroll to position [170, 0]
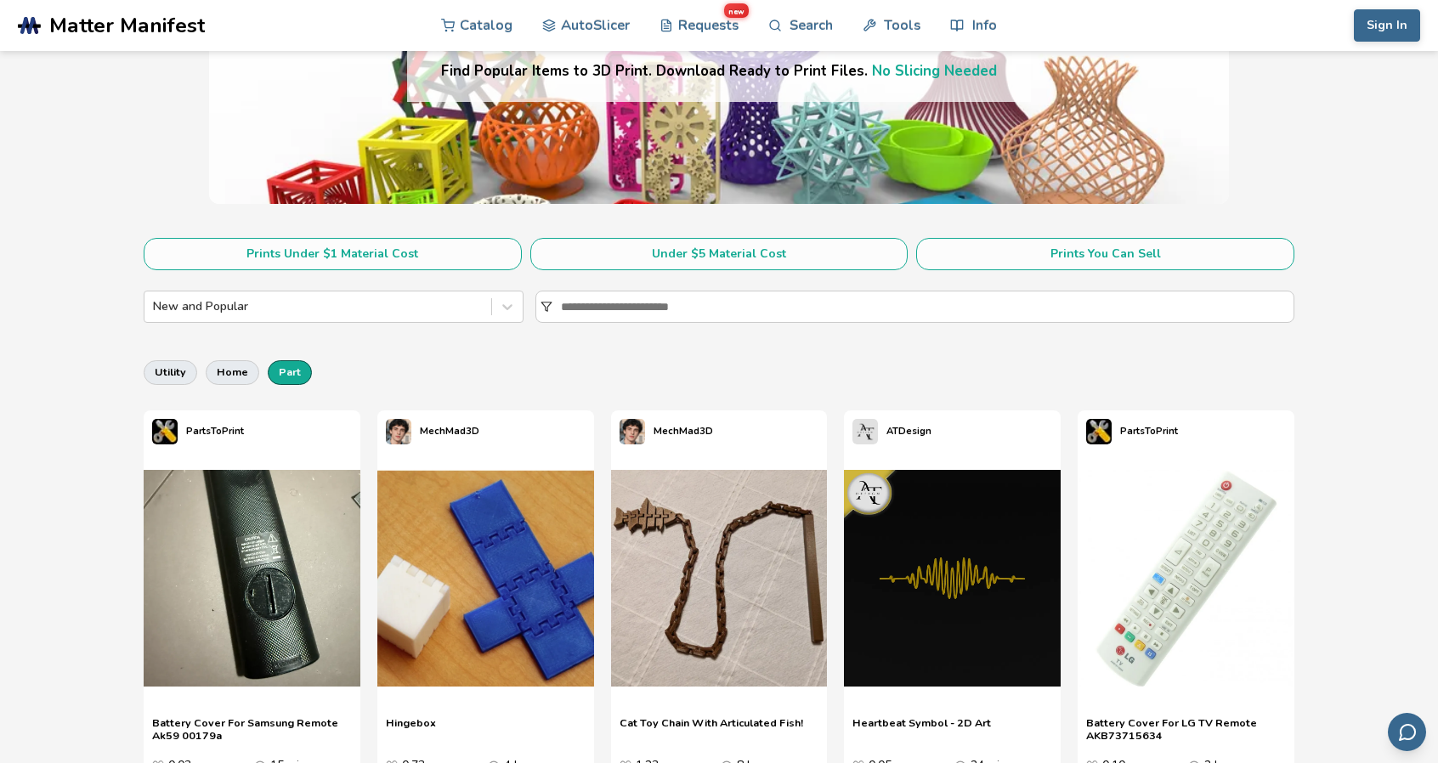
click at [275, 368] on button "part" at bounding box center [290, 372] width 44 height 24
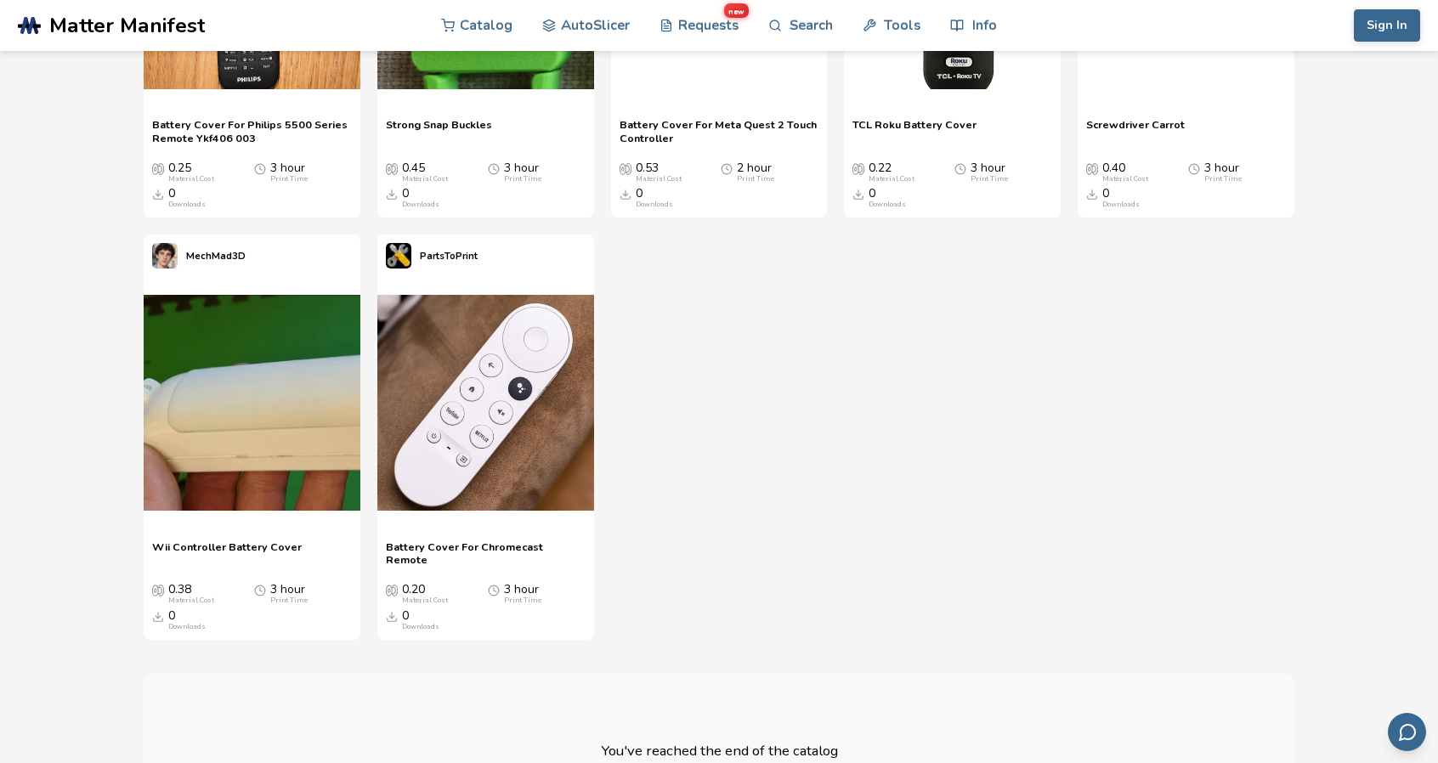
scroll to position [1445, 0]
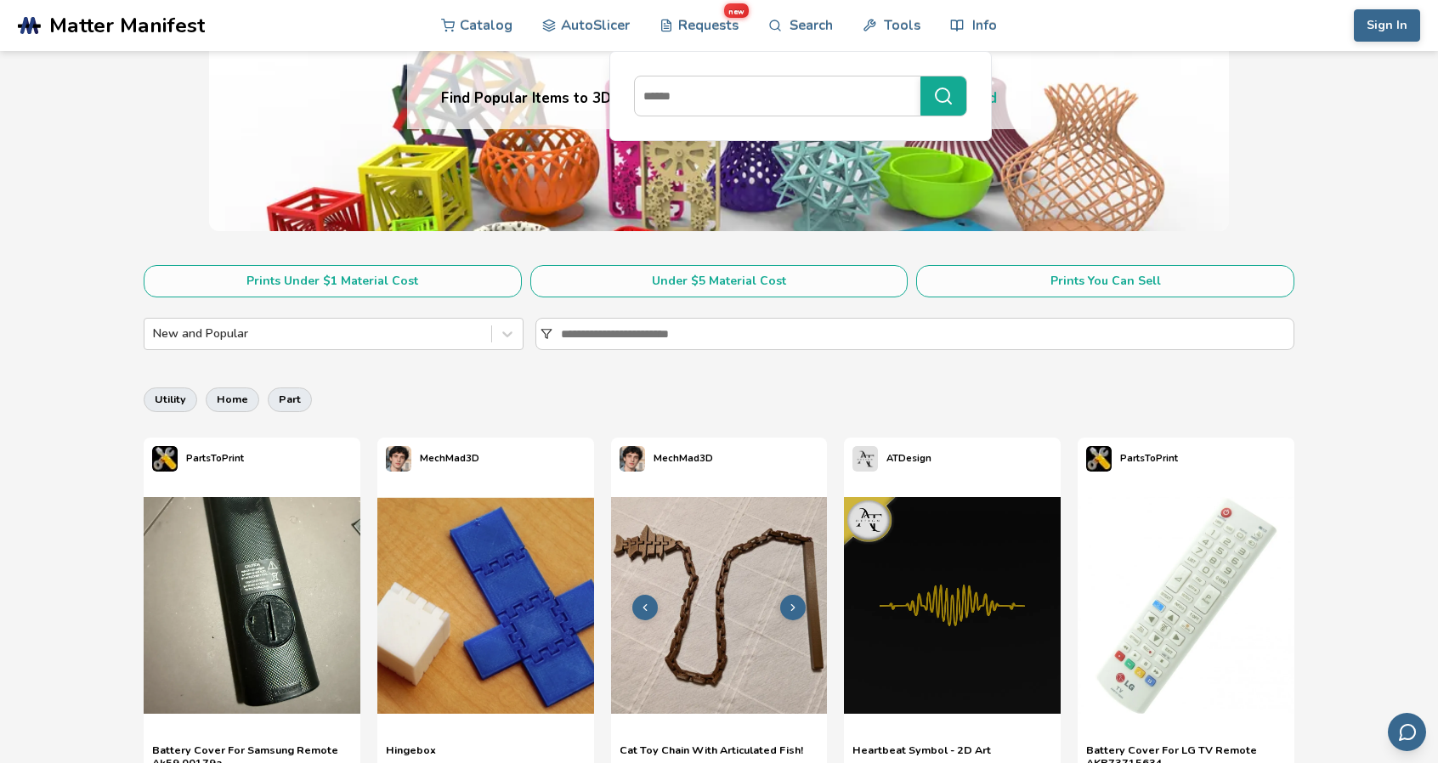
scroll to position [170, 0]
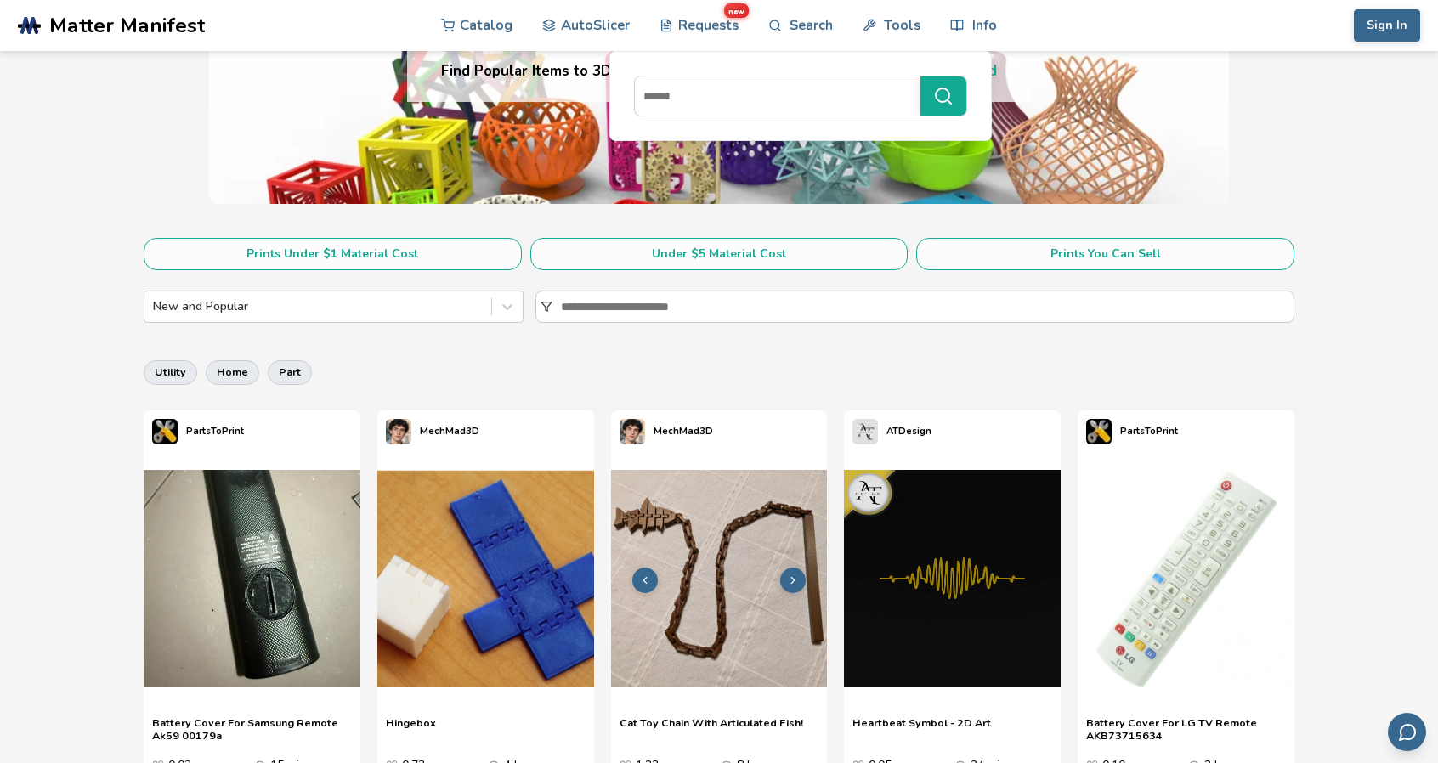
click at [721, 607] on img at bounding box center [719, 578] width 217 height 217
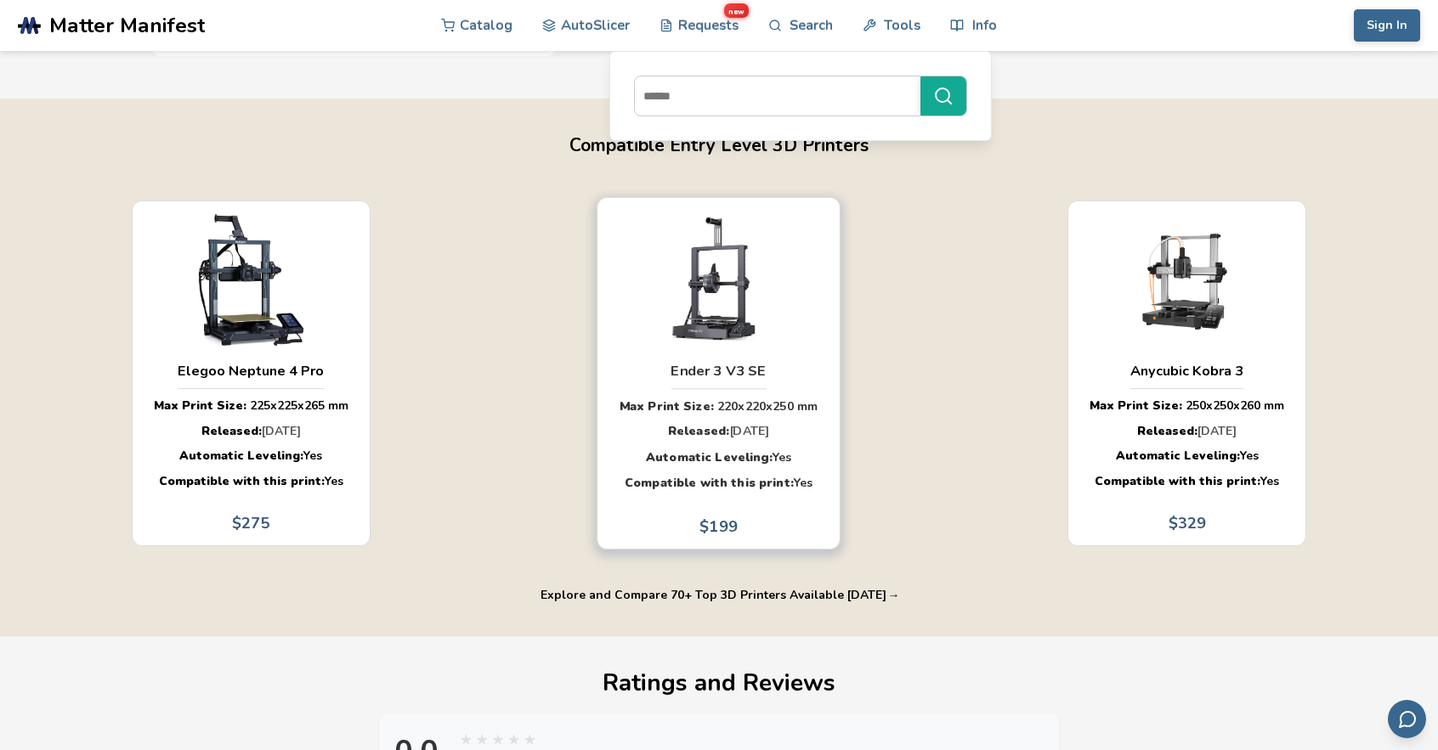
scroll to position [1101, 0]
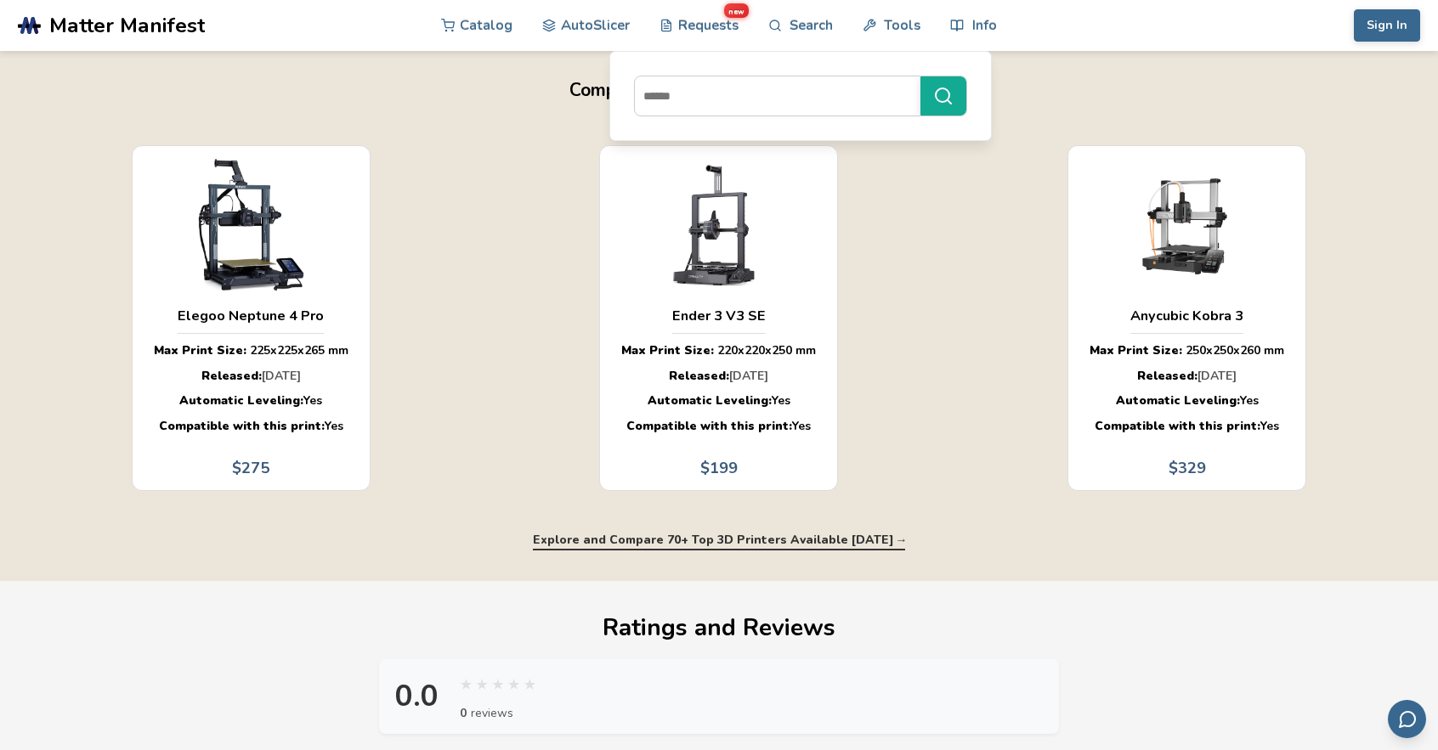
click at [683, 547] on button "Explore and Compare 70+ Top 3D Printers Available [DATE] →" at bounding box center [718, 541] width 371 height 14
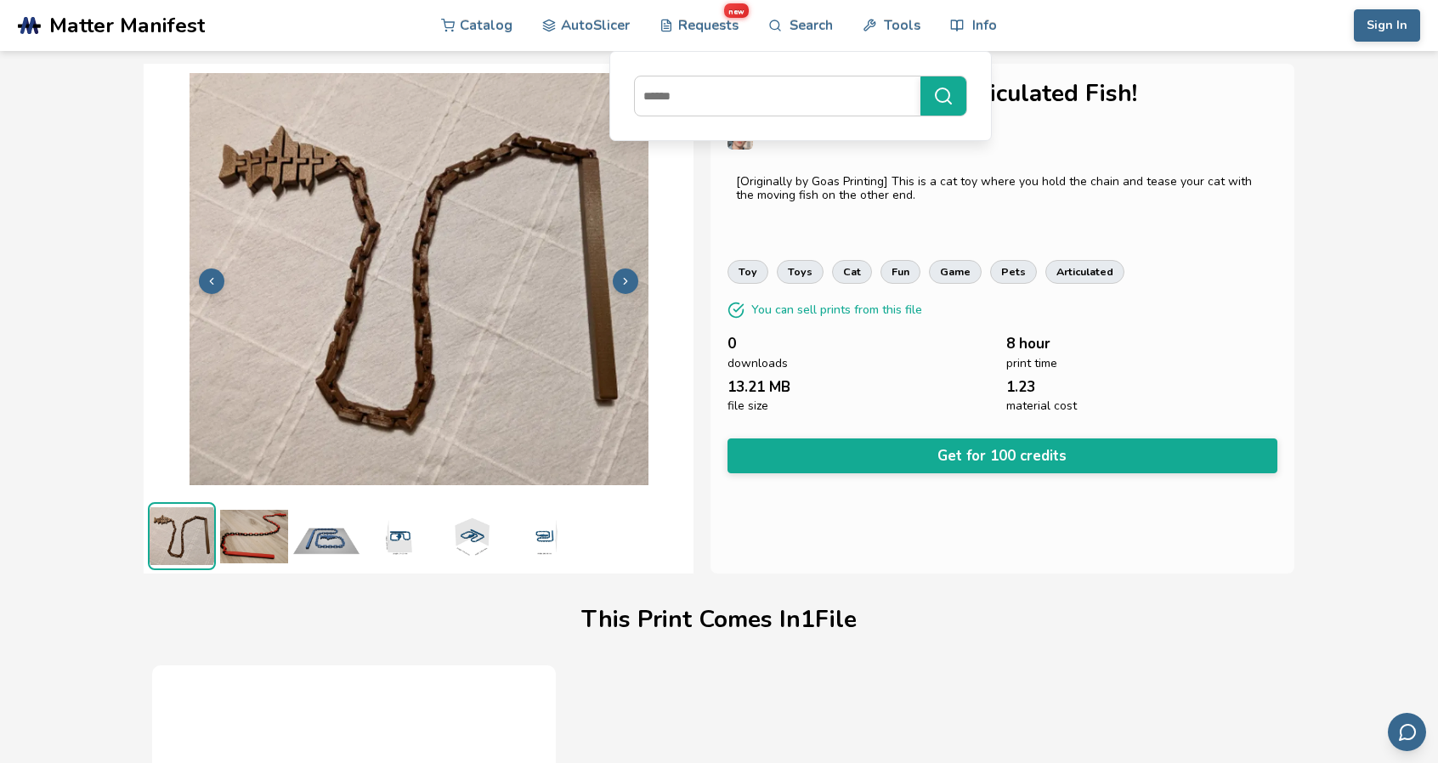
select select "**********"
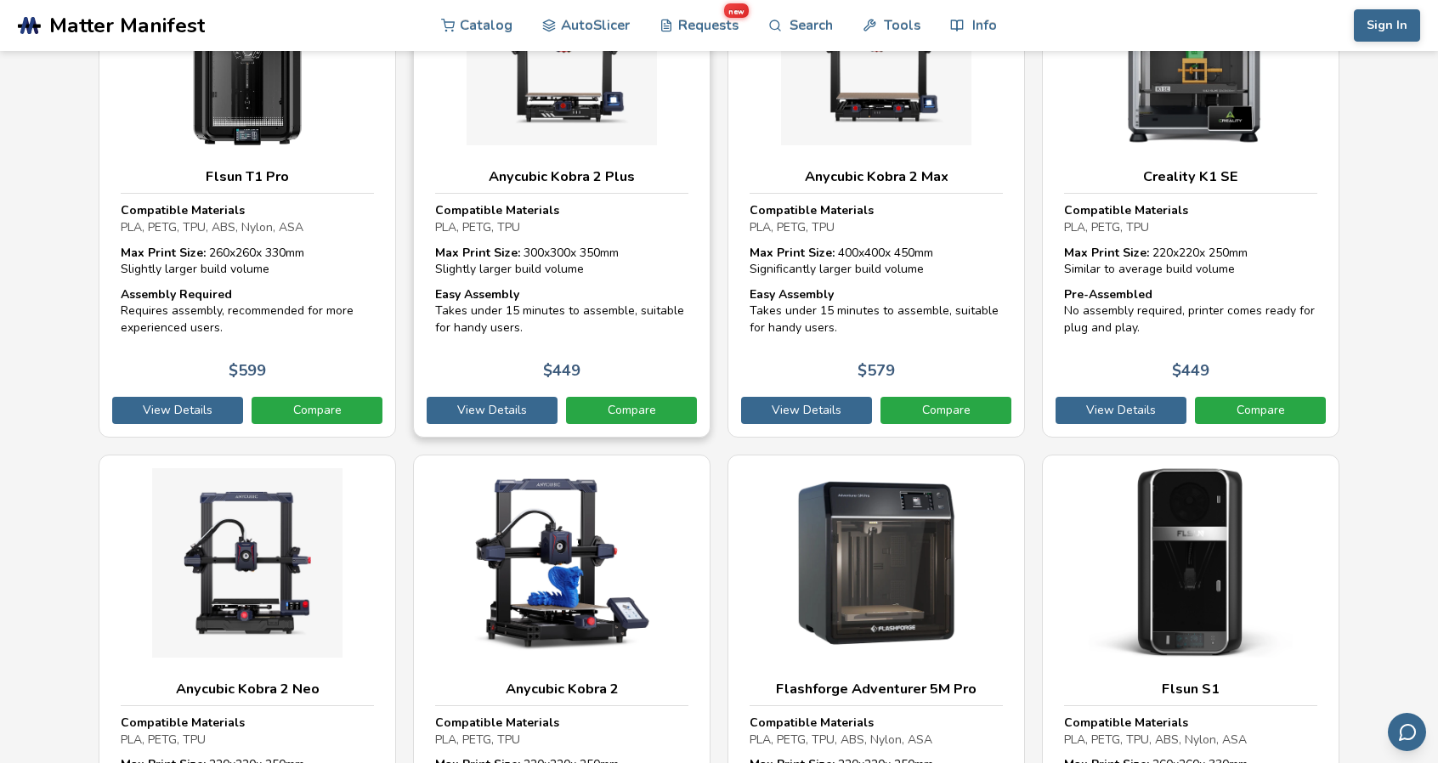
scroll to position [1615, 0]
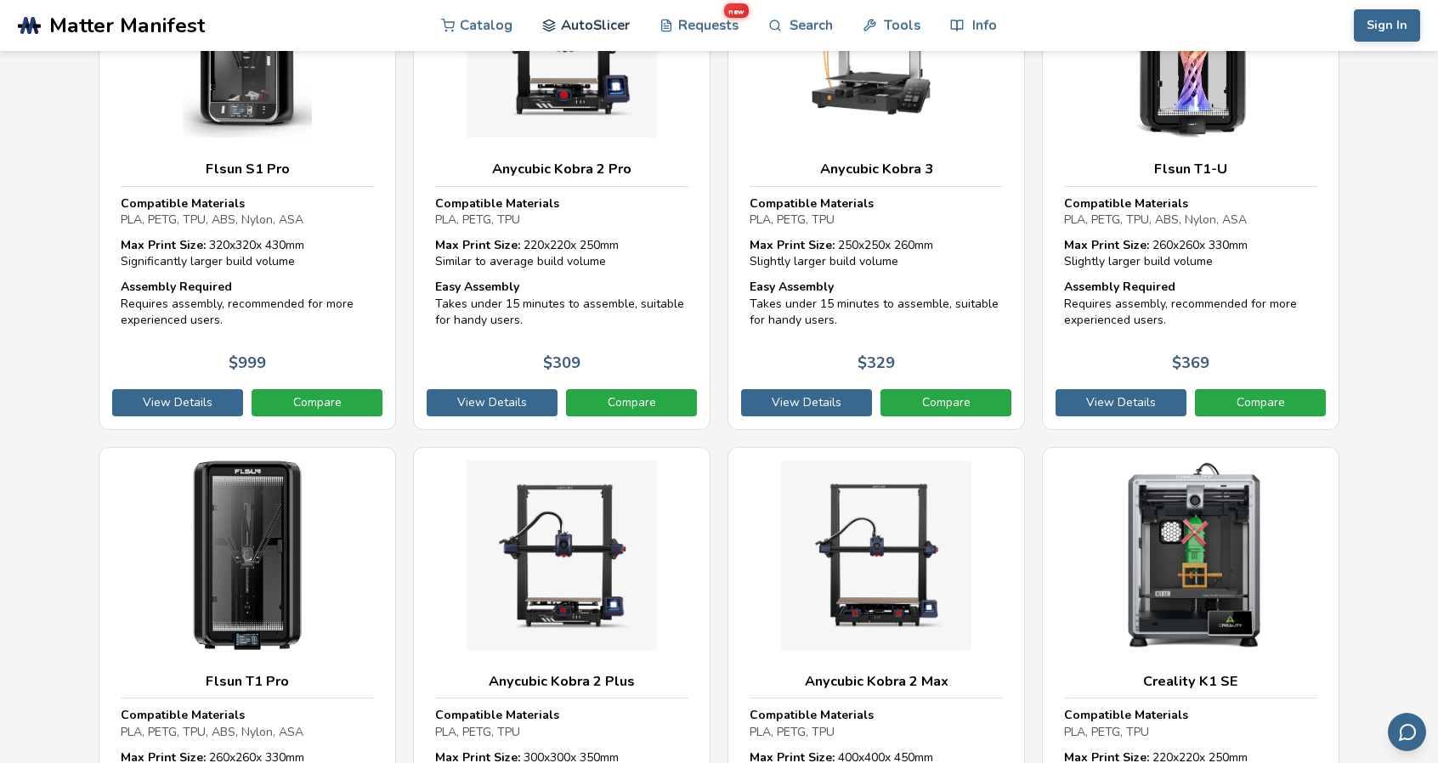
click at [568, 21] on link "AutoSlicer" at bounding box center [586, 25] width 88 height 51
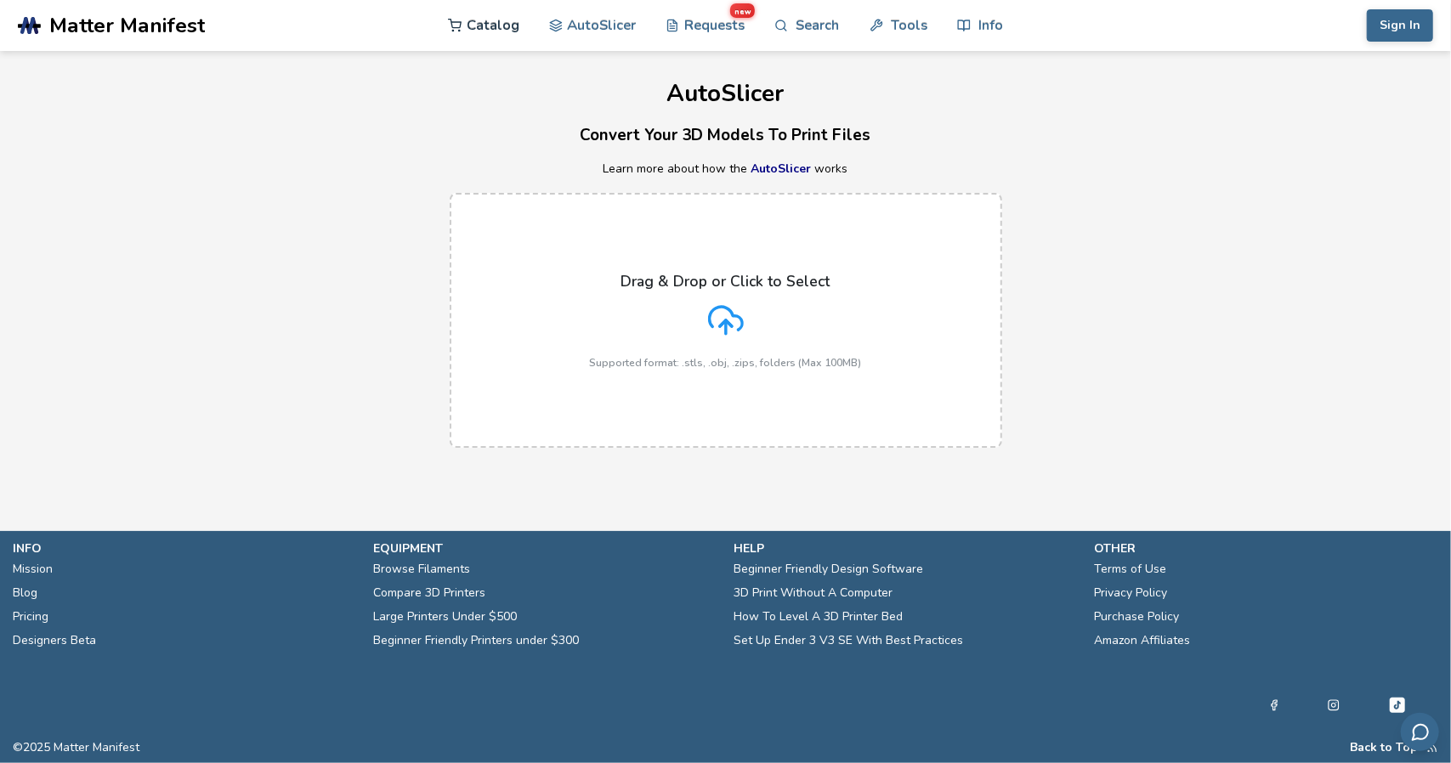
click at [464, 20] on link "Catalog" at bounding box center [483, 25] width 71 height 51
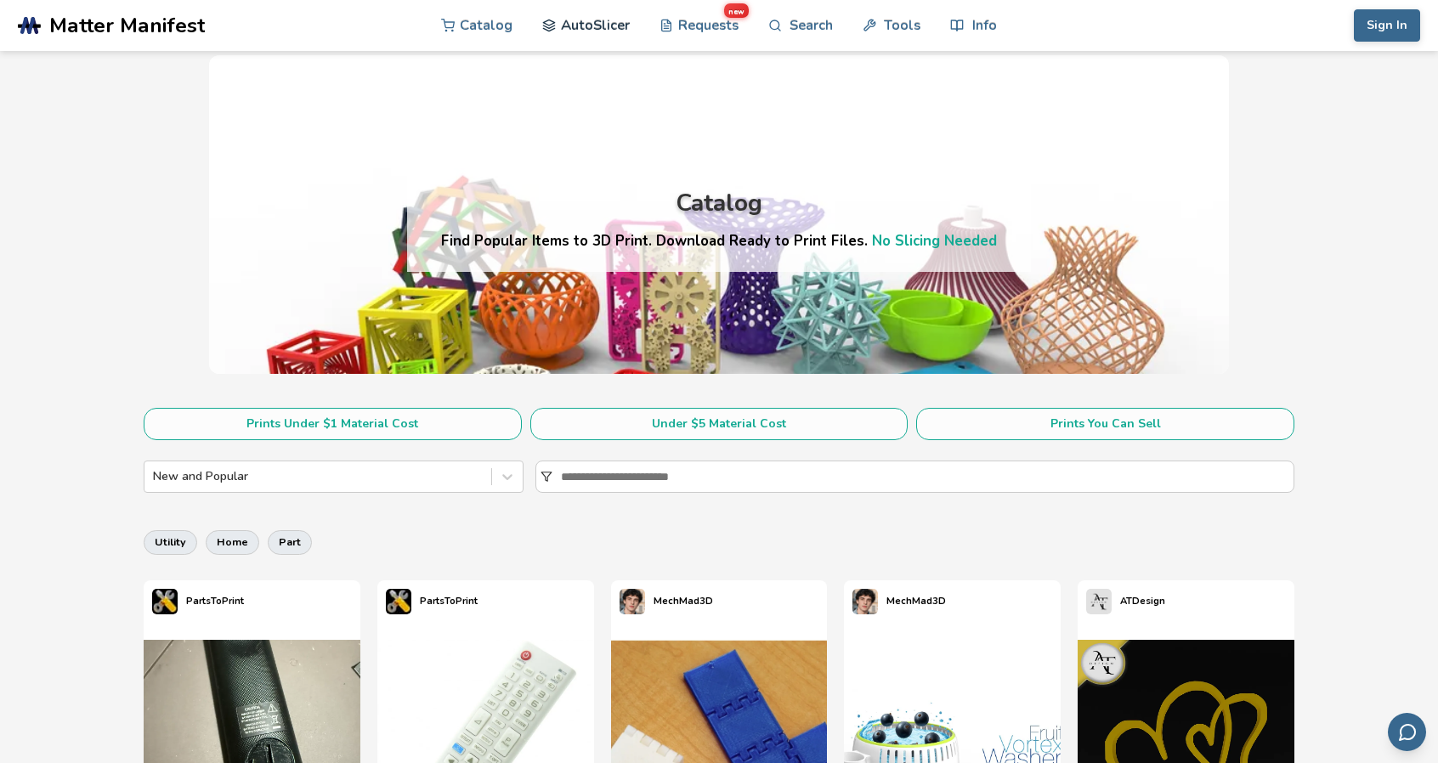
click at [569, 30] on link "AutoSlicer" at bounding box center [586, 25] width 88 height 51
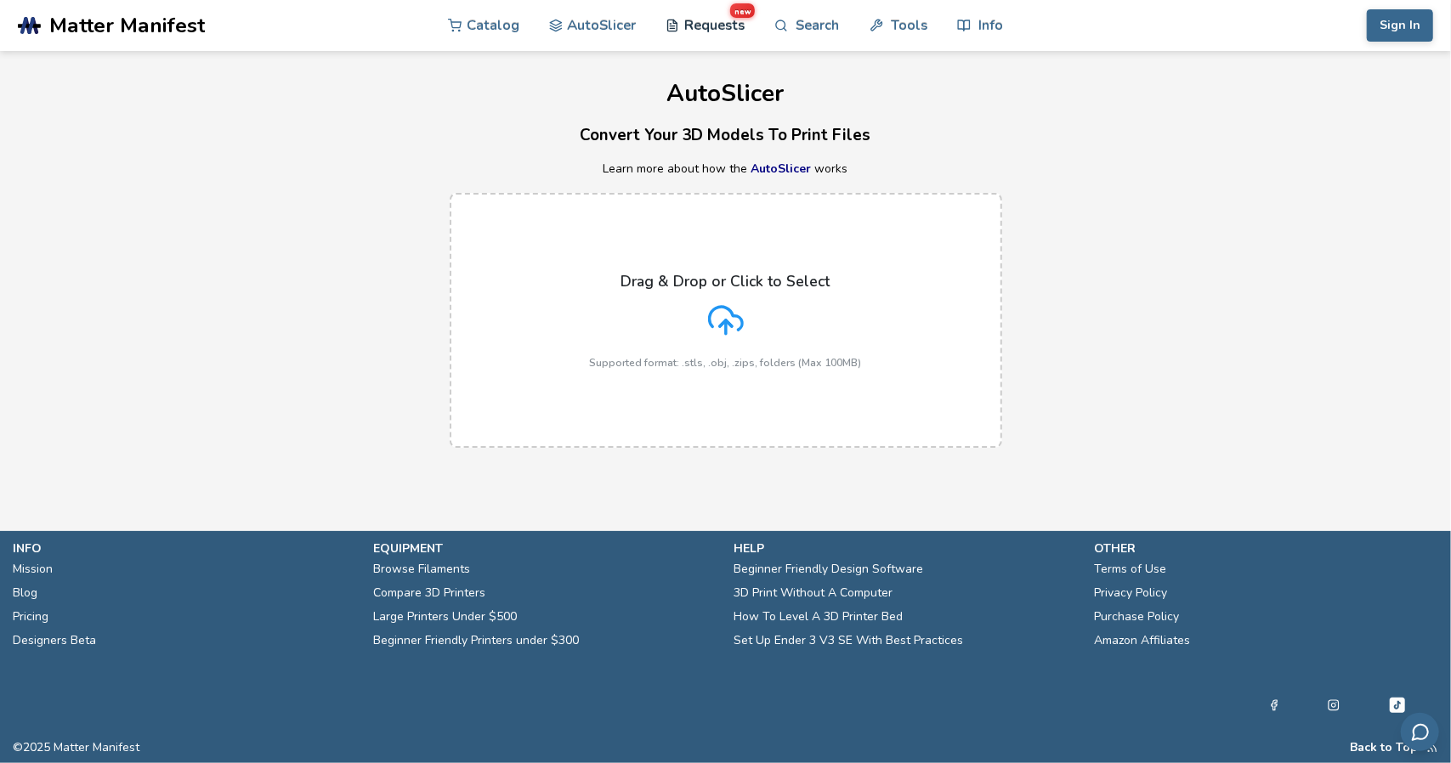
click at [704, 28] on link "Requests new" at bounding box center [704, 25] width 79 height 51
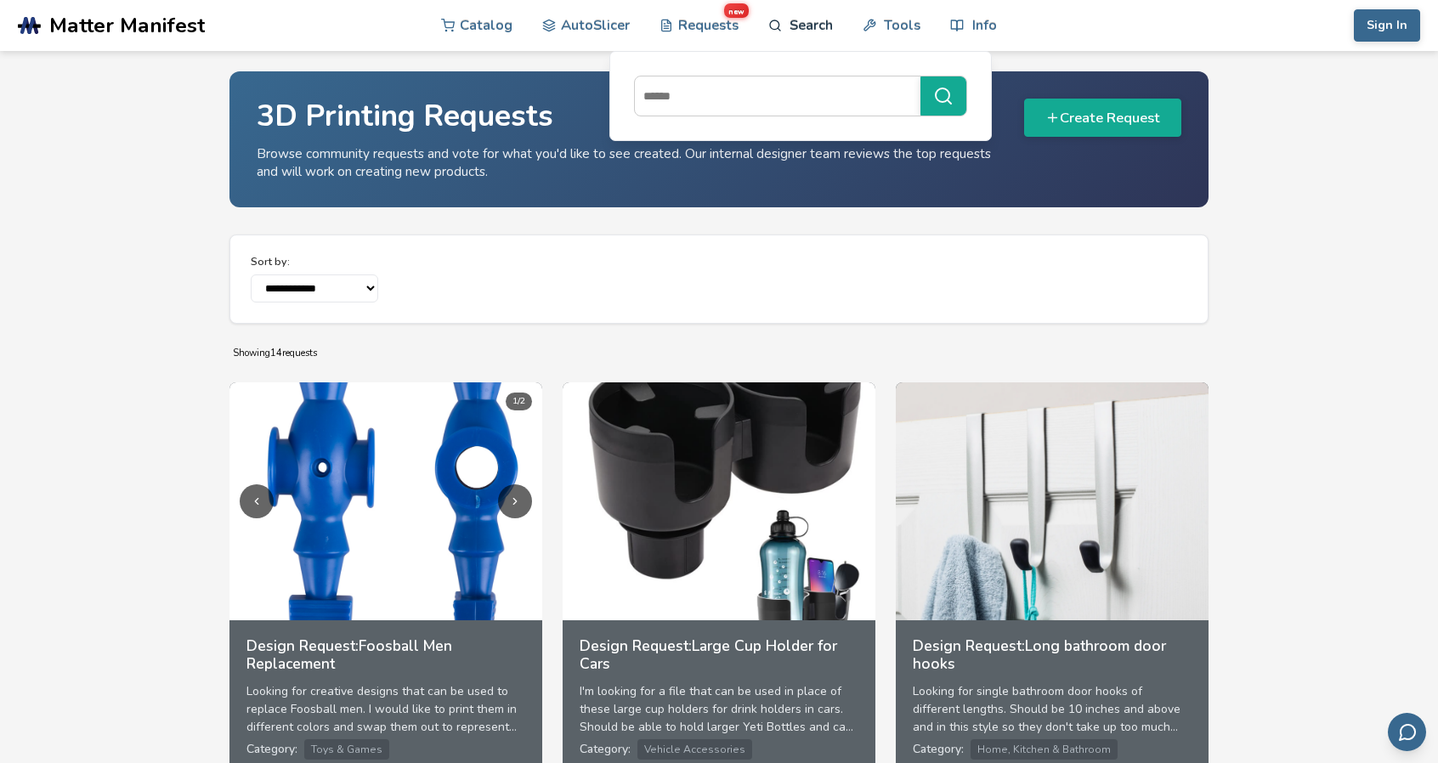
click at [811, 23] on link "Search" at bounding box center [800, 25] width 65 height 51
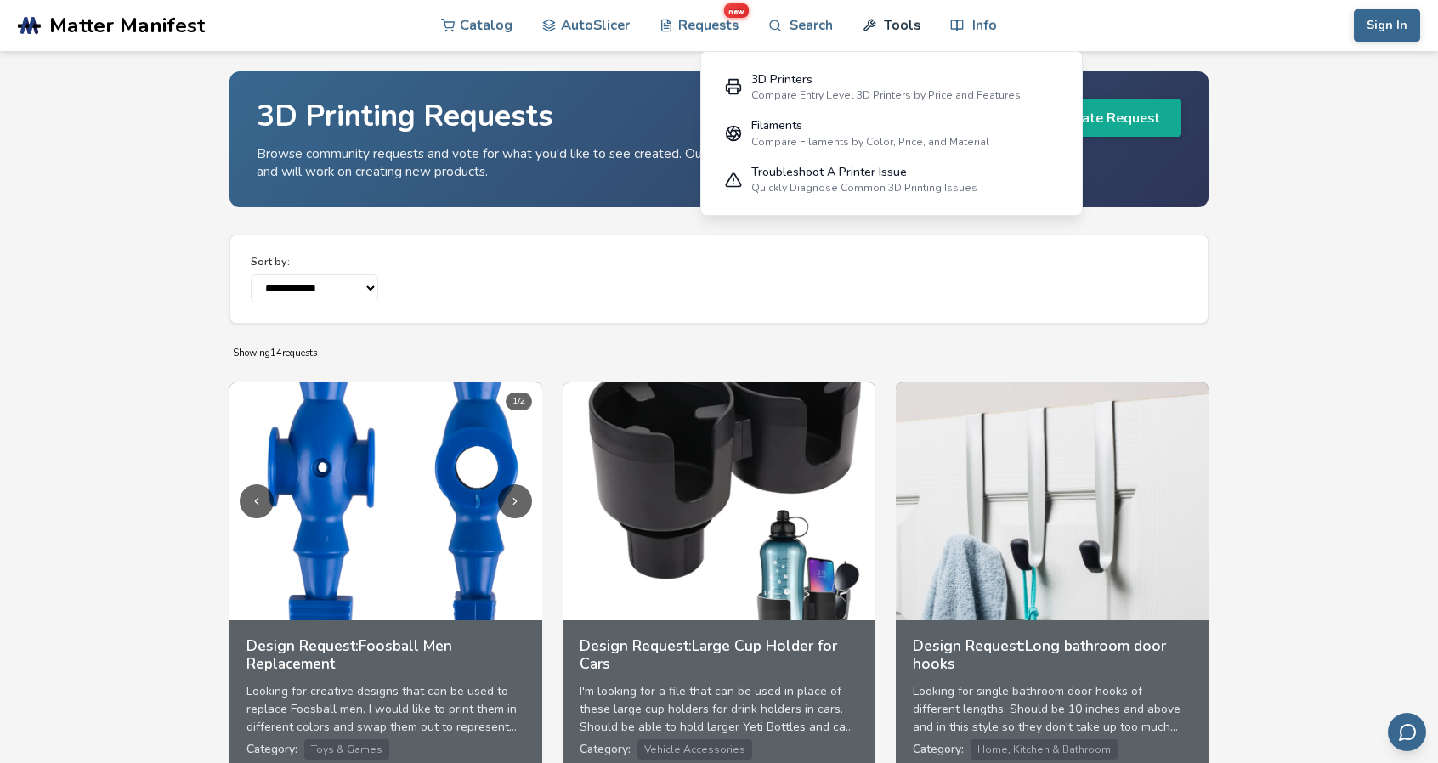
click at [889, 18] on link "Tools" at bounding box center [892, 25] width 58 height 51
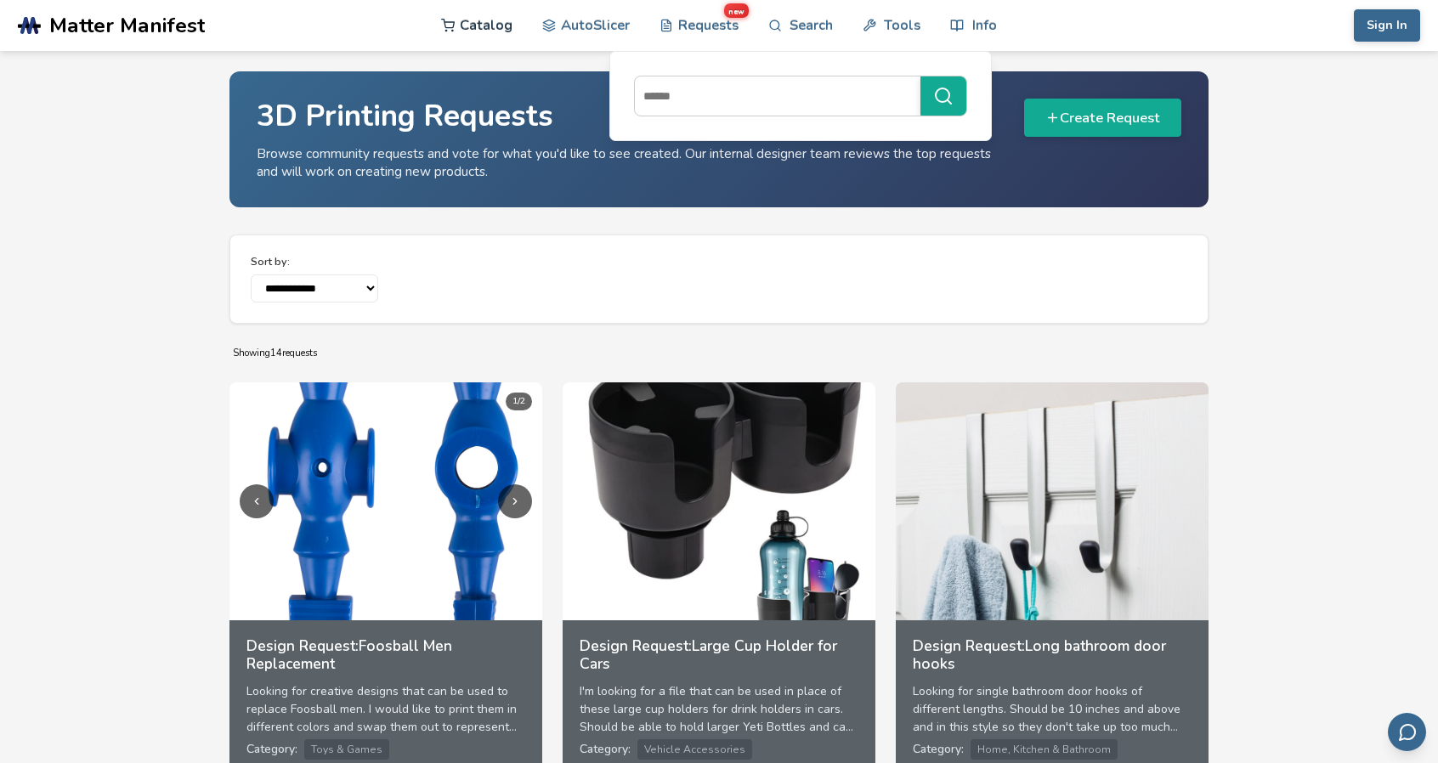
click at [484, 29] on link "Catalog" at bounding box center [476, 25] width 71 height 51
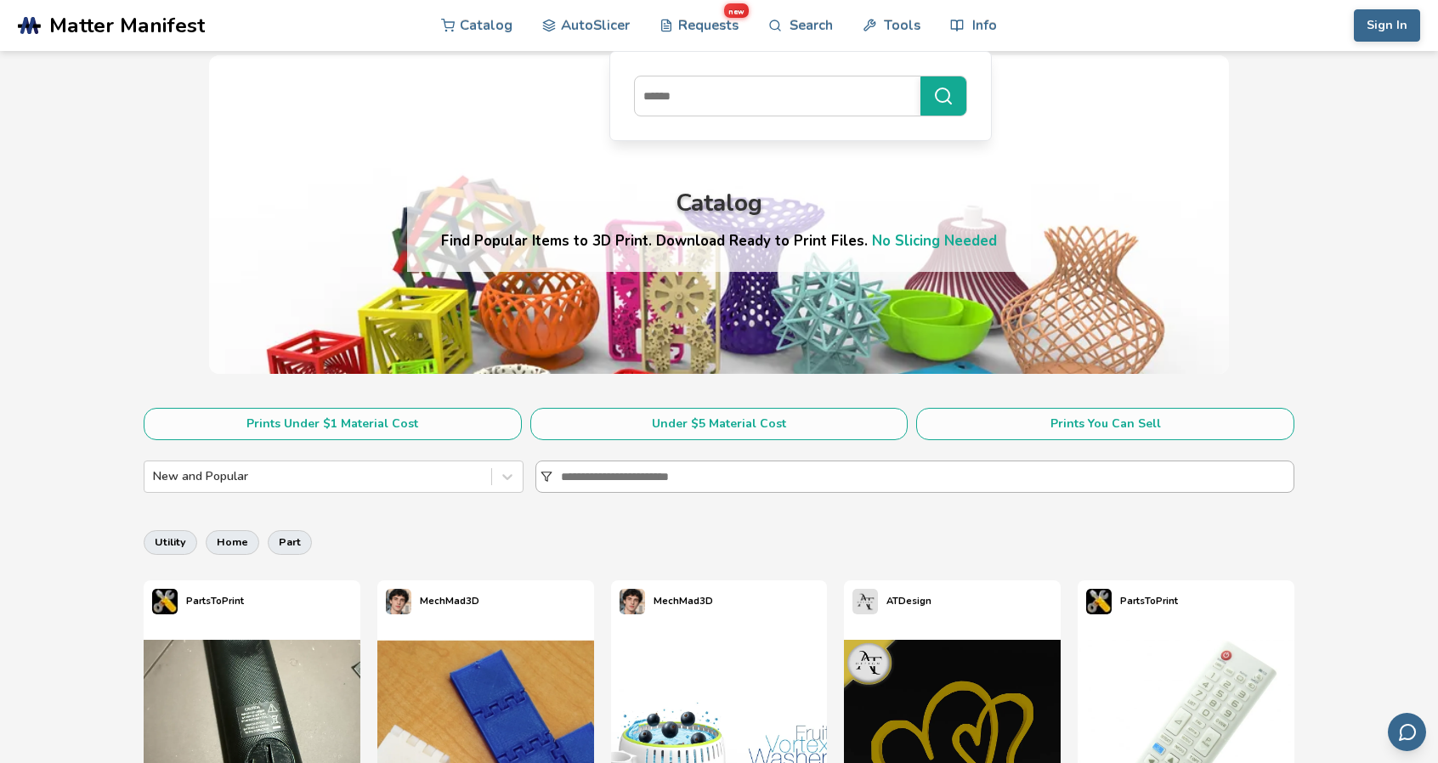
click at [644, 472] on input at bounding box center [927, 477] width 733 height 31
click at [835, 535] on div "utility home part" at bounding box center [719, 542] width 1151 height 41
click at [692, 476] on input at bounding box center [927, 477] width 733 height 31
type input "****"
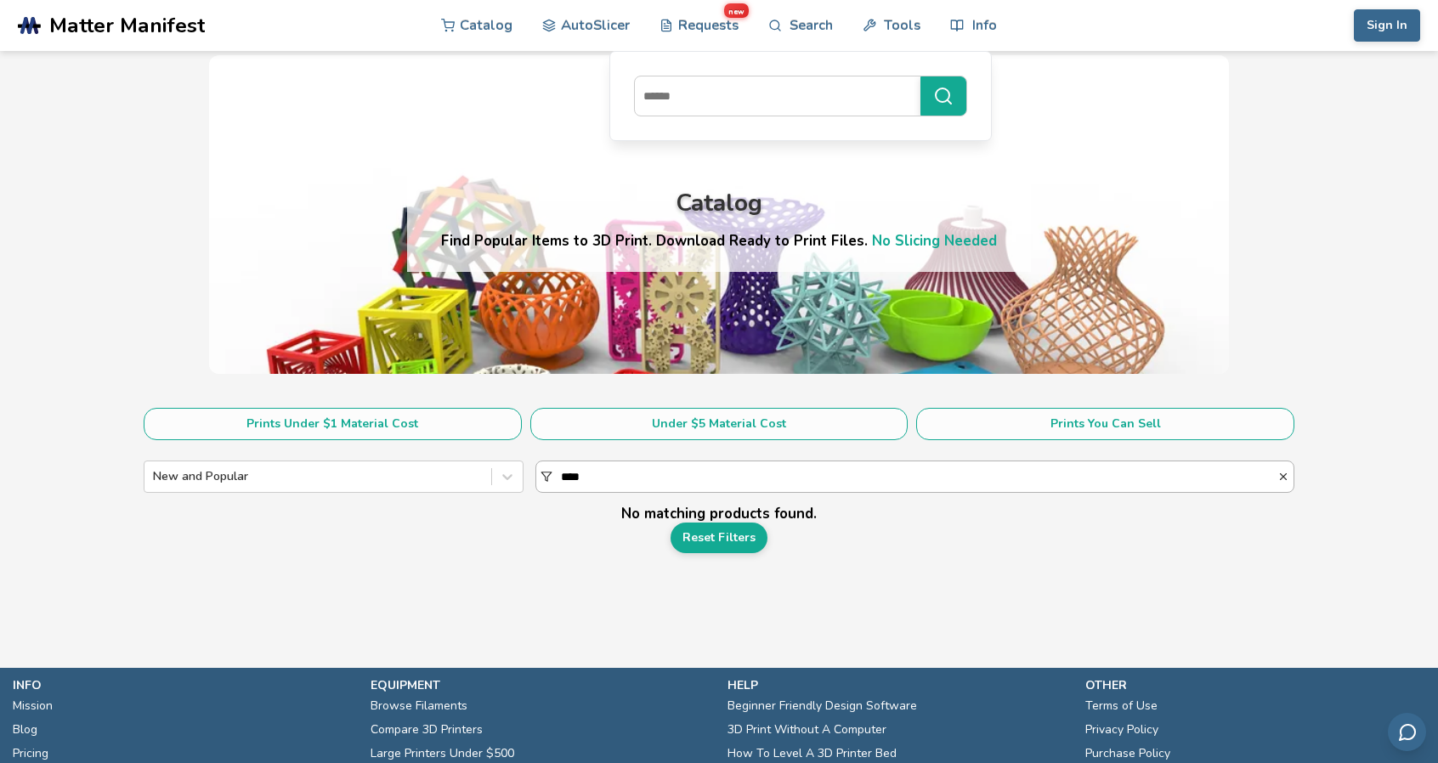
click at [1283, 473] on icon "button" at bounding box center [1283, 477] width 12 height 12
drag, startPoint x: 1042, startPoint y: 556, endPoint x: 1011, endPoint y: 533, distance: 38.2
click at [1039, 554] on section "Prints Under $1 Material Cost Under $5 Material Cost Prints You Can Sell New an…" at bounding box center [719, 497] width 1438 height 239
click at [653, 476] on input at bounding box center [919, 477] width 716 height 31
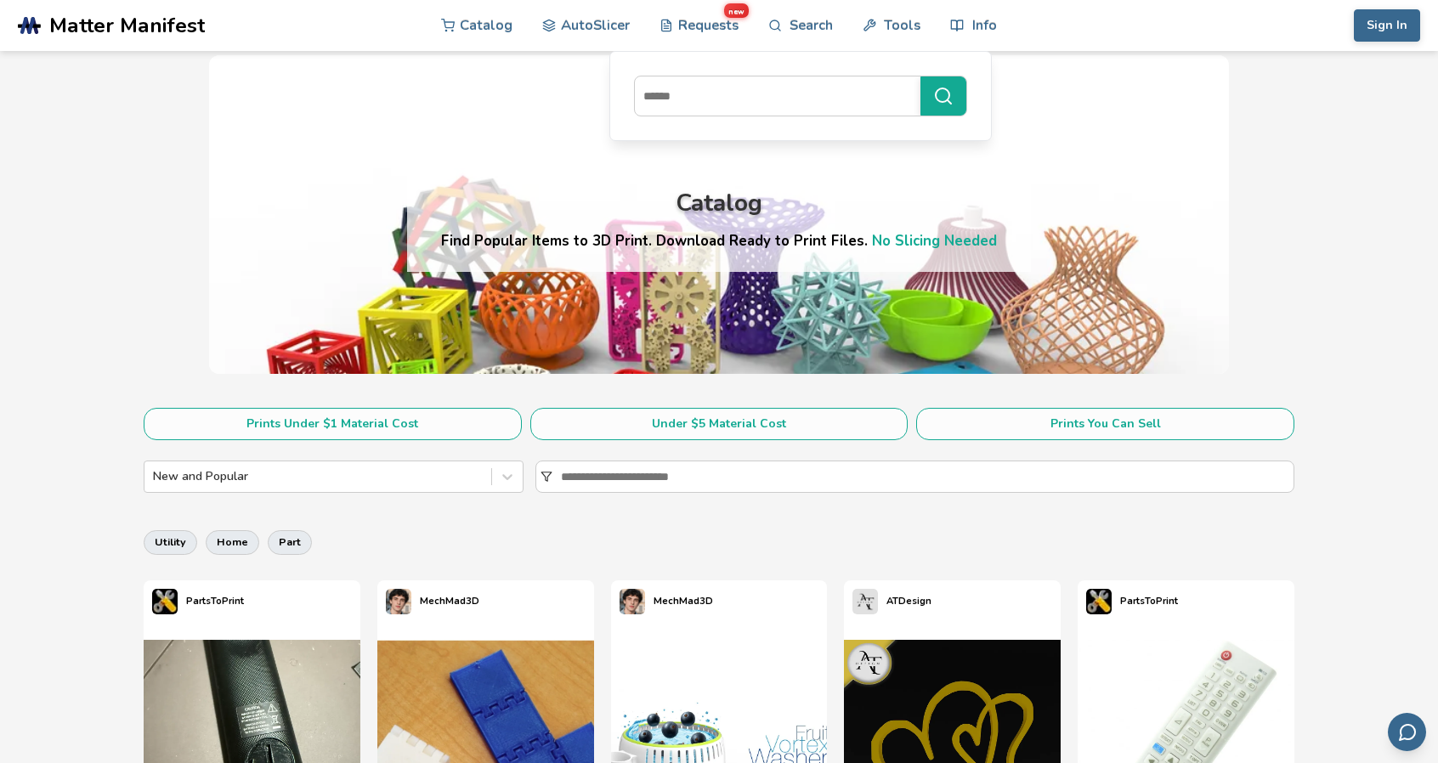
drag, startPoint x: 537, startPoint y: 521, endPoint x: 563, endPoint y: 509, distance: 28.9
click at [615, 477] on input at bounding box center [927, 477] width 733 height 31
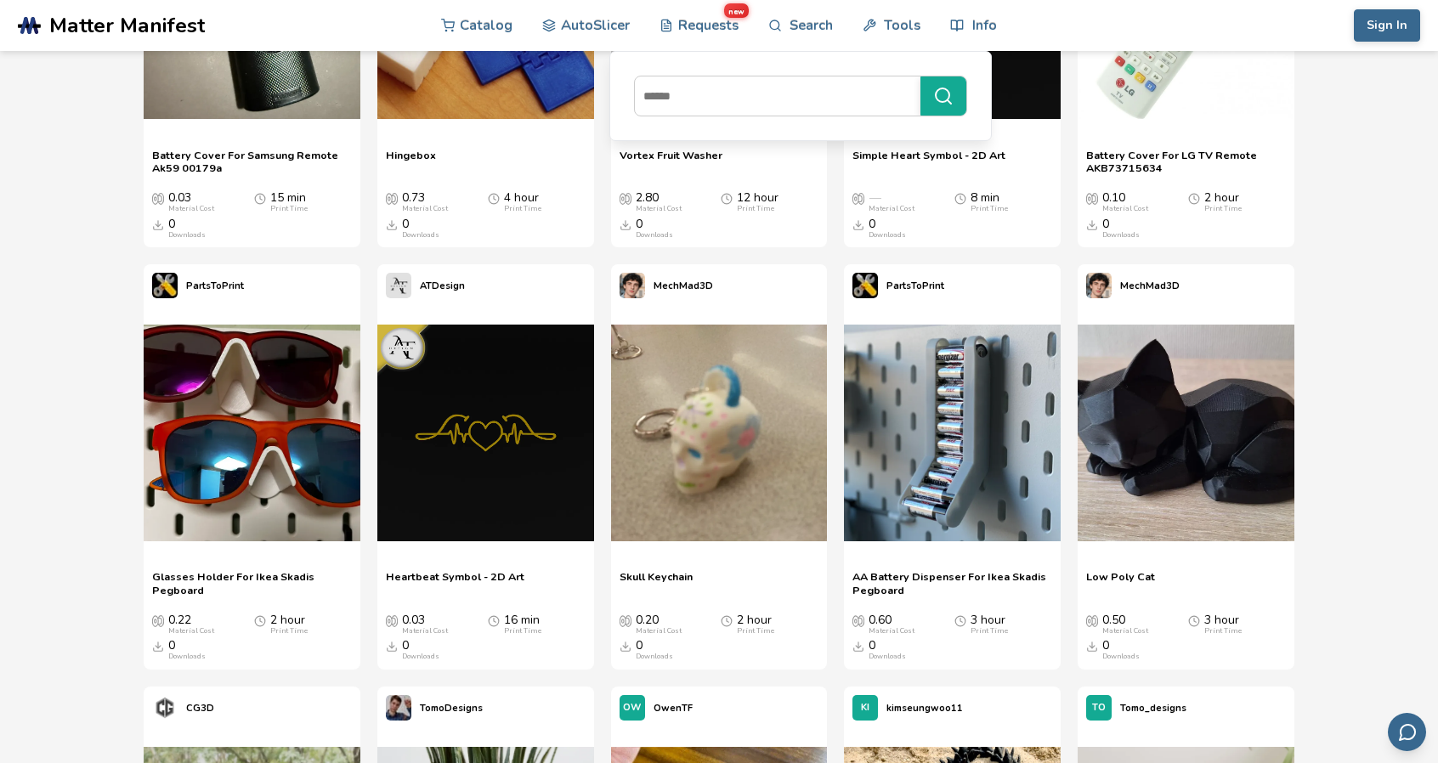
scroll to position [935, 0]
